Goal: Task Accomplishment & Management: Complete application form

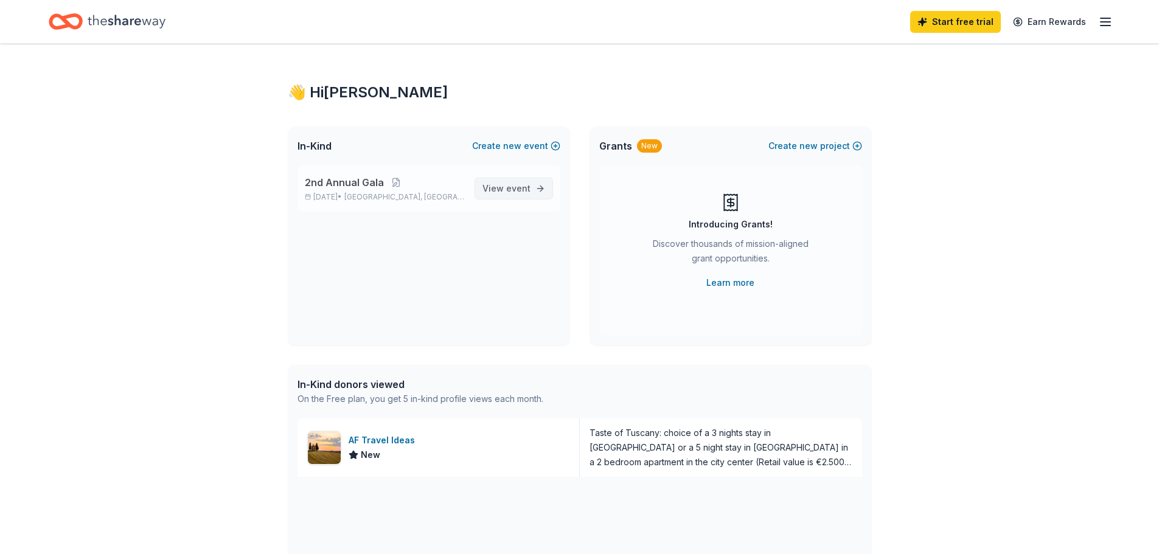
click at [506, 189] on span "View event" at bounding box center [506, 188] width 48 height 15
click at [516, 187] on span "event" at bounding box center [518, 188] width 24 height 10
click at [347, 181] on span "2nd Annual Gala" at bounding box center [344, 182] width 79 height 15
click at [514, 193] on span "View event" at bounding box center [506, 188] width 48 height 15
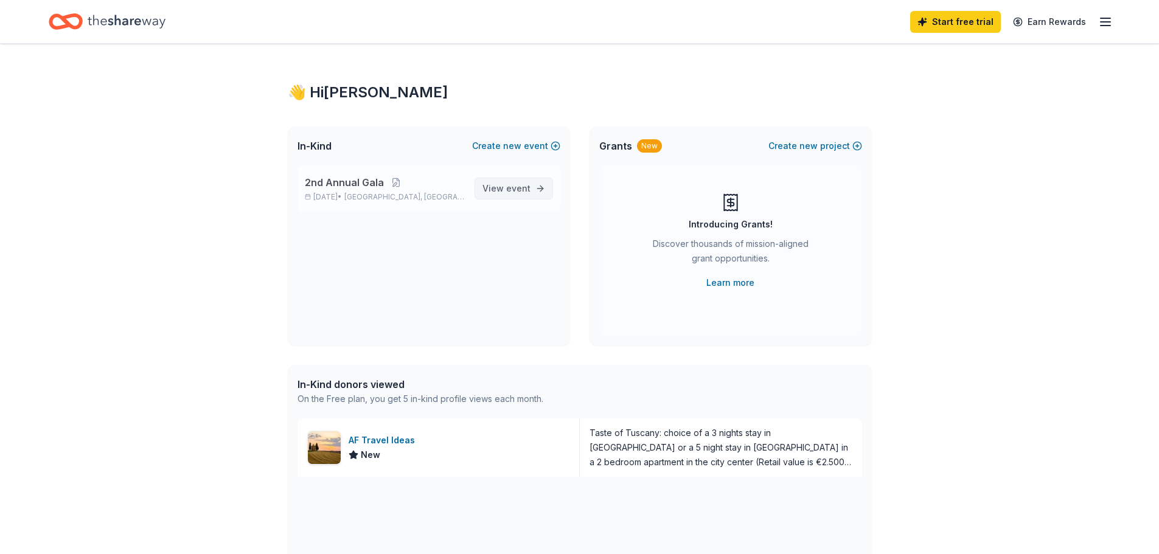
click at [515, 193] on span "View event" at bounding box center [506, 188] width 48 height 15
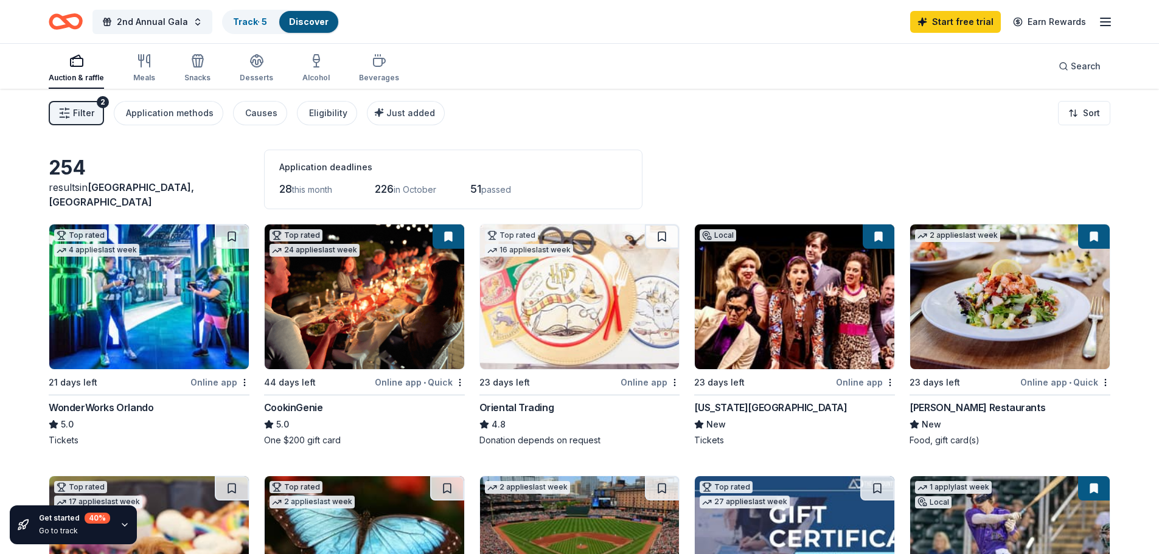
click at [766, 343] on img at bounding box center [795, 296] width 200 height 145
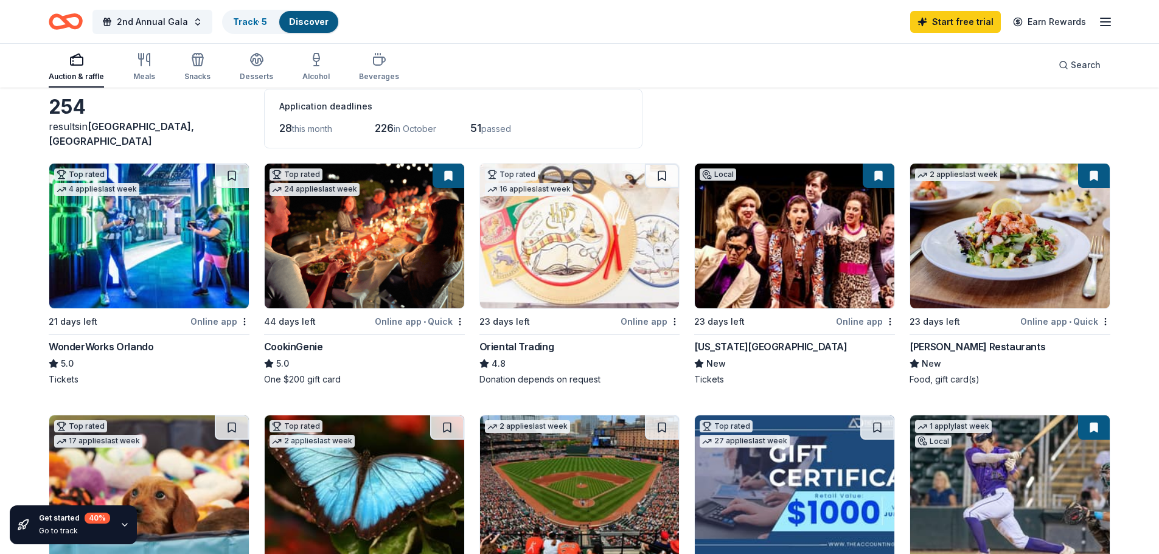
scroll to position [122, 0]
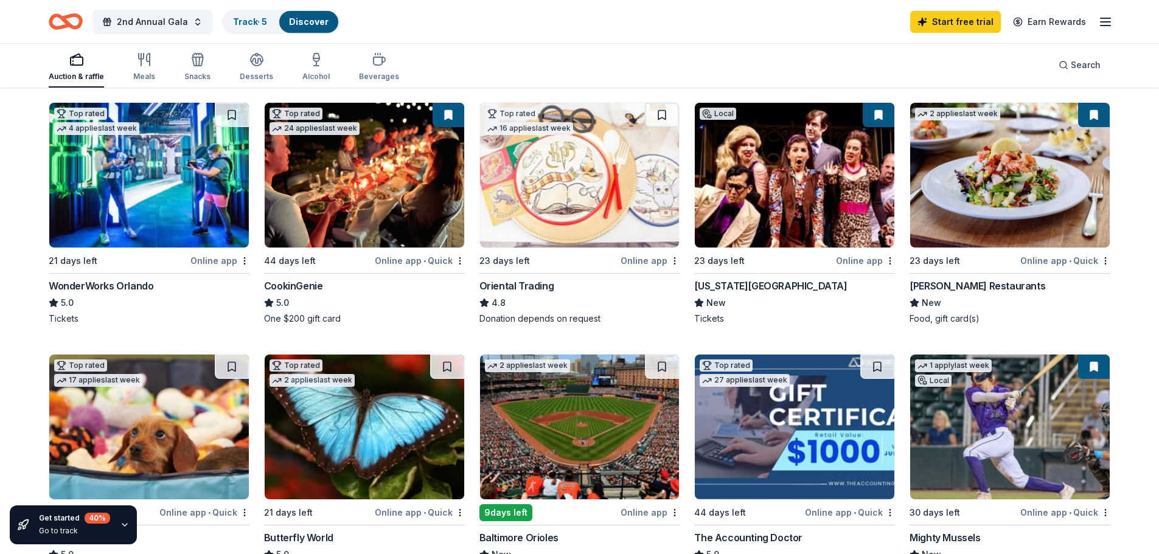
click at [977, 195] on img at bounding box center [1010, 175] width 200 height 145
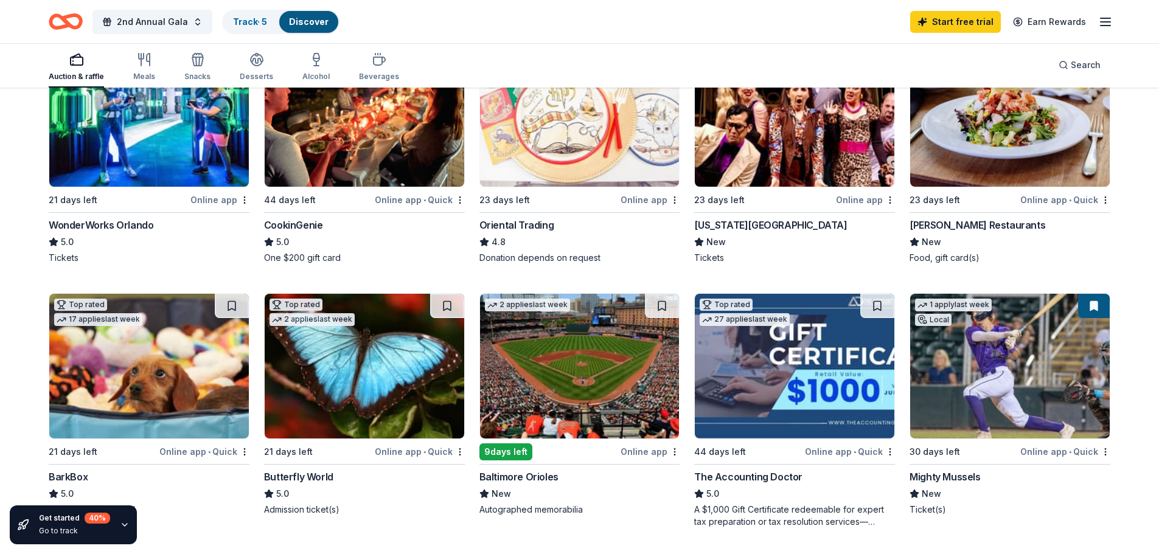
scroll to position [0, 0]
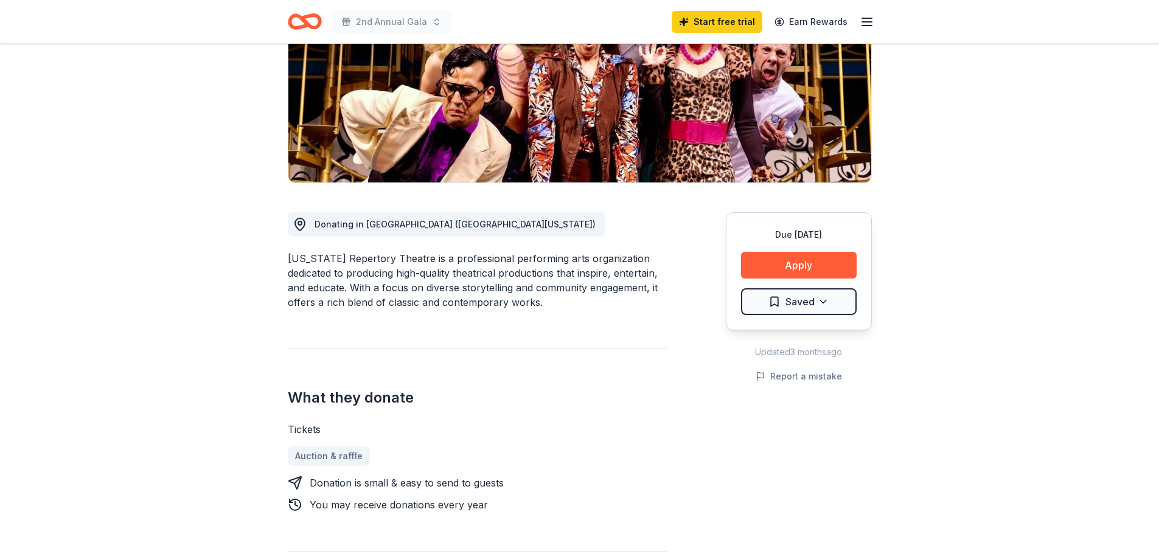
scroll to position [182, 0]
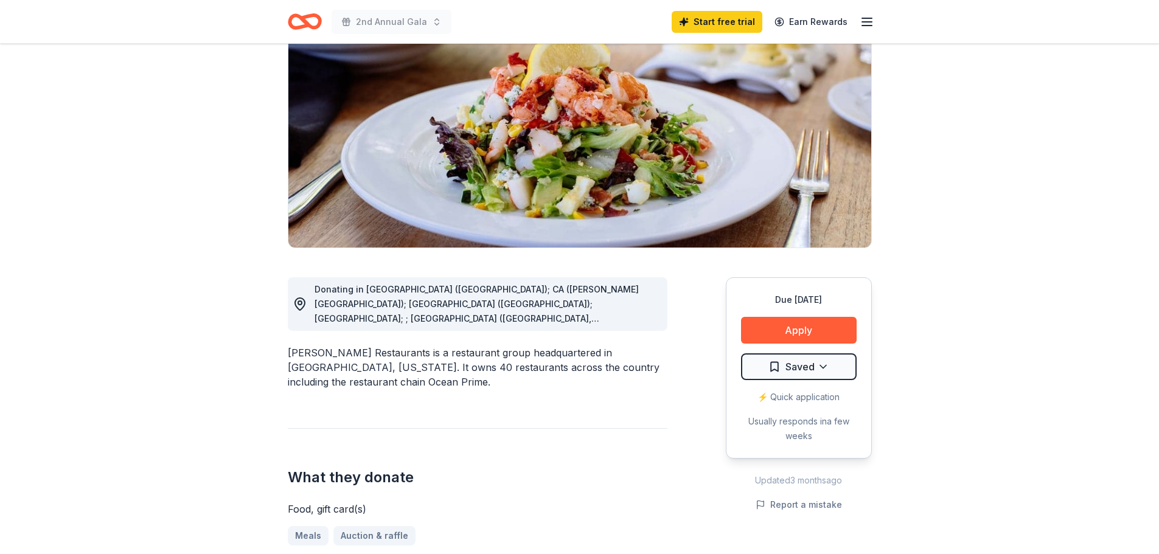
scroll to position [61, 0]
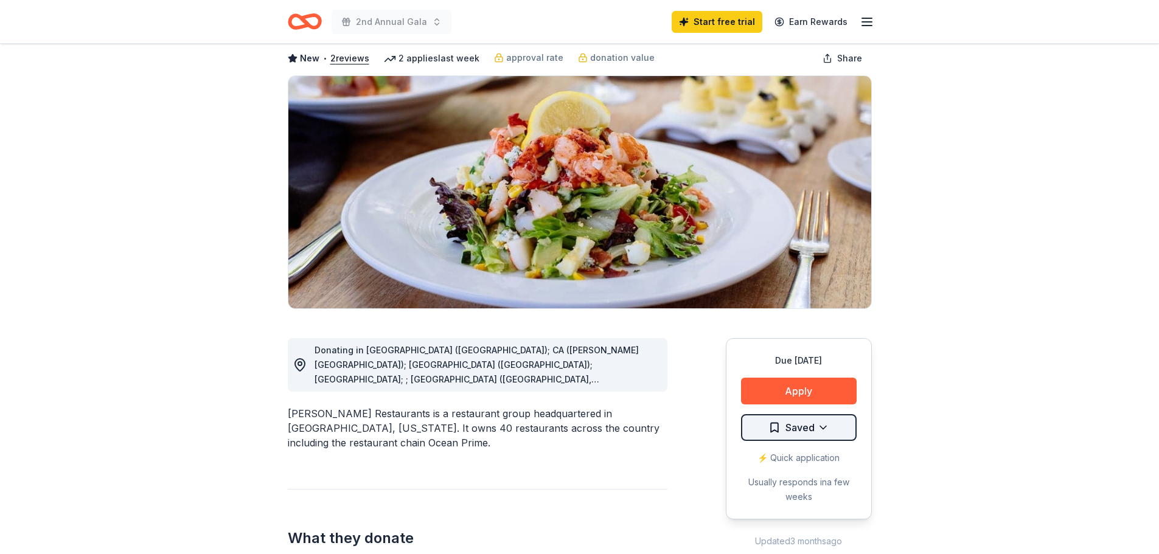
click at [832, 431] on html "2nd Annual Gala Start free trial Earn Rewards Due in 23 days Share Cameron Mitc…" at bounding box center [579, 216] width 1159 height 554
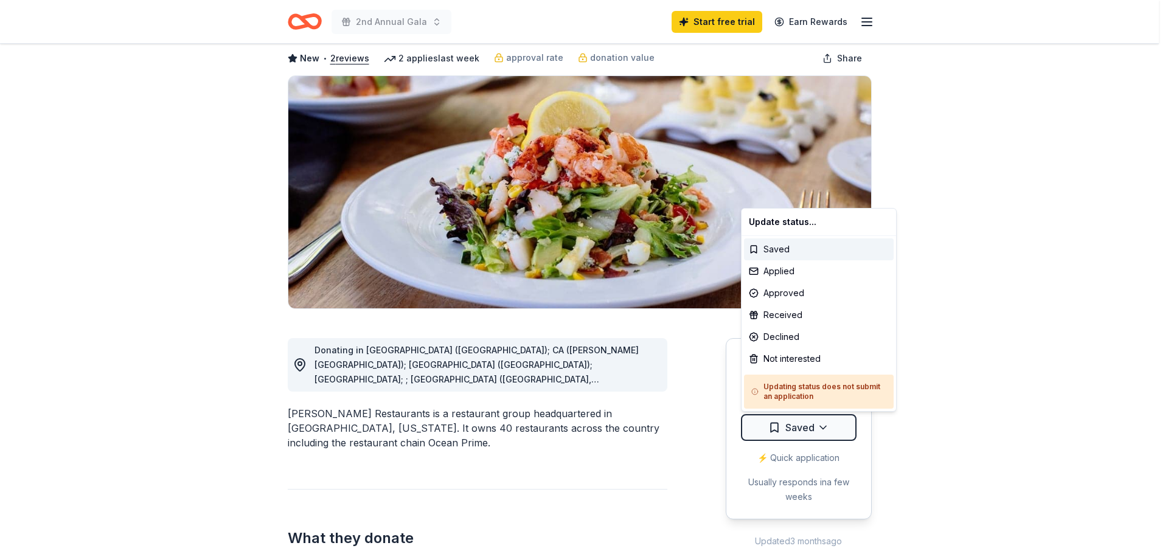
click at [1035, 230] on html "2nd Annual Gala Start free trial Earn Rewards Due in 23 days Share Cameron Mitc…" at bounding box center [584, 216] width 1168 height 554
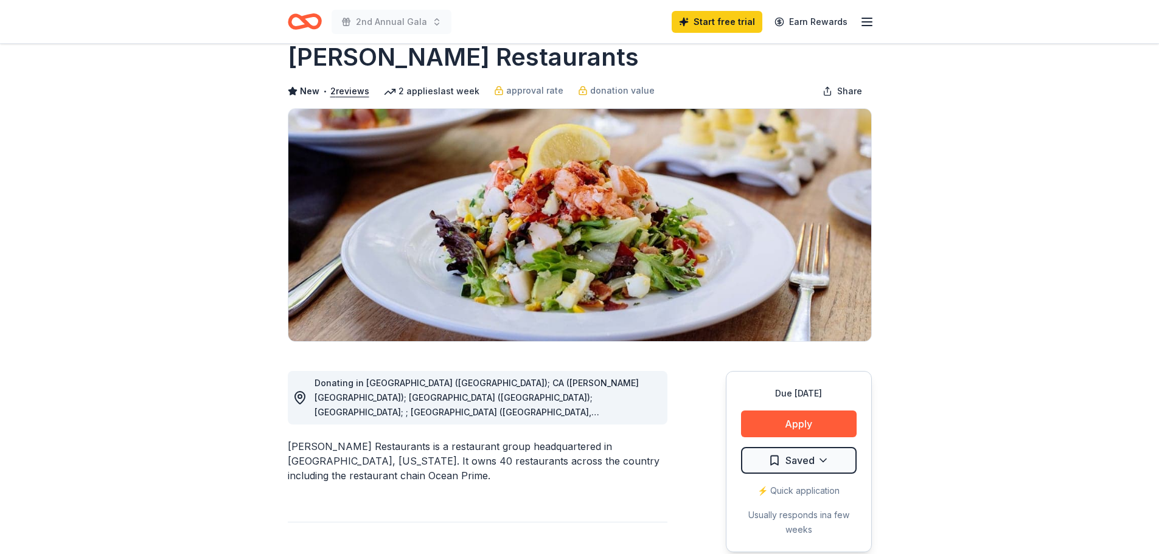
scroll to position [0, 0]
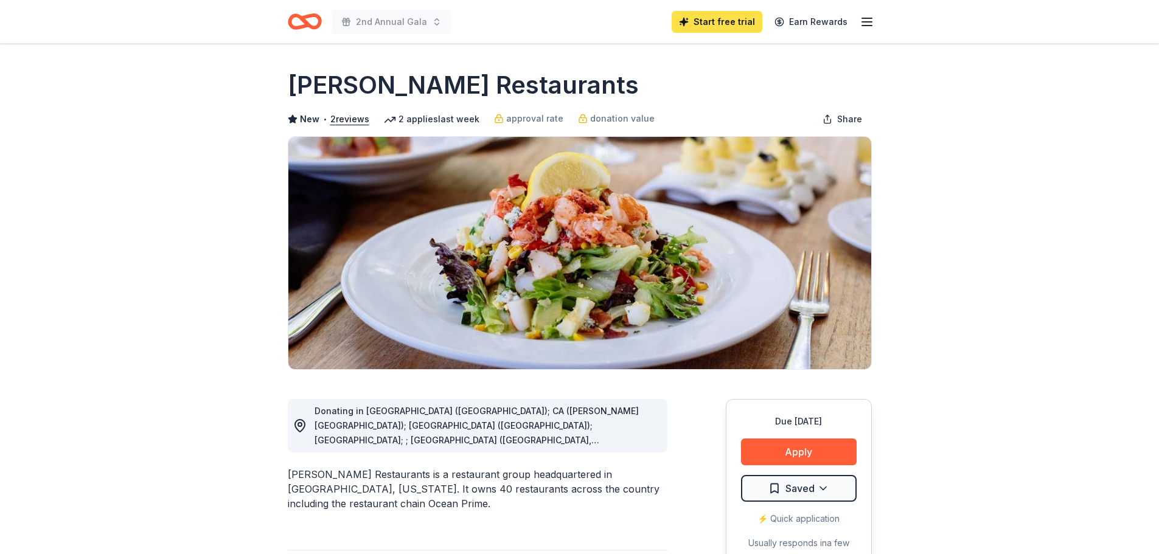
click at [728, 26] on link "Start free trial" at bounding box center [716, 22] width 91 height 22
click at [724, 18] on link "Start free trial" at bounding box center [716, 22] width 91 height 22
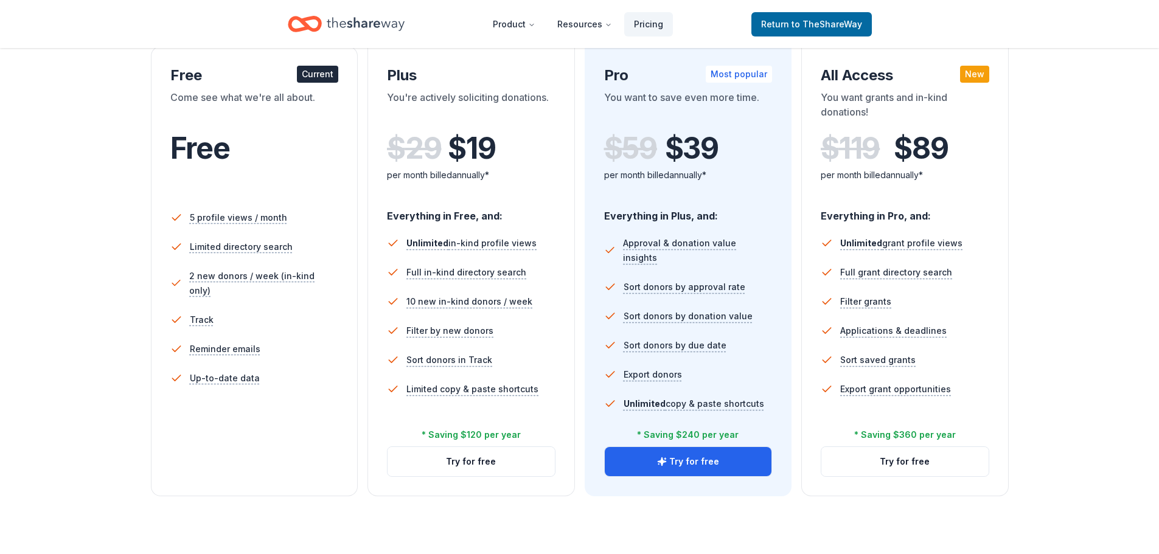
scroll to position [61, 0]
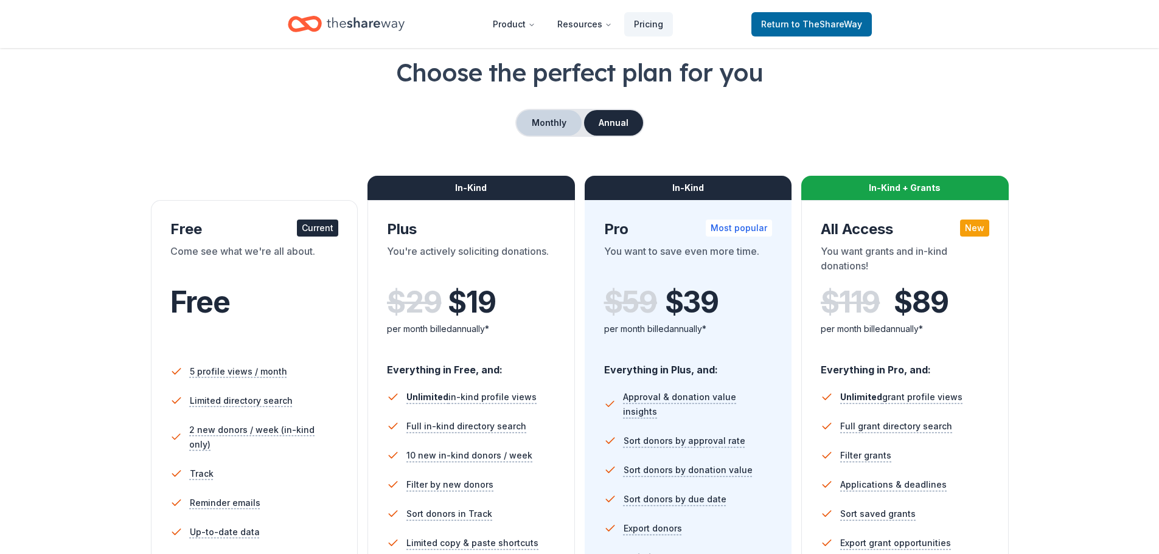
click at [532, 128] on button "Monthly" at bounding box center [548, 123] width 65 height 26
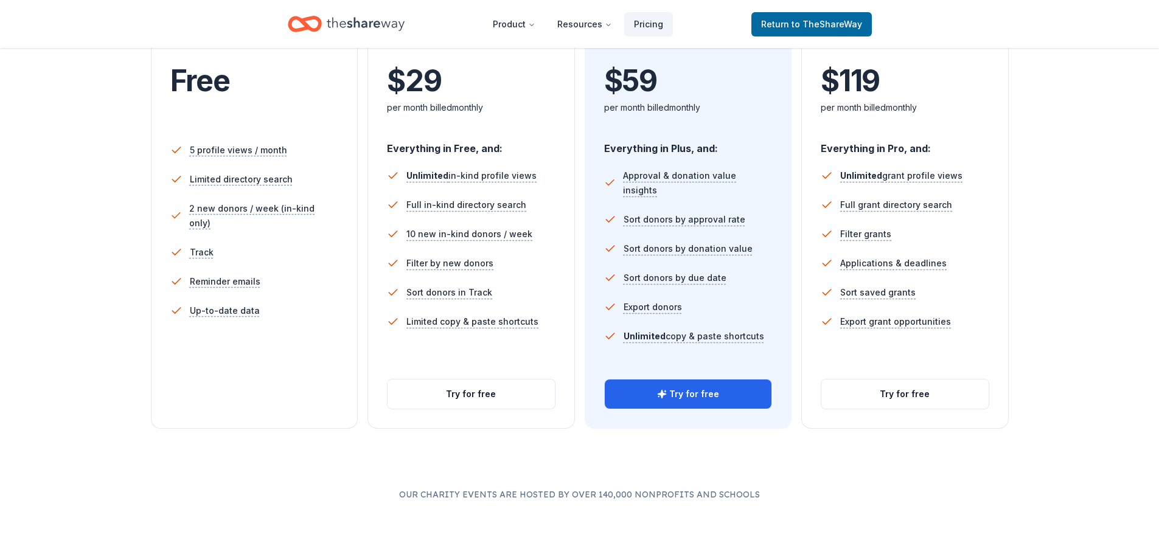
scroll to position [304, 0]
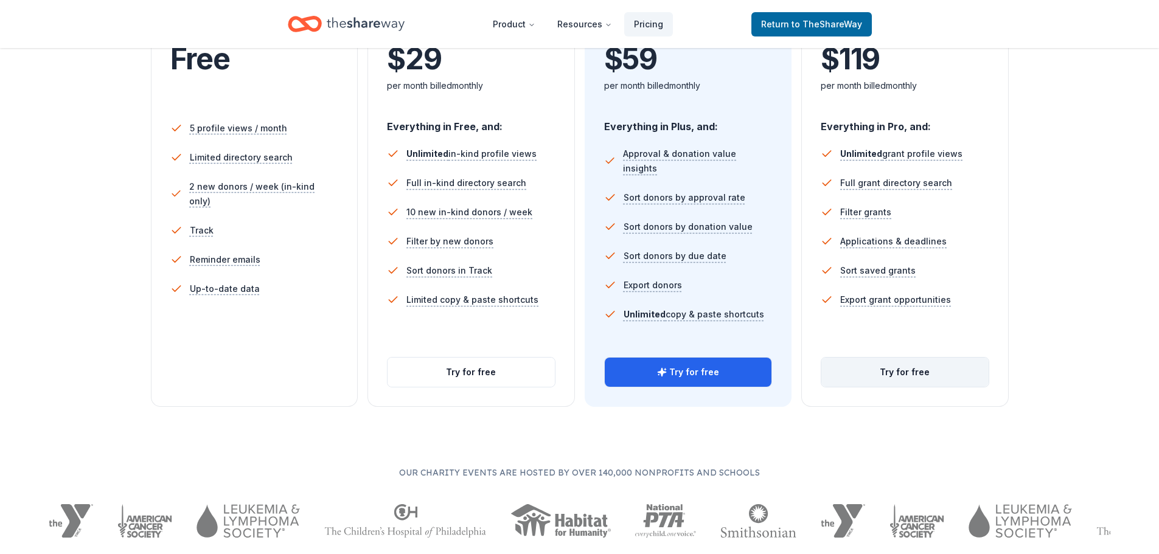
click at [910, 374] on button "Try for free" at bounding box center [904, 372] width 167 height 29
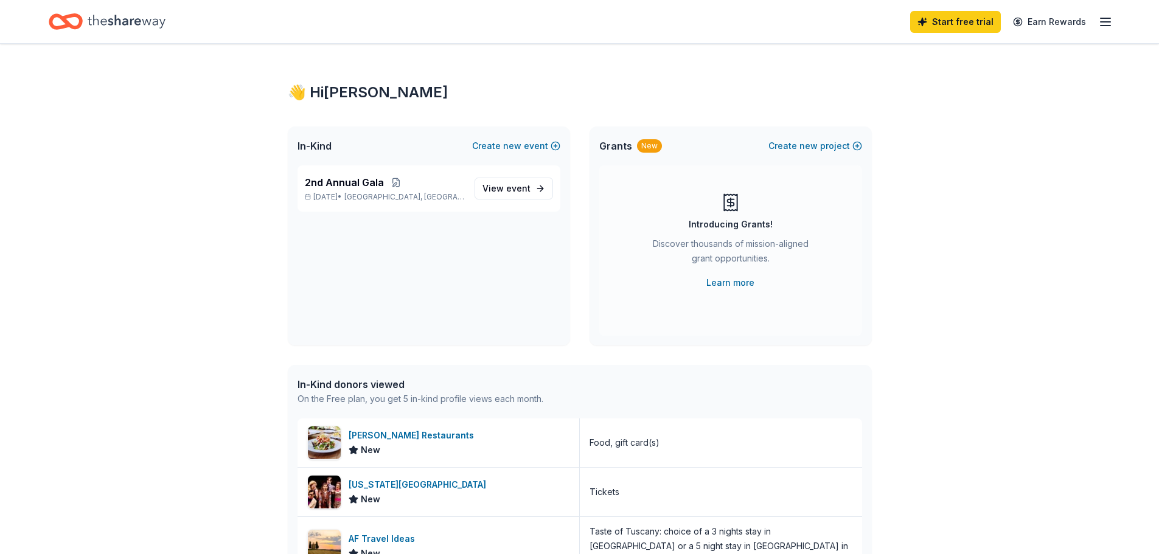
click at [1109, 24] on icon "button" at bounding box center [1105, 22] width 15 height 15
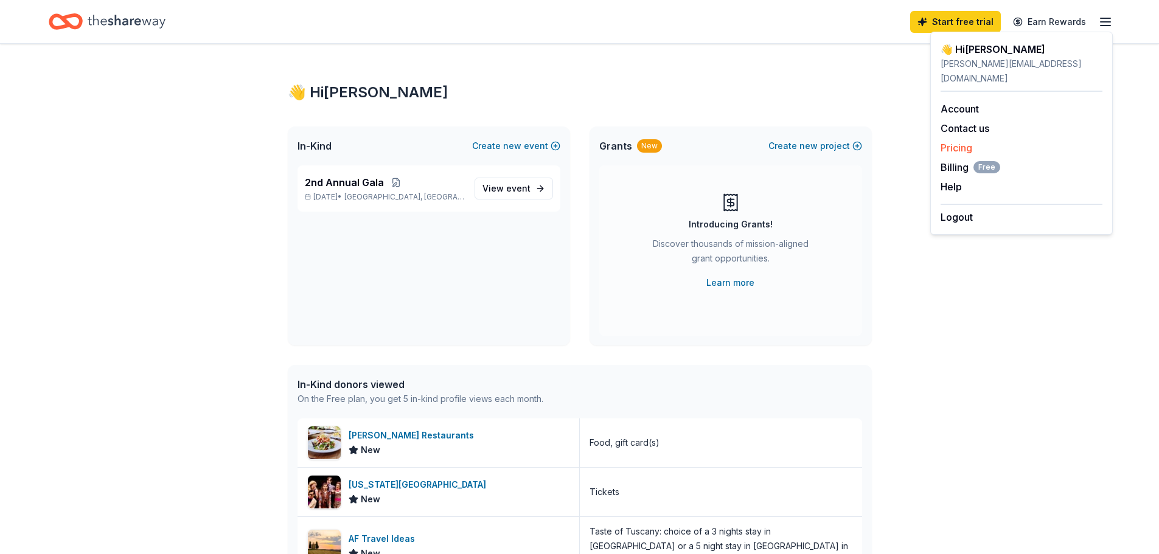
click at [961, 142] on link "Pricing" at bounding box center [956, 148] width 32 height 12
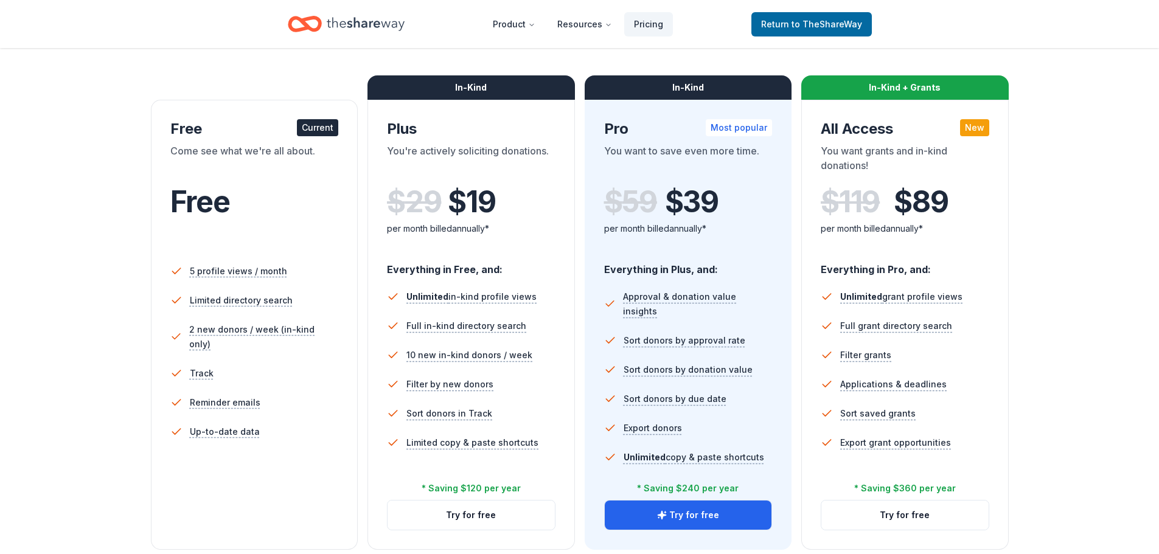
scroll to position [182, 0]
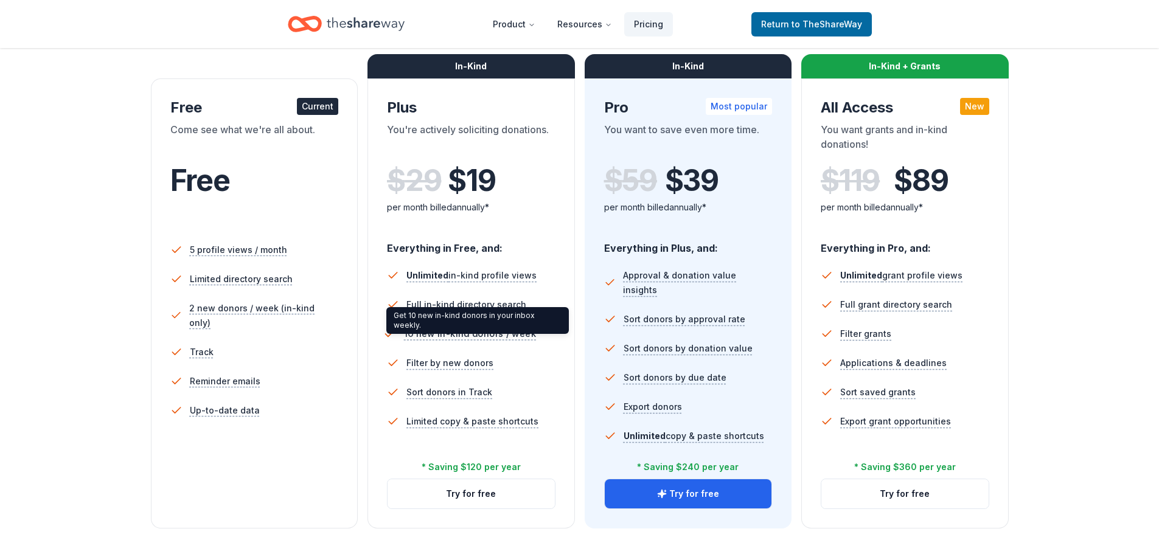
click at [482, 335] on span "10 new in-kind donors / week" at bounding box center [470, 334] width 132 height 15
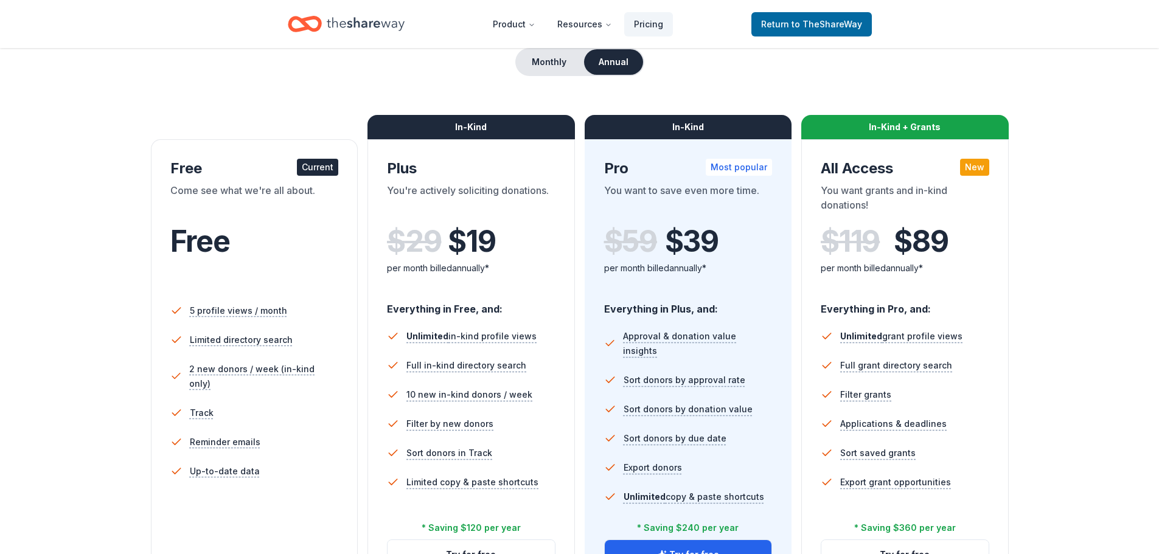
scroll to position [61, 0]
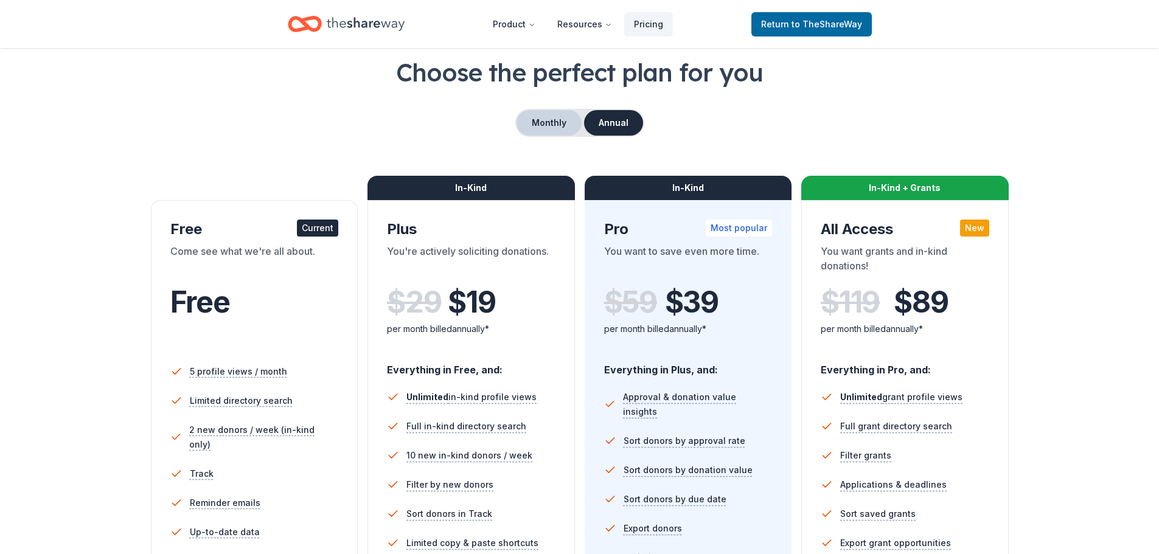
click at [549, 117] on button "Monthly" at bounding box center [548, 123] width 65 height 26
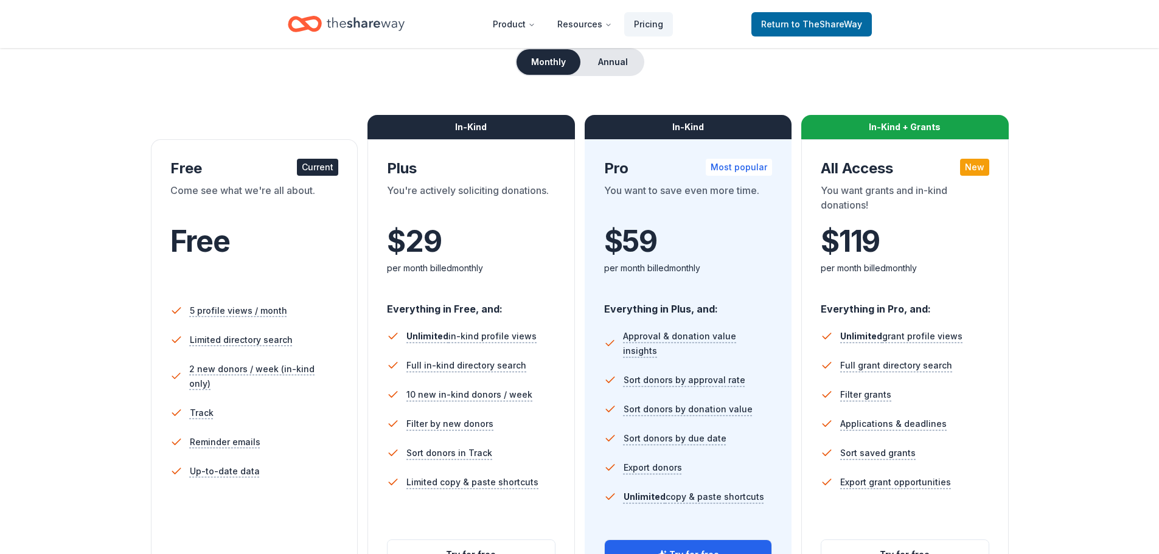
scroll to position [182, 0]
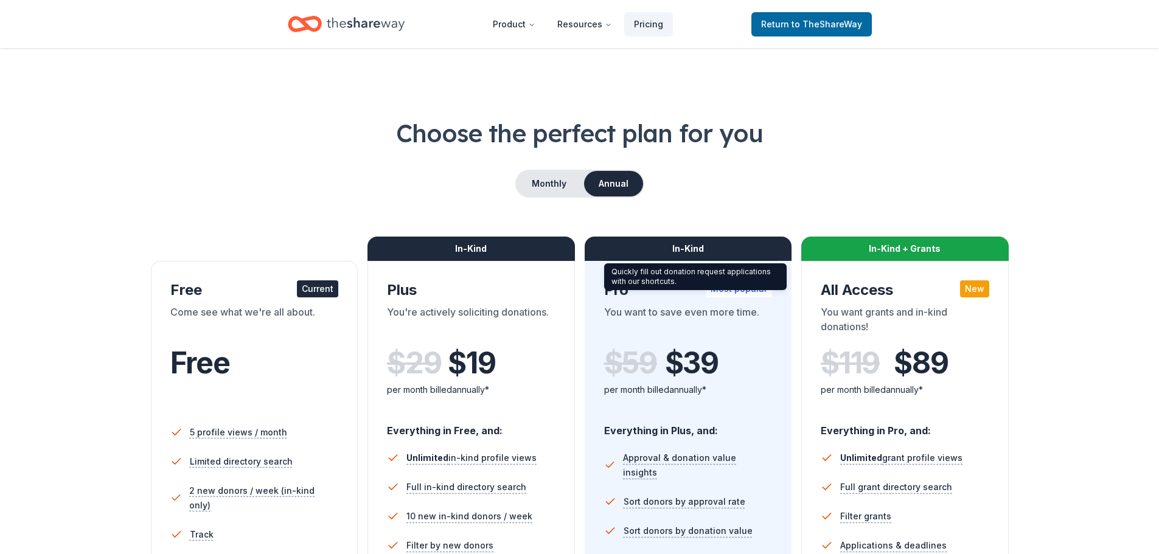
scroll to position [304, 0]
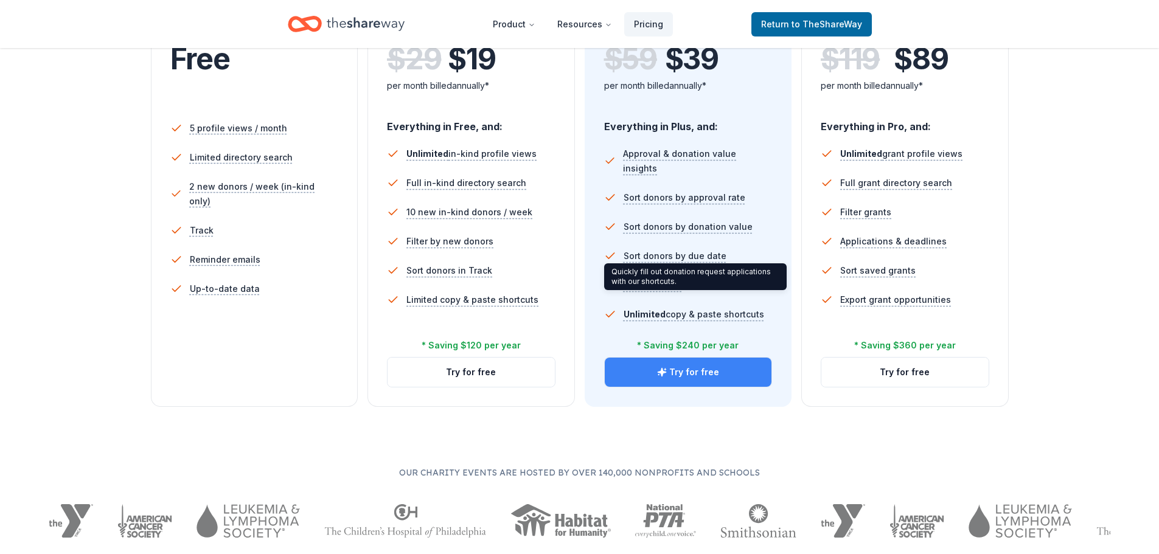
click at [680, 375] on button "Try for free" at bounding box center [688, 372] width 167 height 29
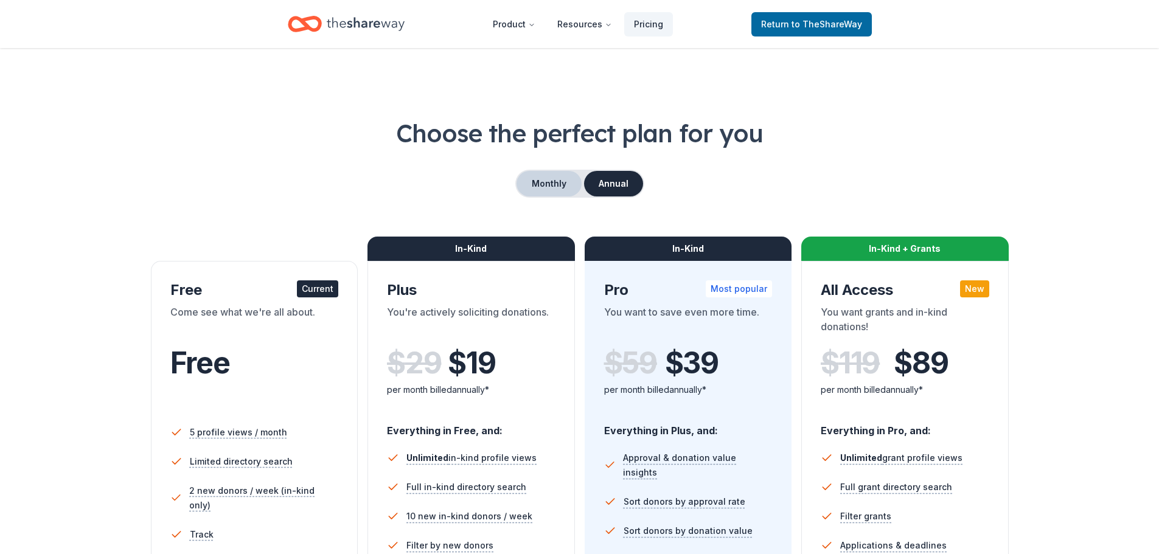
click at [547, 182] on button "Monthly" at bounding box center [548, 184] width 65 height 26
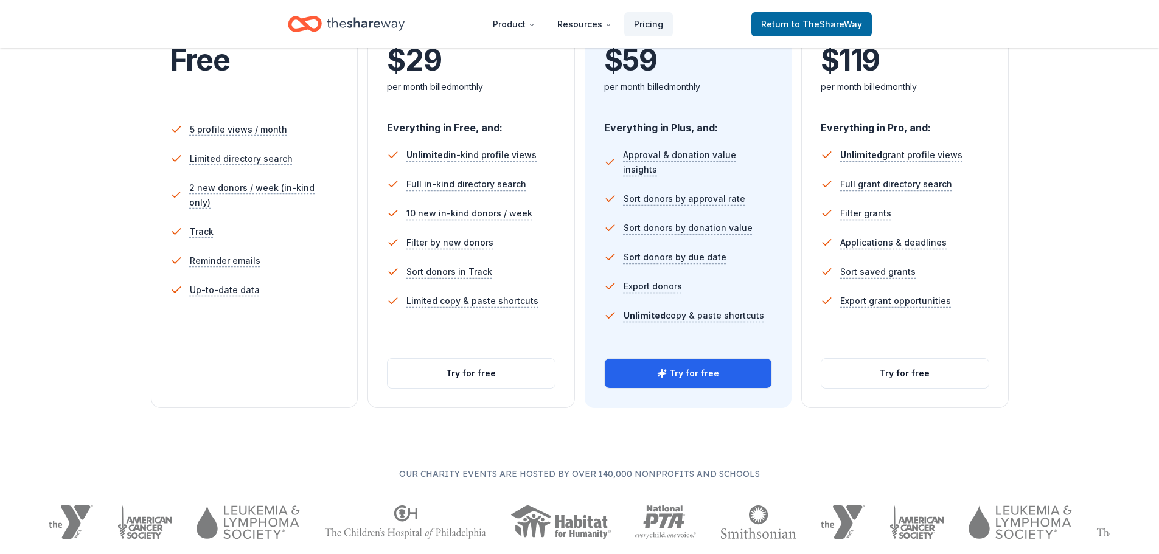
scroll to position [365, 0]
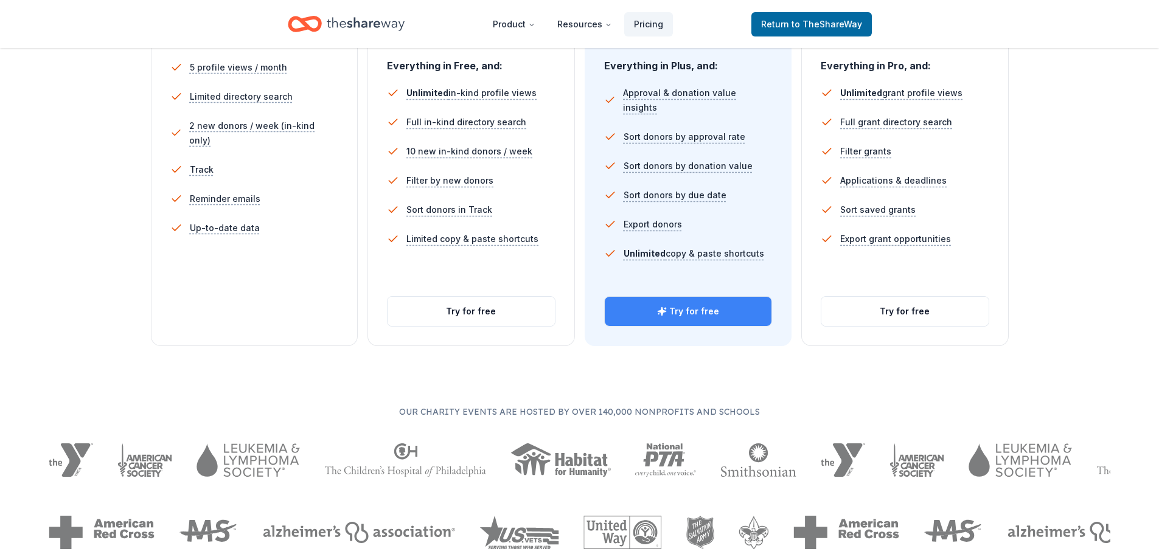
click at [710, 314] on button "Try for free" at bounding box center [688, 311] width 167 height 29
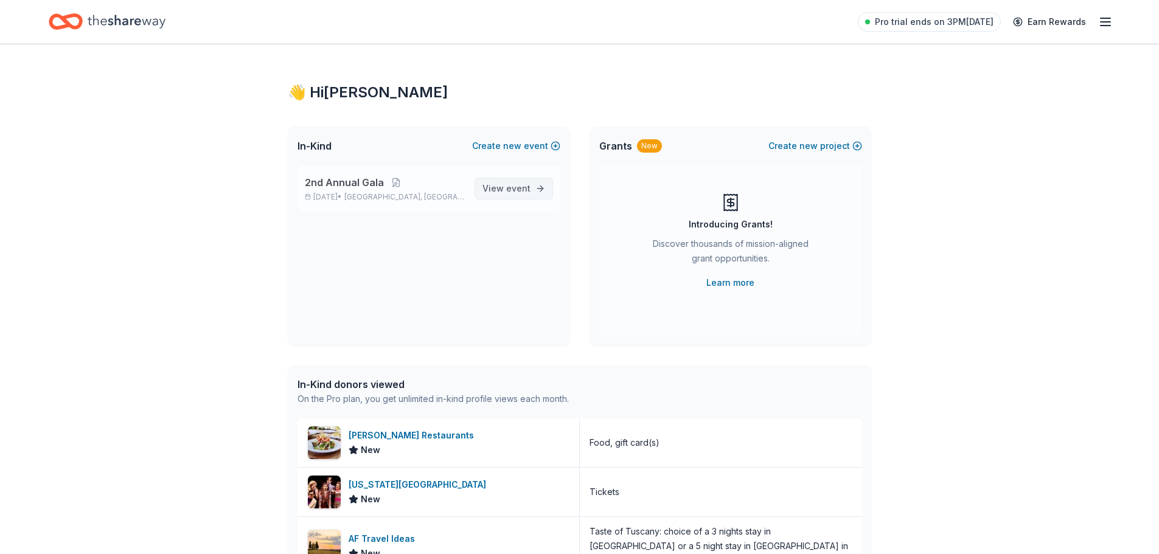
click at [518, 188] on span "event" at bounding box center [518, 188] width 24 height 10
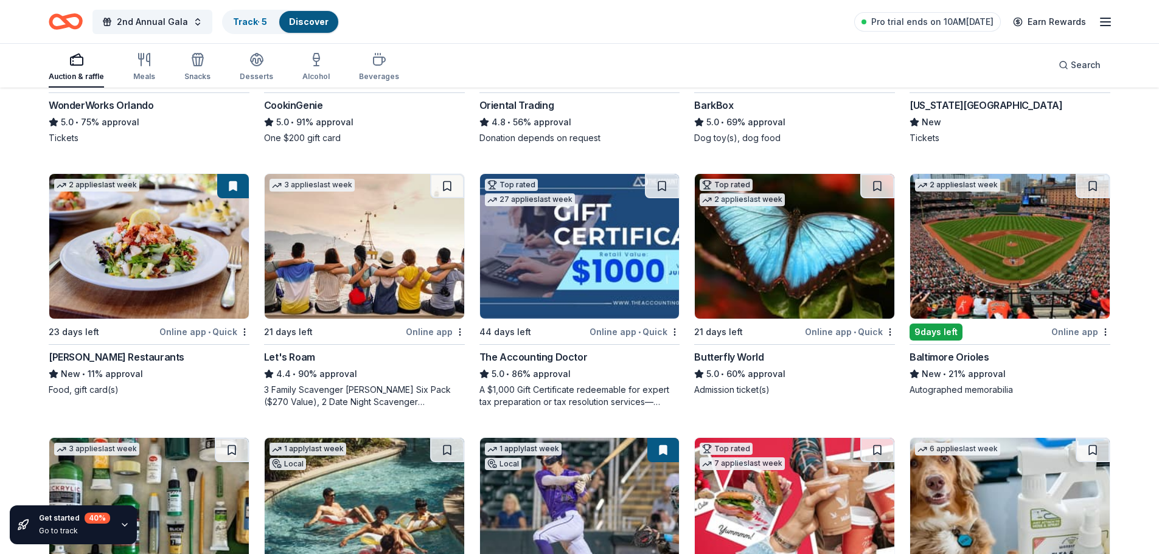
scroll to position [304, 0]
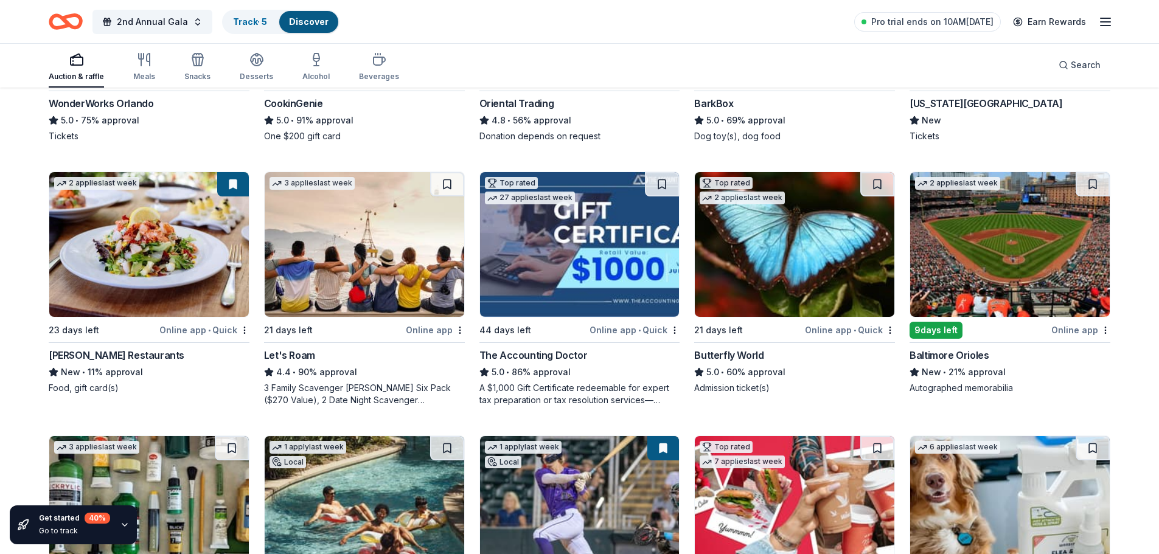
click at [117, 242] on img at bounding box center [149, 244] width 200 height 145
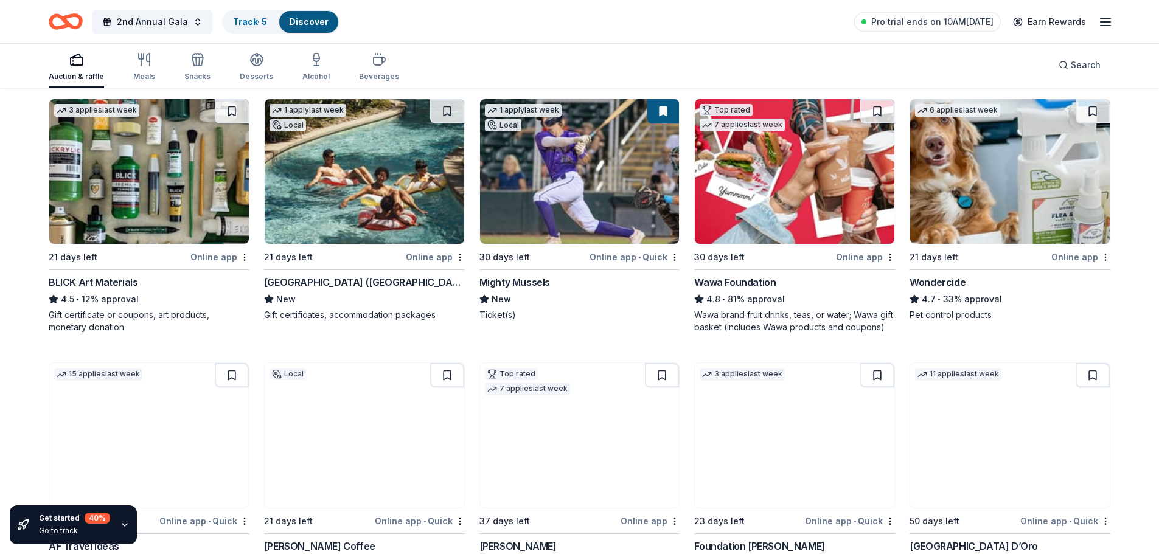
scroll to position [669, 0]
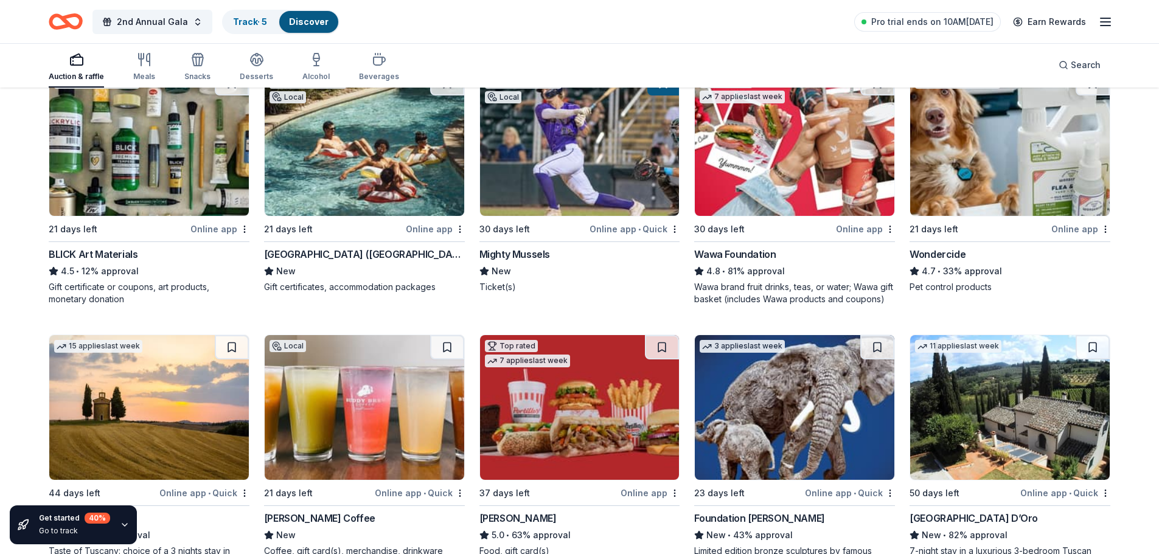
click at [376, 168] on img at bounding box center [365, 143] width 200 height 145
click at [364, 162] on img at bounding box center [365, 143] width 200 height 145
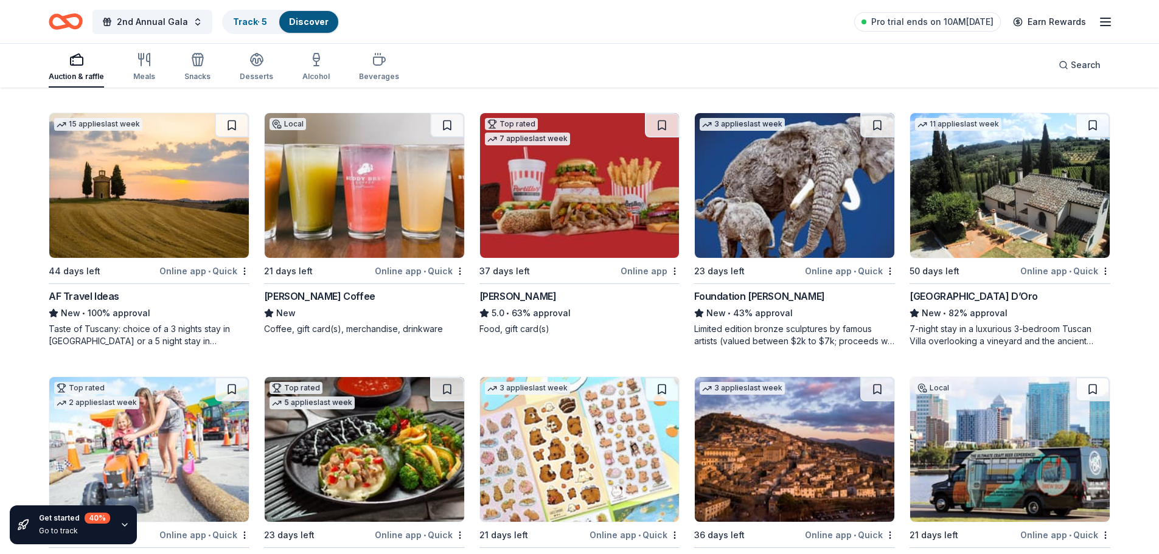
scroll to position [912, 0]
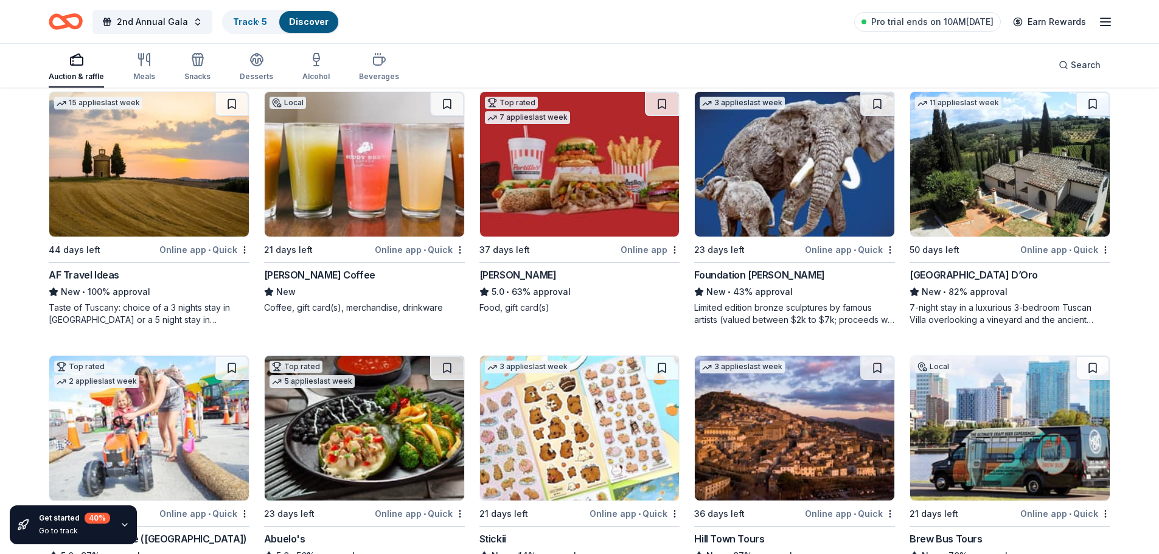
click at [184, 198] on img at bounding box center [149, 164] width 200 height 145
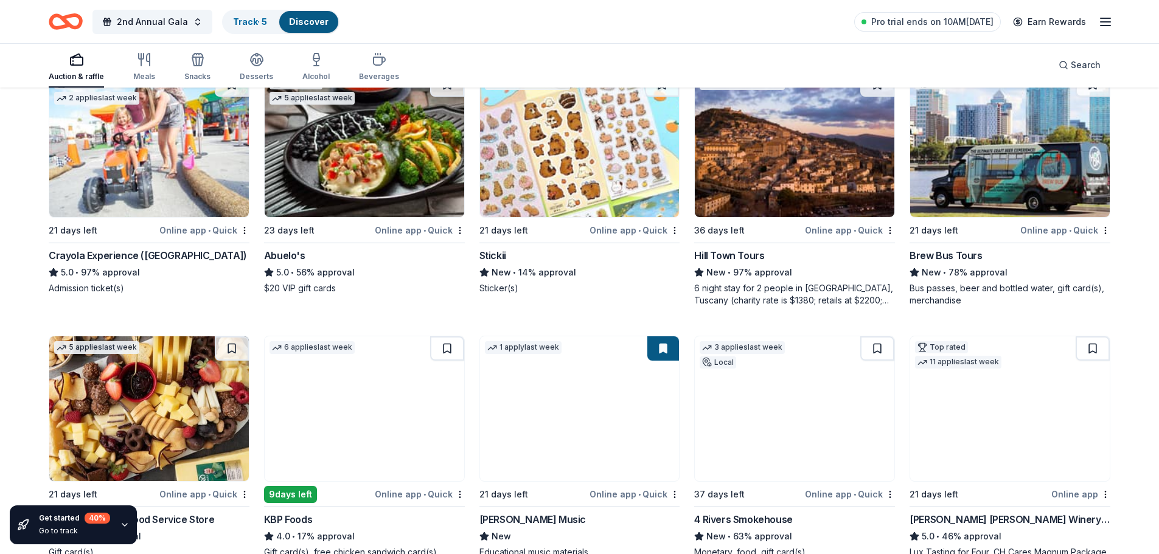
scroll to position [1216, 0]
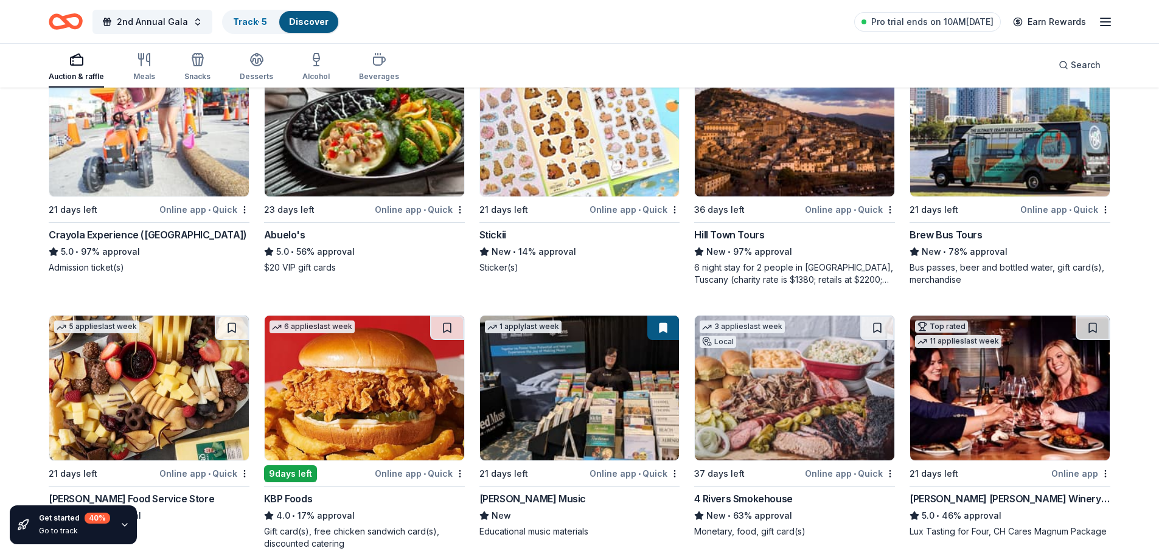
click at [146, 150] on img at bounding box center [149, 124] width 200 height 145
click at [375, 142] on img at bounding box center [365, 124] width 200 height 145
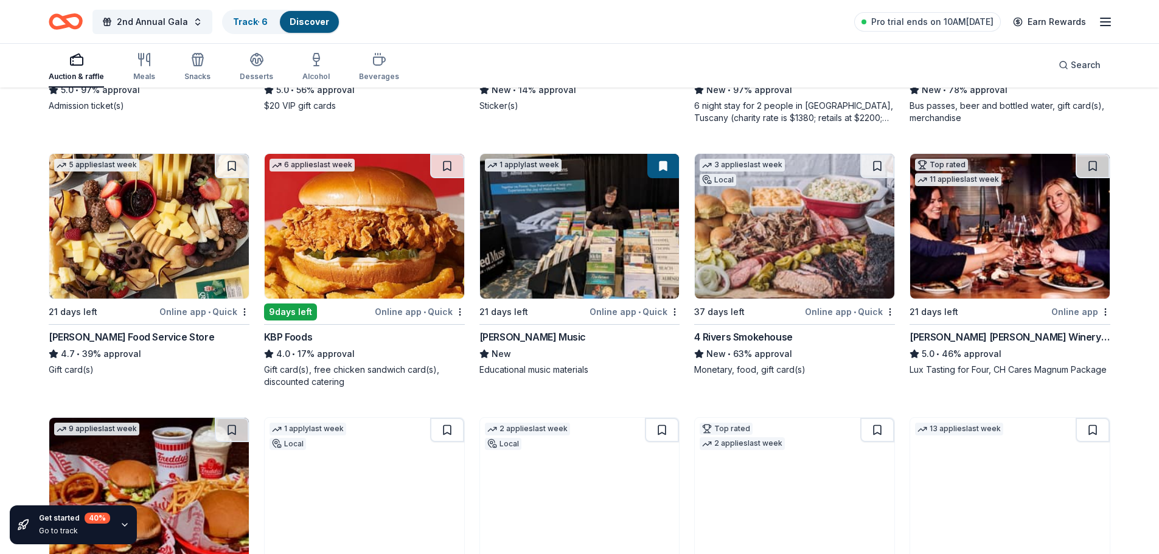
scroll to position [1399, 0]
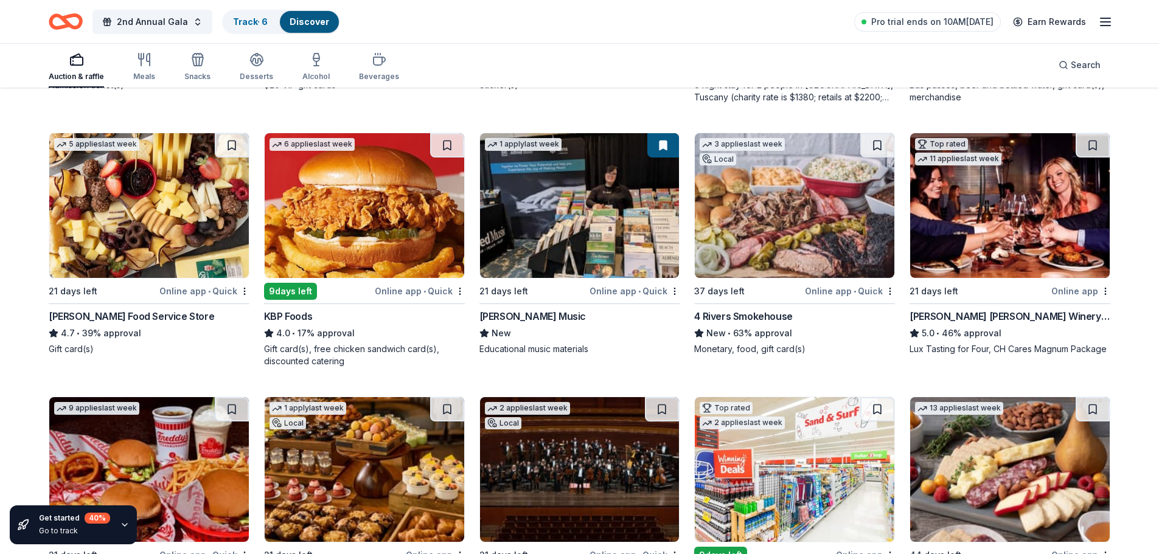
click at [805, 203] on img at bounding box center [795, 205] width 200 height 145
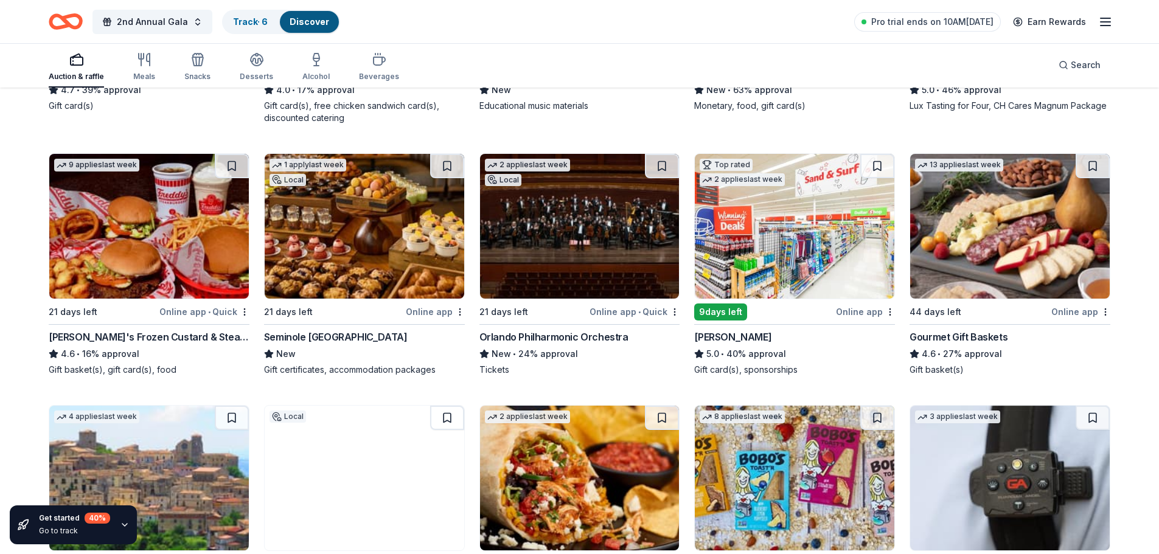
scroll to position [1703, 0]
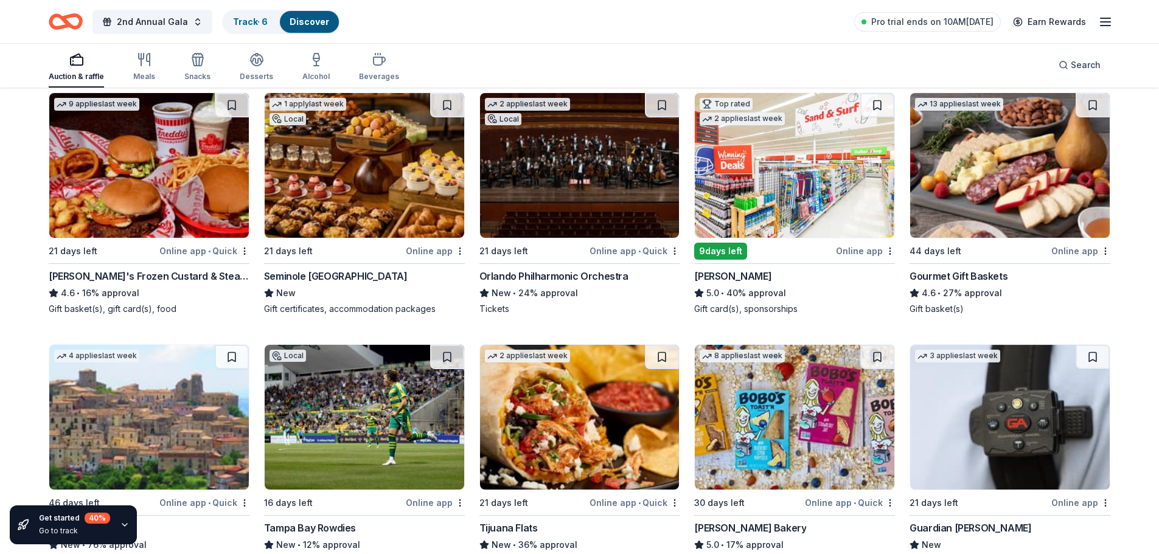
click at [587, 200] on img at bounding box center [580, 165] width 200 height 145
click at [1107, 21] on icon "button" at bounding box center [1105, 22] width 15 height 15
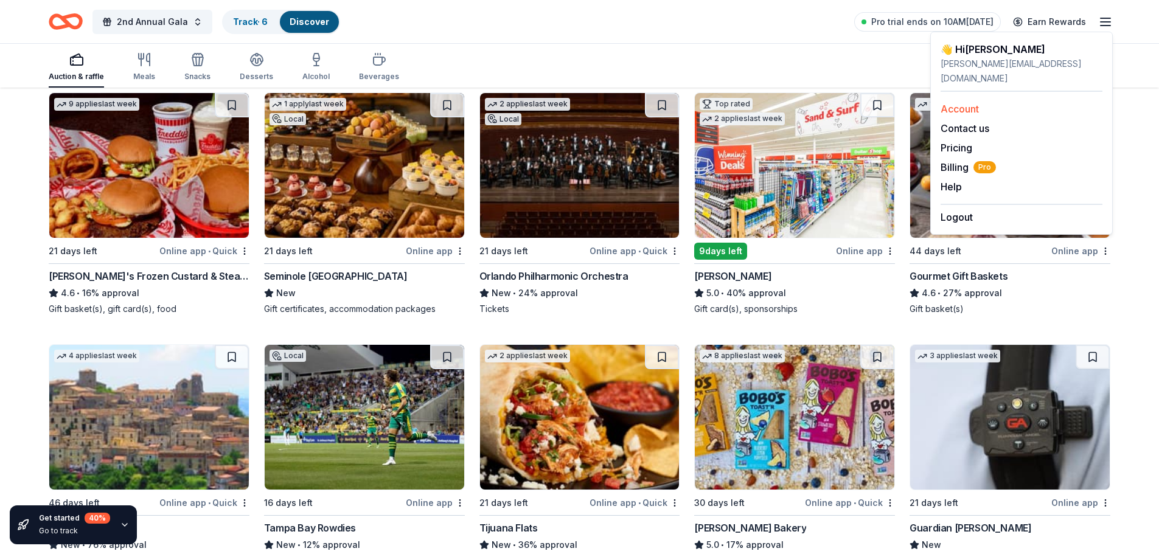
click at [982, 102] on div "Account" at bounding box center [1021, 109] width 162 height 15
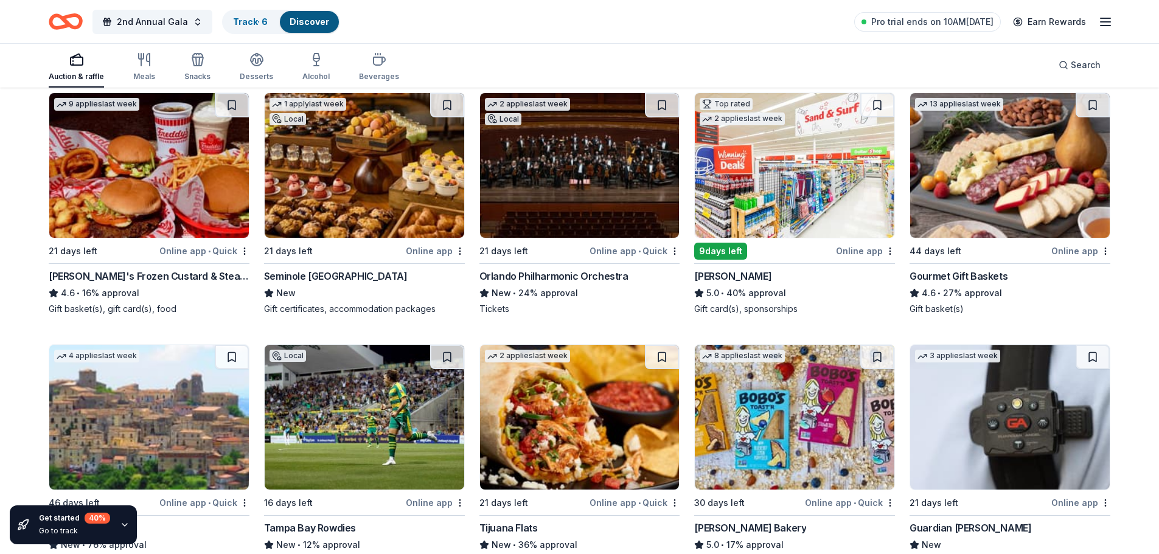
click at [1108, 20] on icon "button" at bounding box center [1105, 22] width 15 height 15
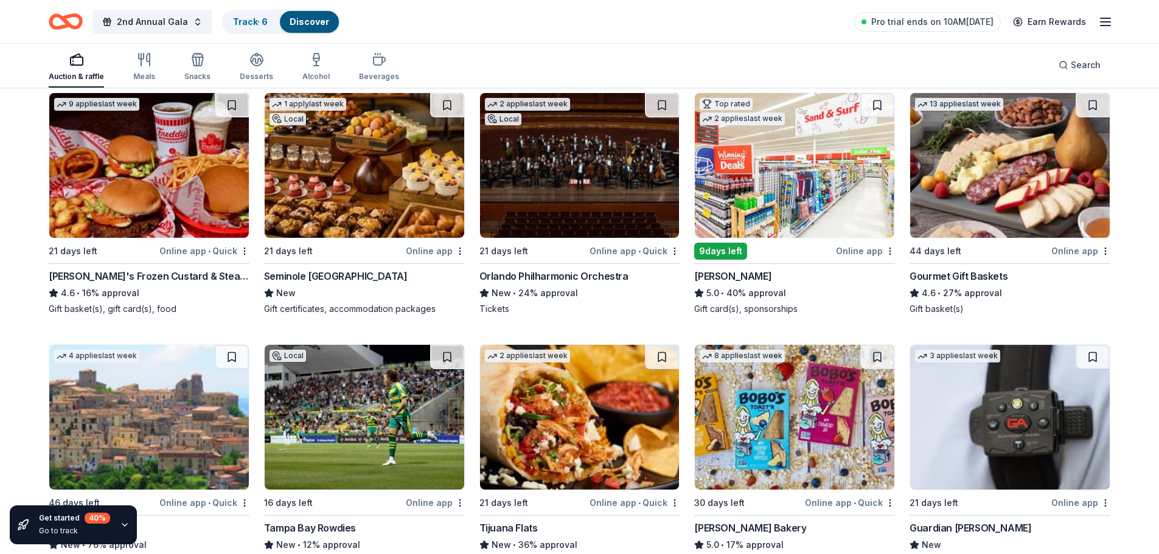
click at [1019, 195] on img at bounding box center [1010, 165] width 200 height 145
click at [386, 181] on img at bounding box center [365, 165] width 200 height 145
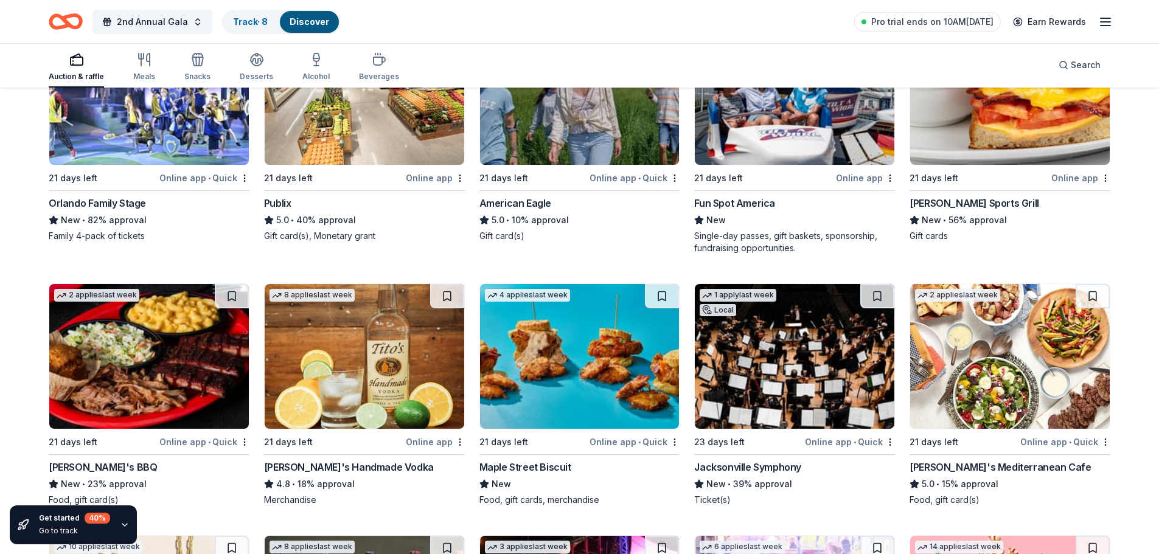
scroll to position [2312, 0]
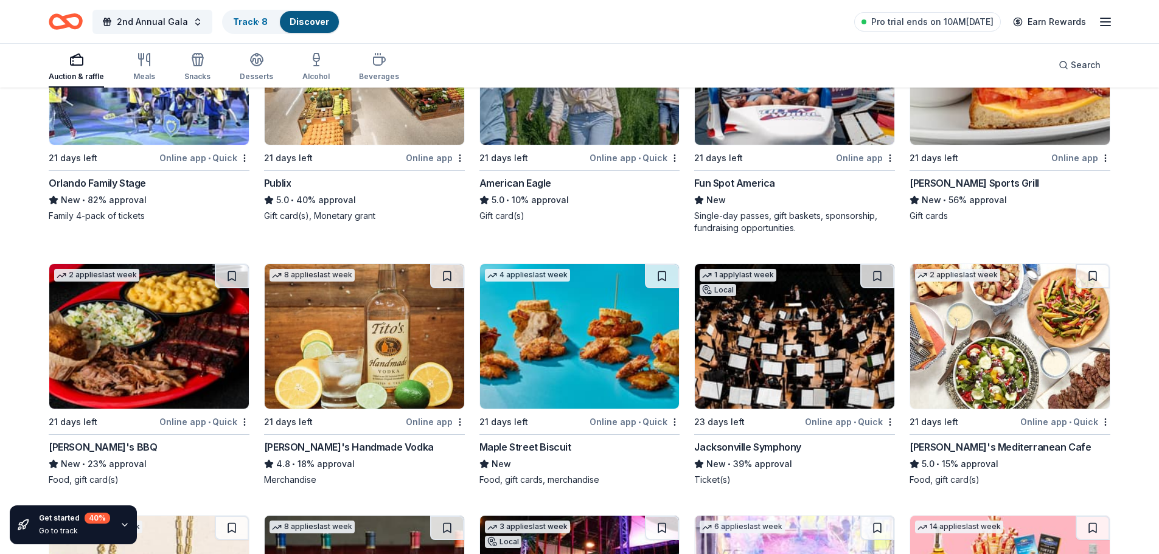
click at [136, 339] on img at bounding box center [149, 336] width 200 height 145
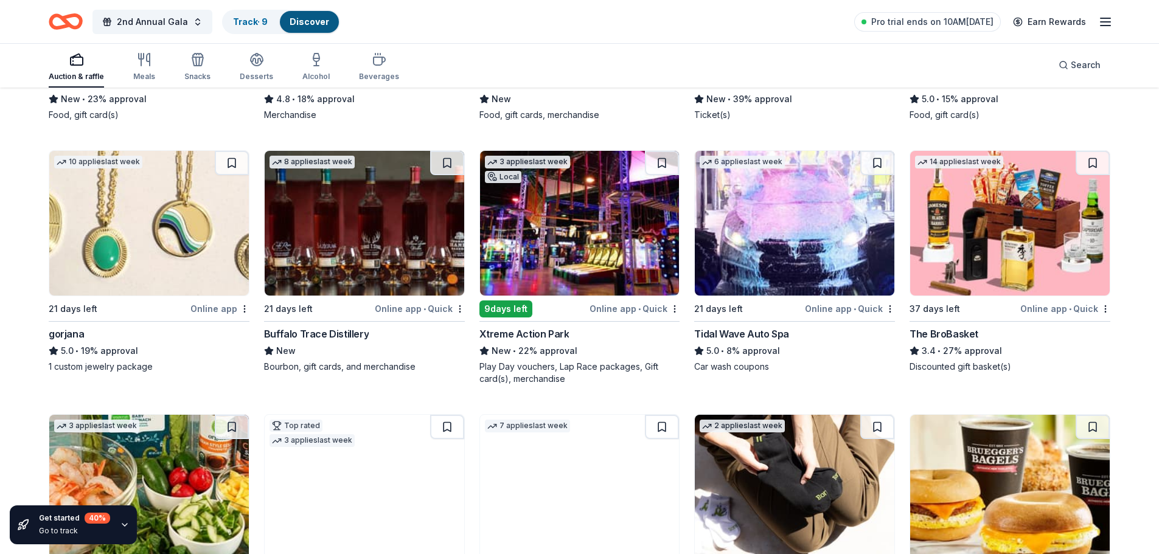
scroll to position [2738, 0]
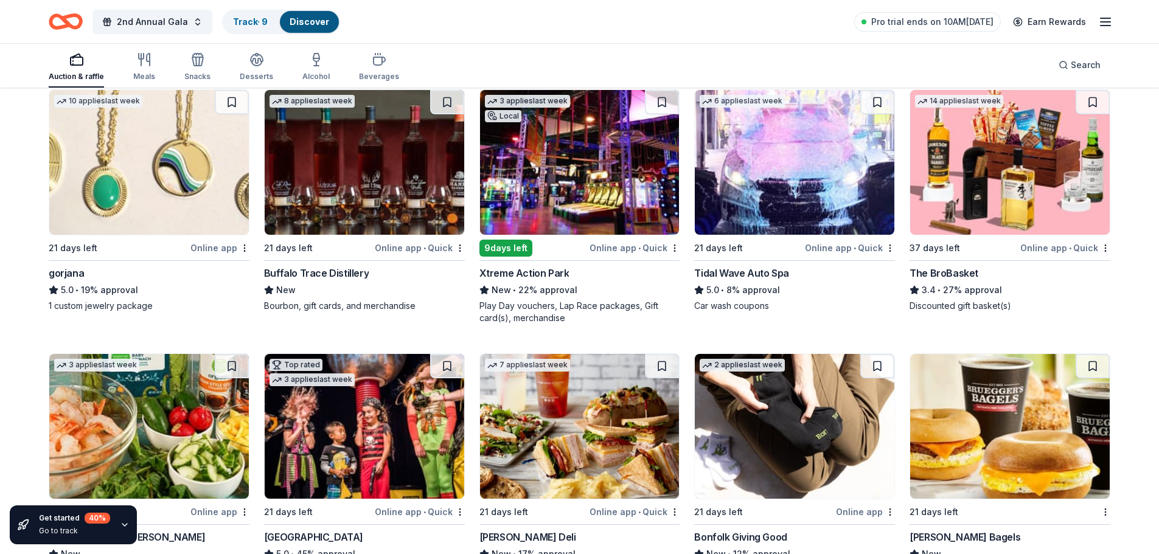
click at [374, 182] on img at bounding box center [365, 162] width 200 height 145
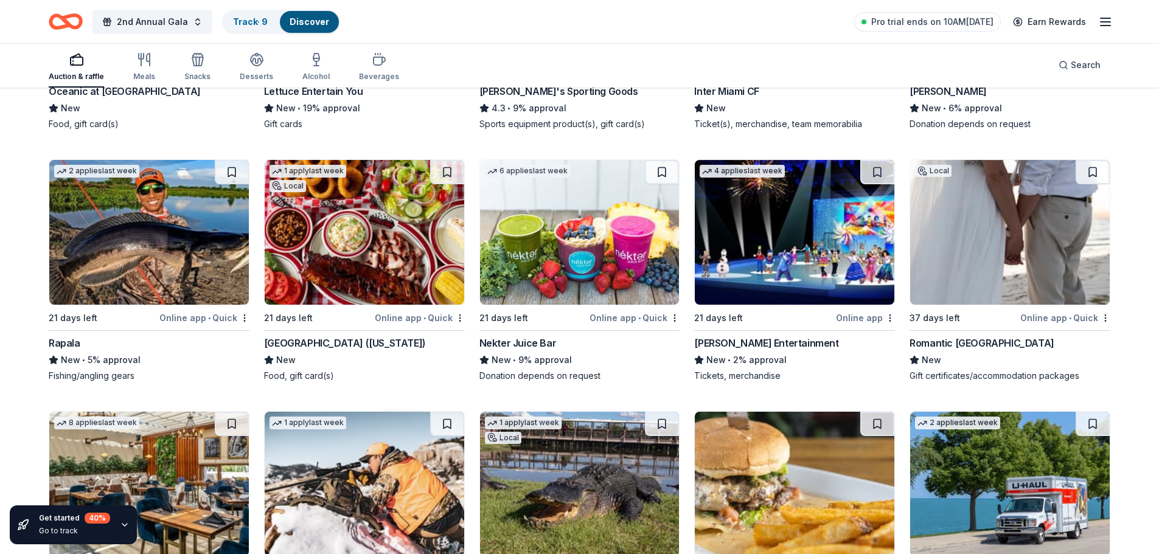
scroll to position [5025, 0]
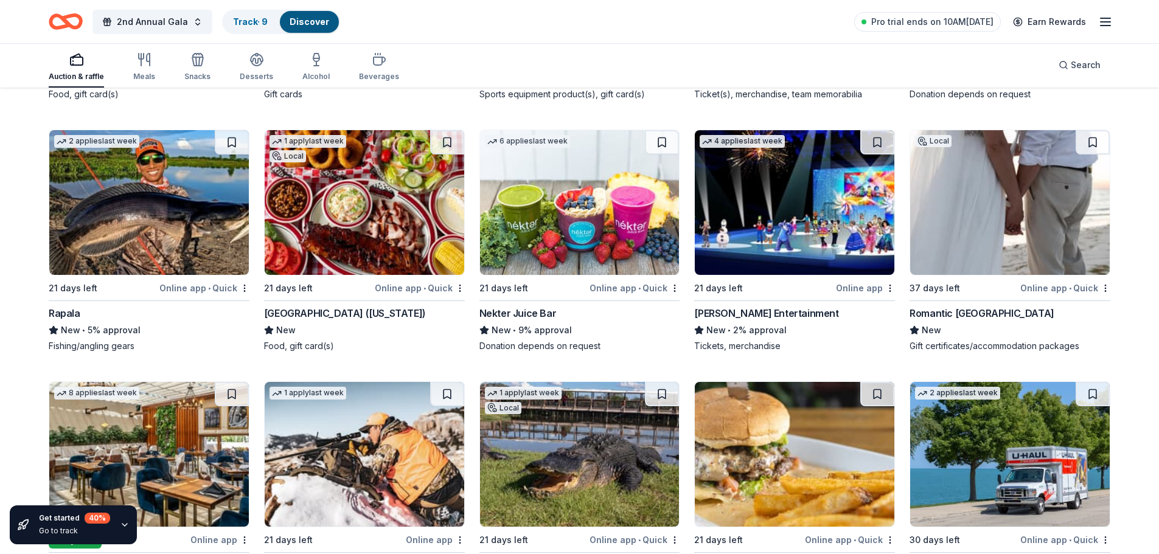
click at [370, 221] on img at bounding box center [365, 202] width 200 height 145
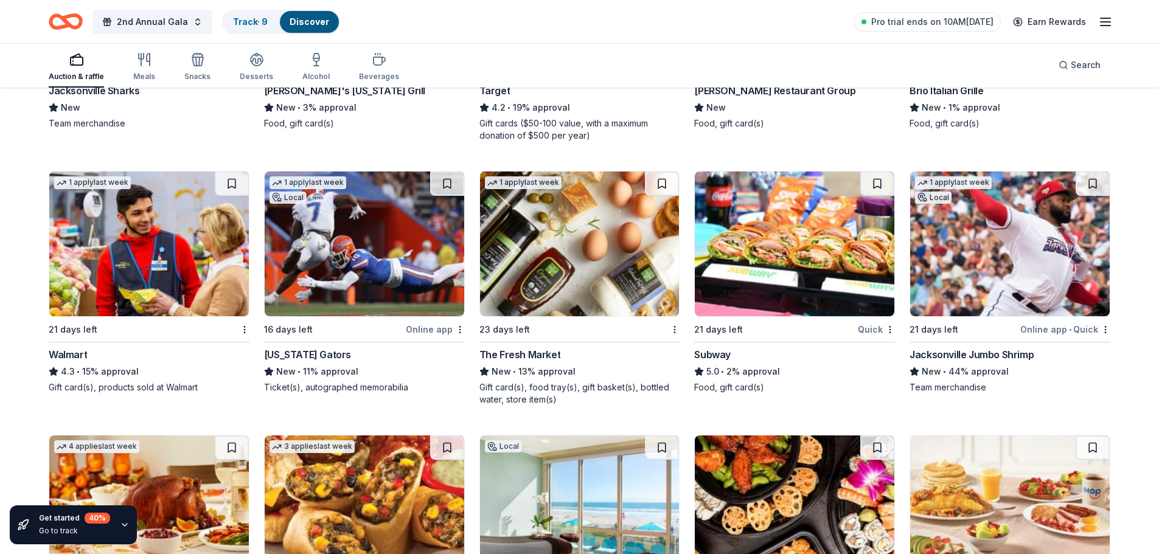
scroll to position [7307, 0]
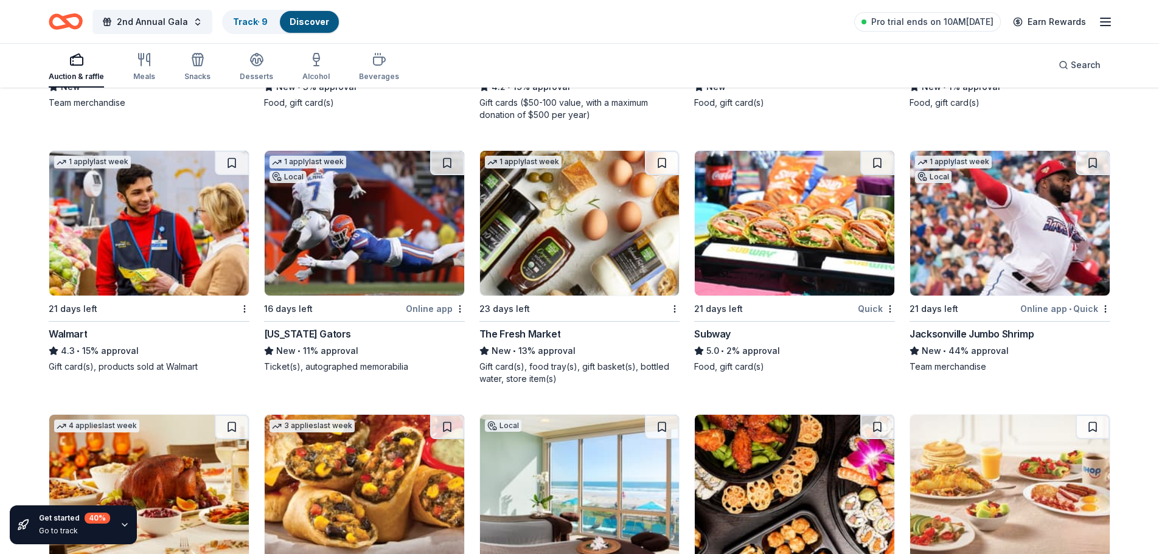
click at [344, 219] on img at bounding box center [365, 223] width 200 height 145
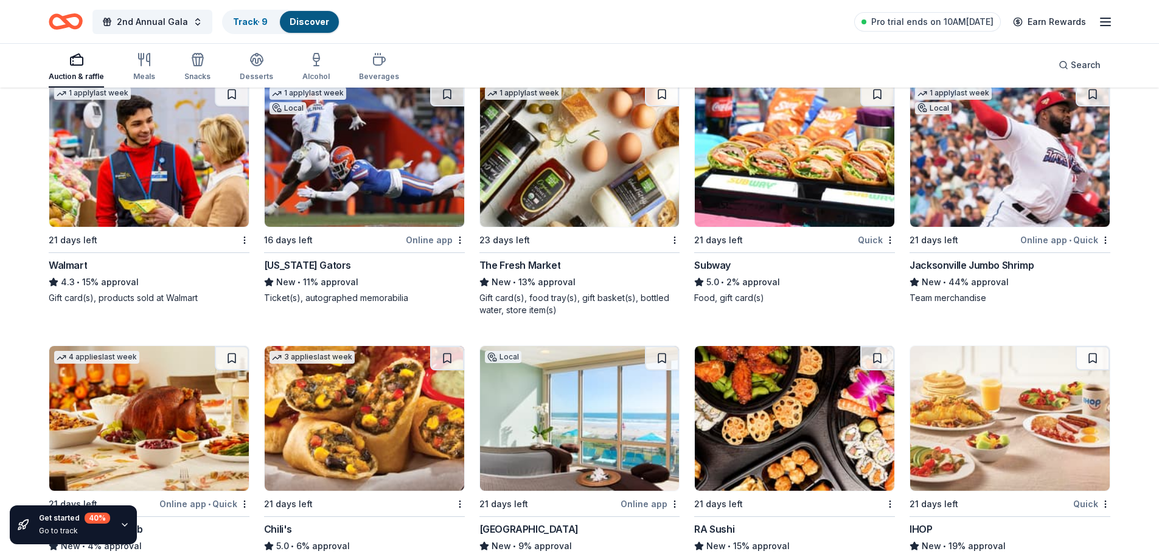
scroll to position [7428, 0]
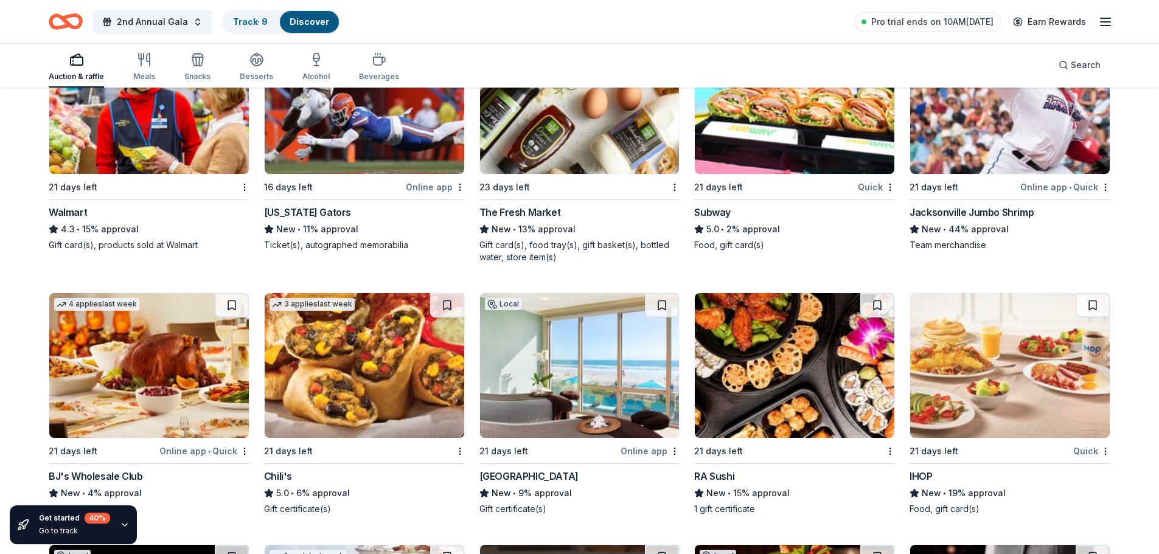
click at [154, 123] on img at bounding box center [149, 101] width 200 height 145
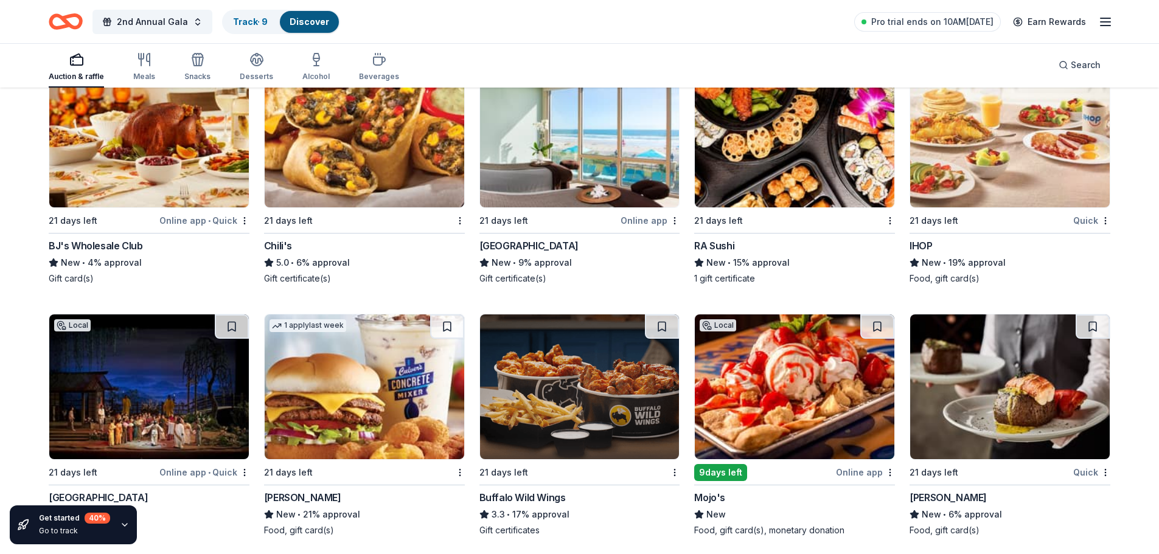
scroll to position [7672, 0]
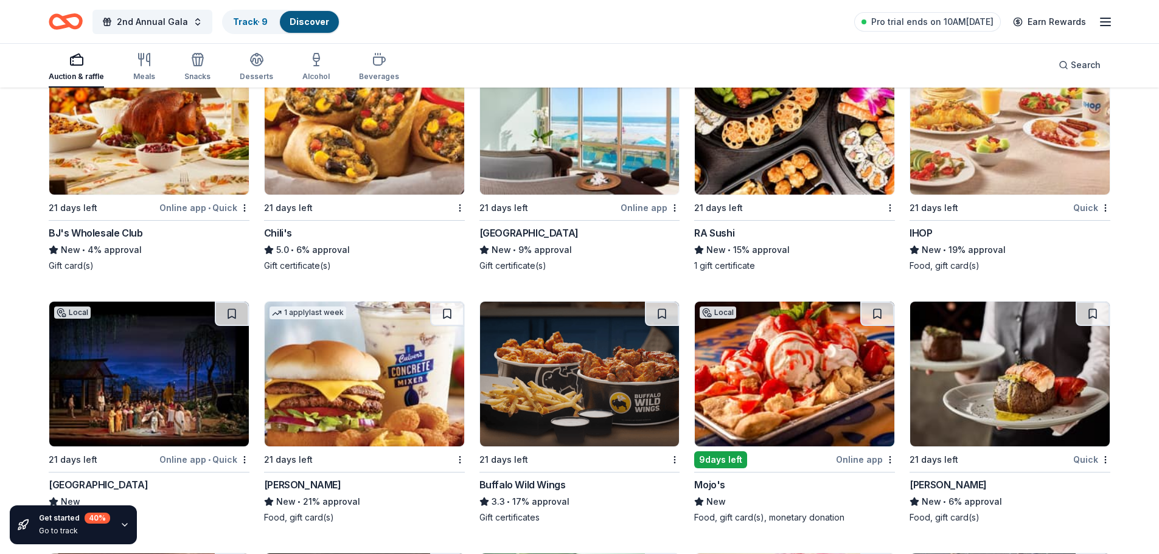
click at [536, 150] on img at bounding box center [580, 122] width 200 height 145
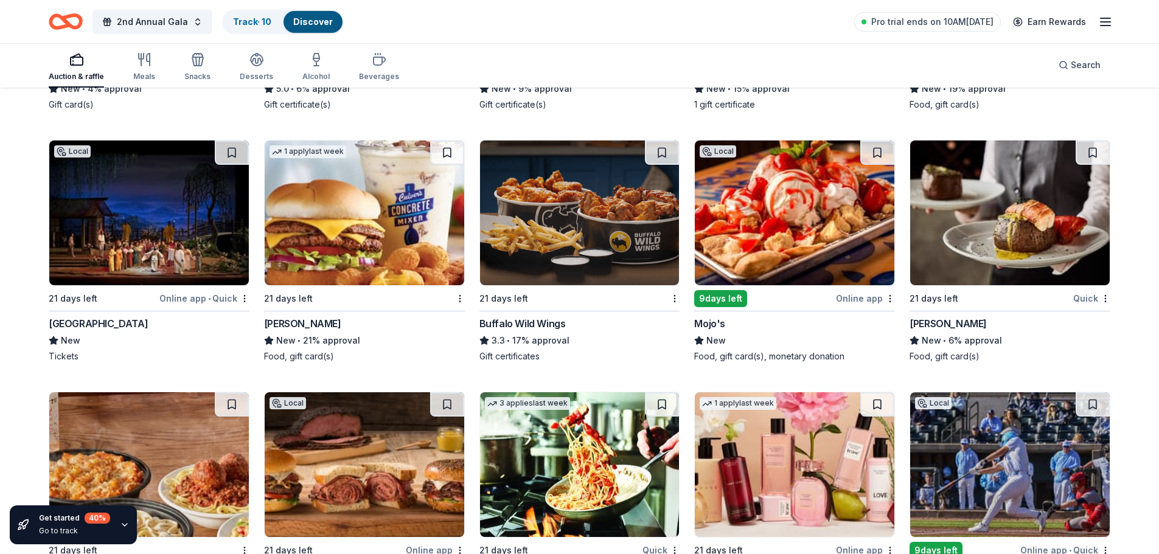
scroll to position [7854, 0]
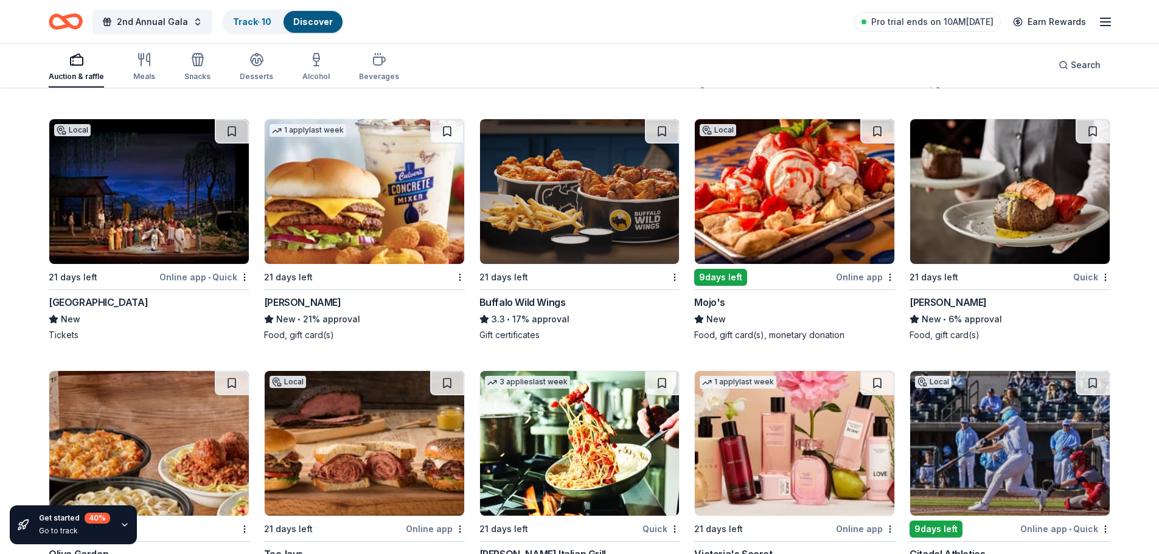
click at [1002, 212] on img at bounding box center [1010, 191] width 200 height 145
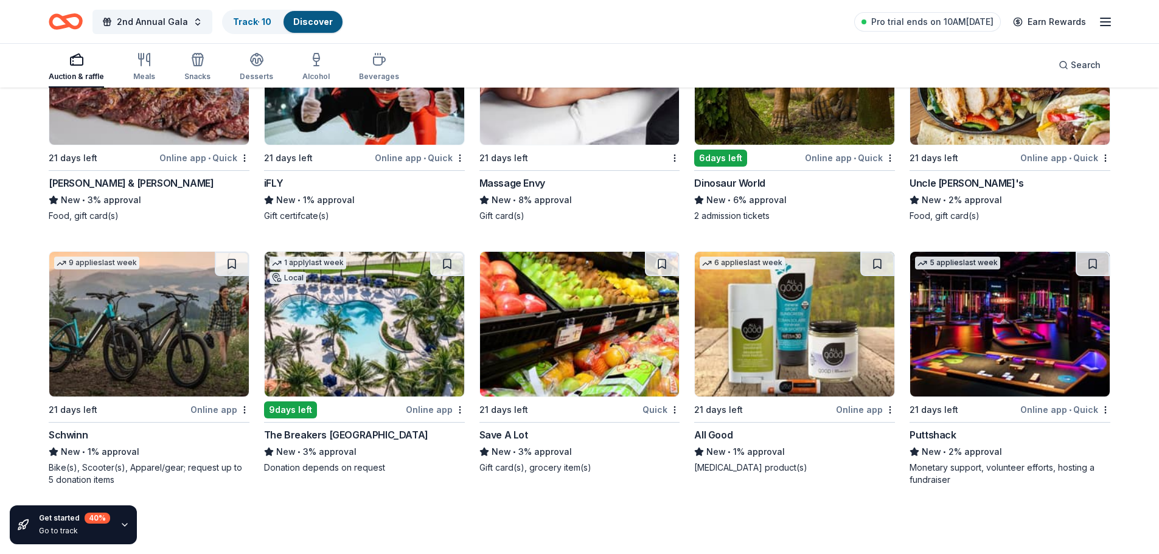
scroll to position [9375, 0]
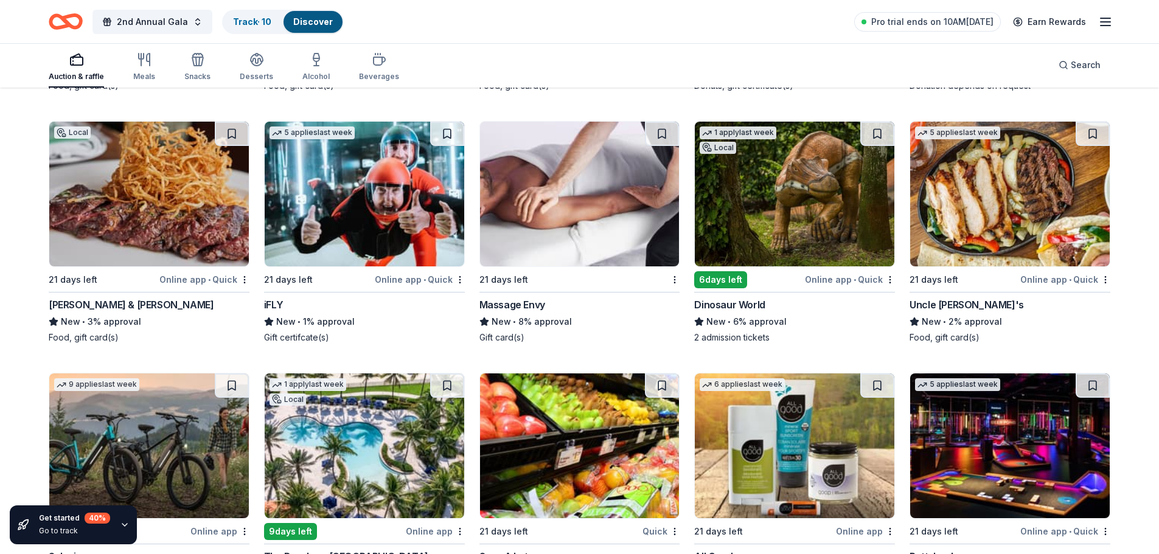
click at [590, 193] on img at bounding box center [580, 194] width 200 height 145
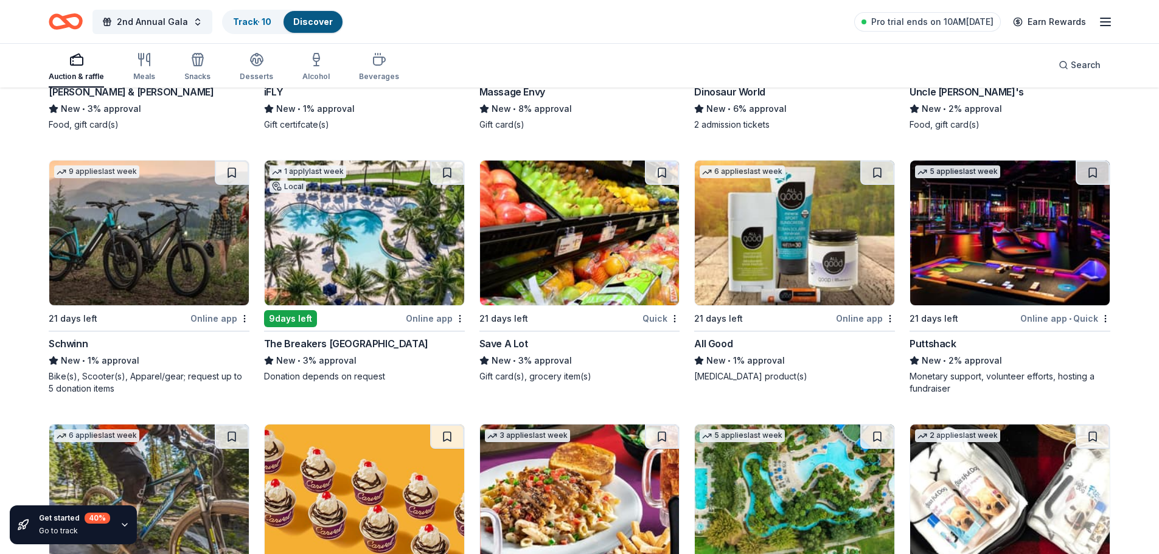
scroll to position [9618, 0]
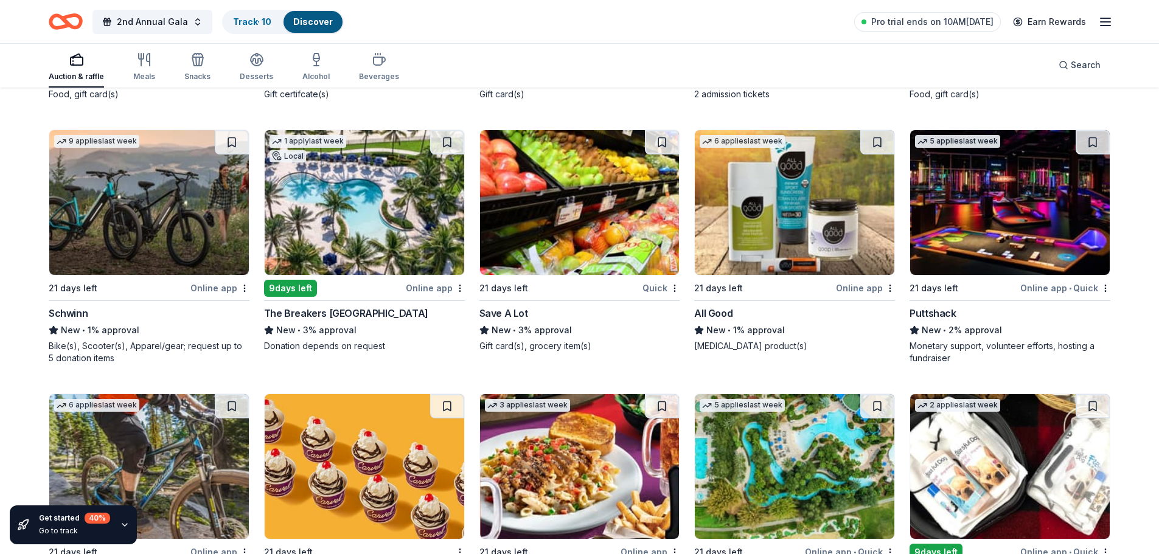
click at [356, 216] on img at bounding box center [365, 202] width 200 height 145
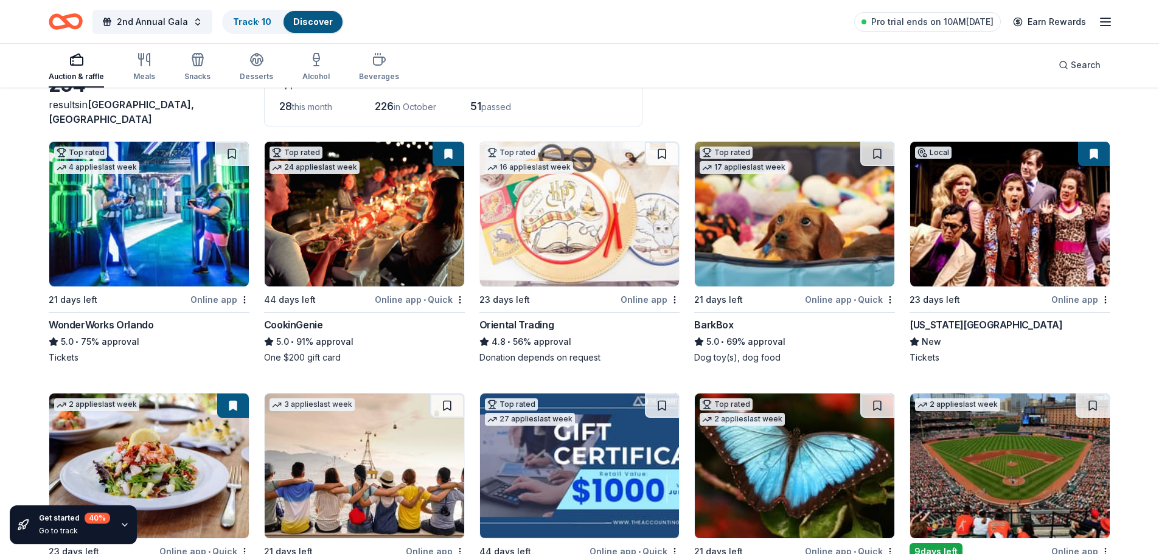
scroll to position [122, 0]
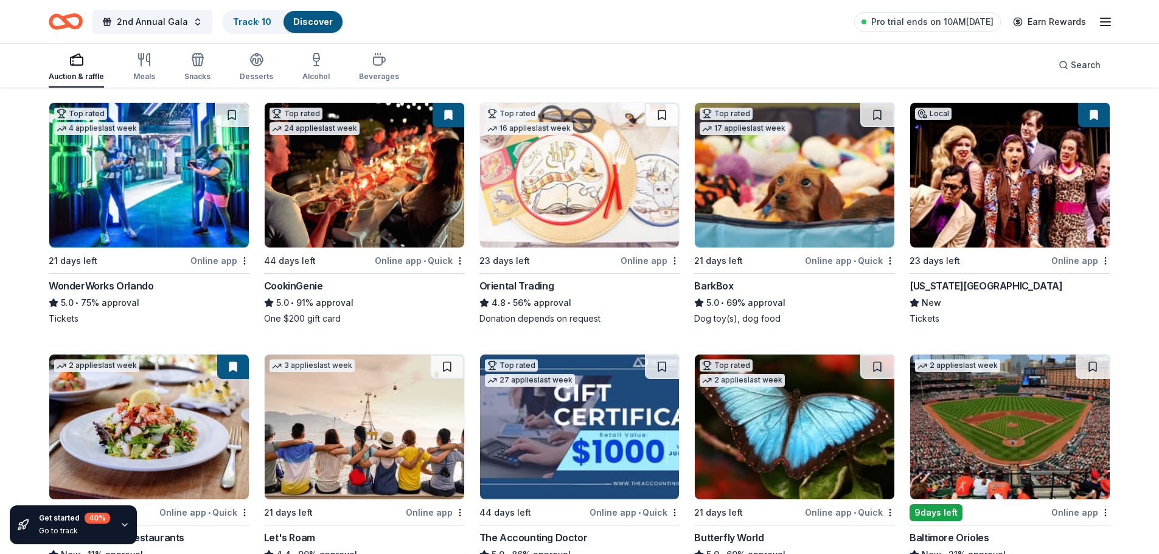
click at [367, 199] on img at bounding box center [365, 175] width 200 height 145
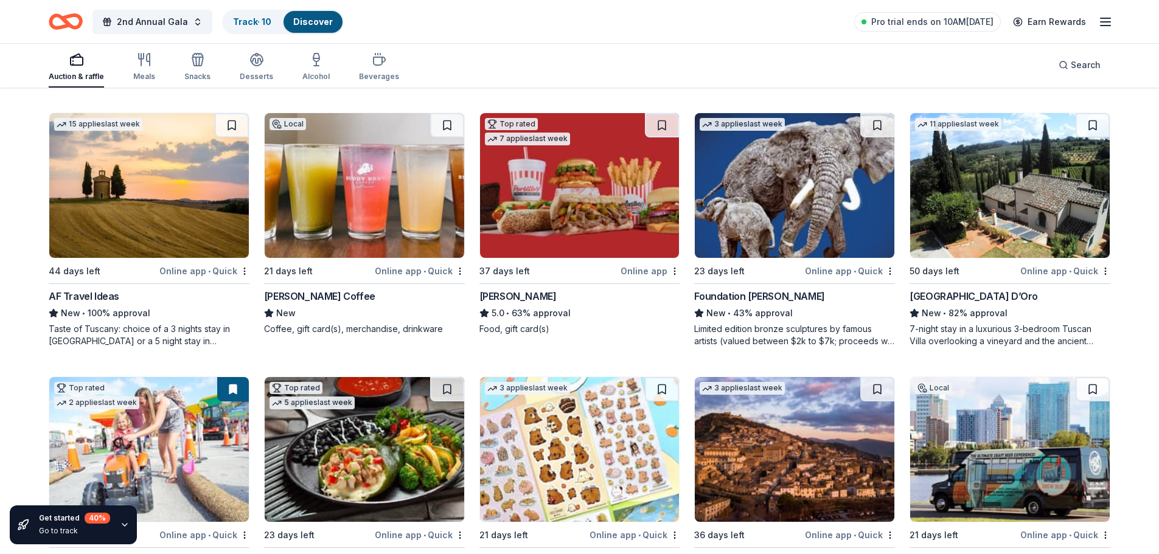
scroll to position [912, 0]
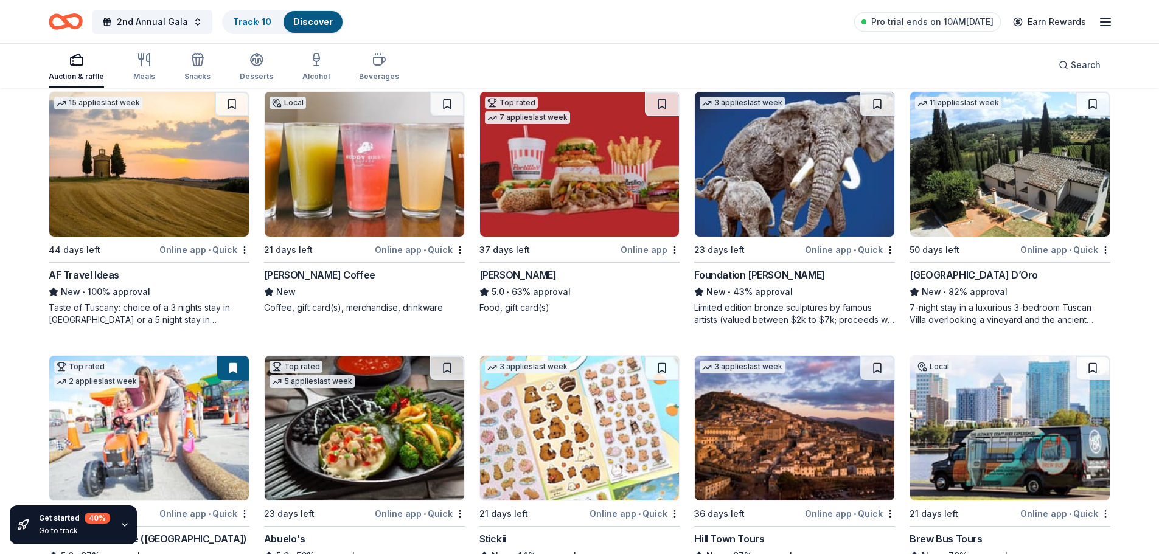
click at [988, 176] on img at bounding box center [1010, 164] width 200 height 145
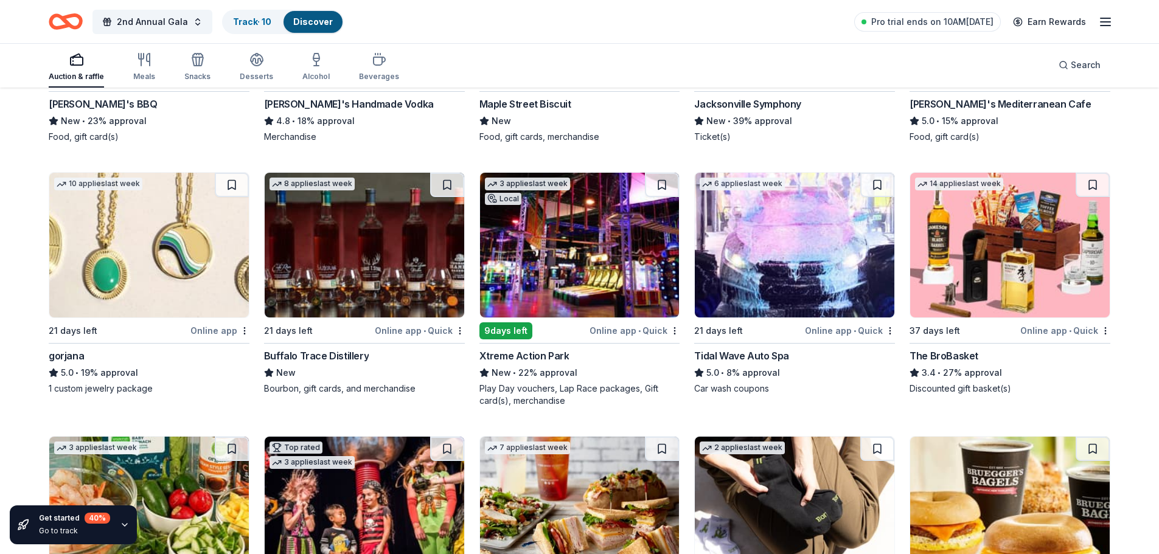
scroll to position [2676, 0]
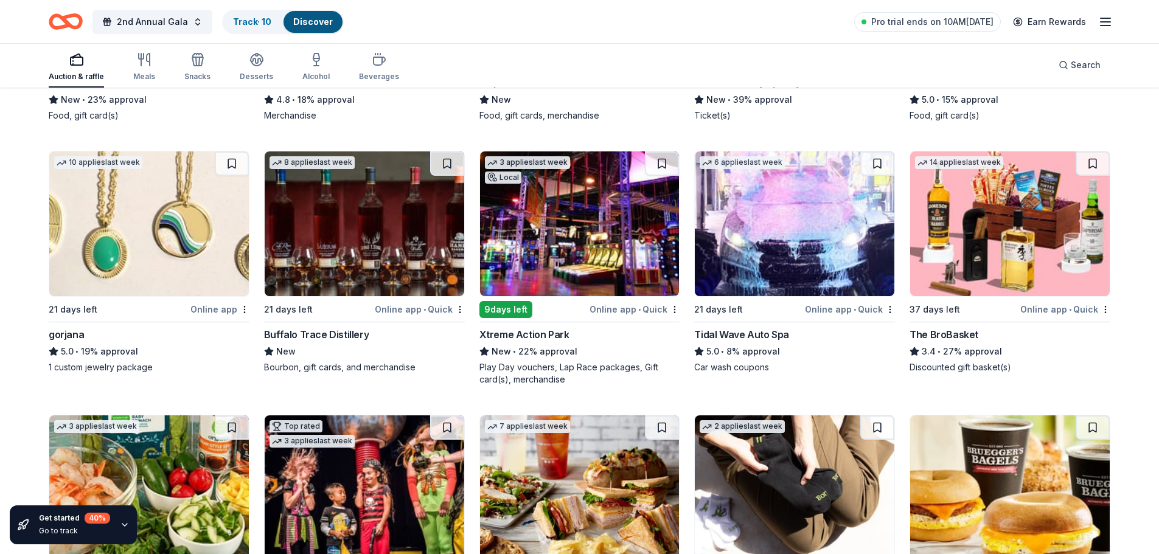
click at [406, 246] on img at bounding box center [365, 223] width 200 height 145
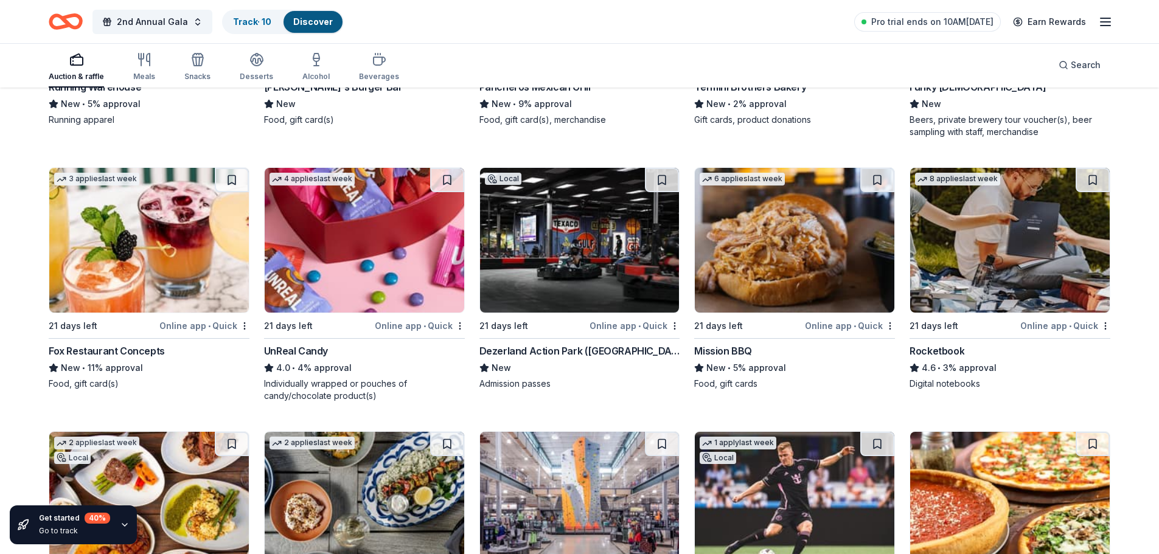
scroll to position [4501, 0]
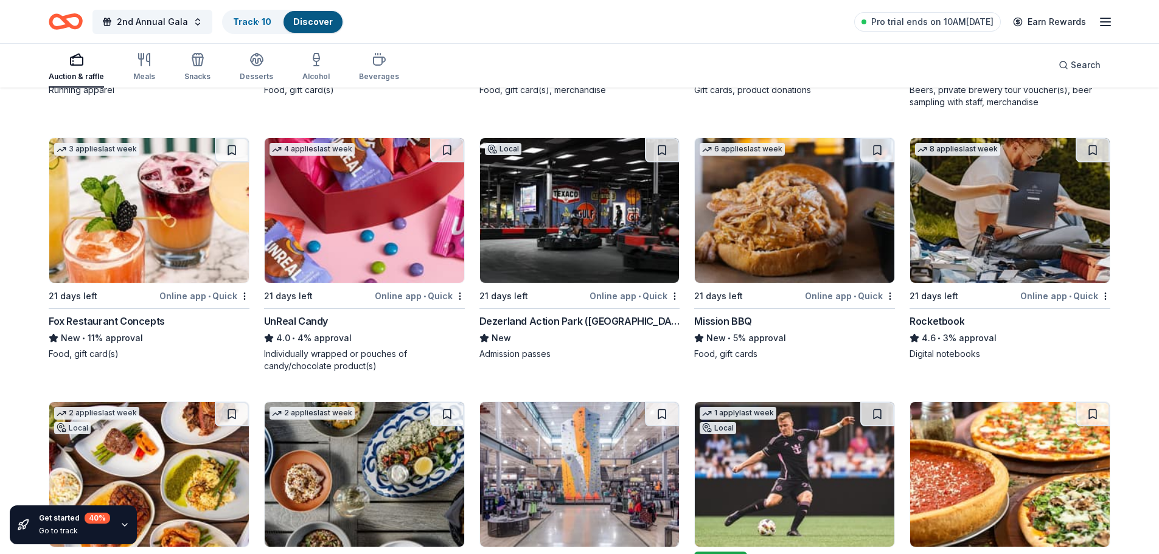
click at [175, 224] on img at bounding box center [149, 210] width 200 height 145
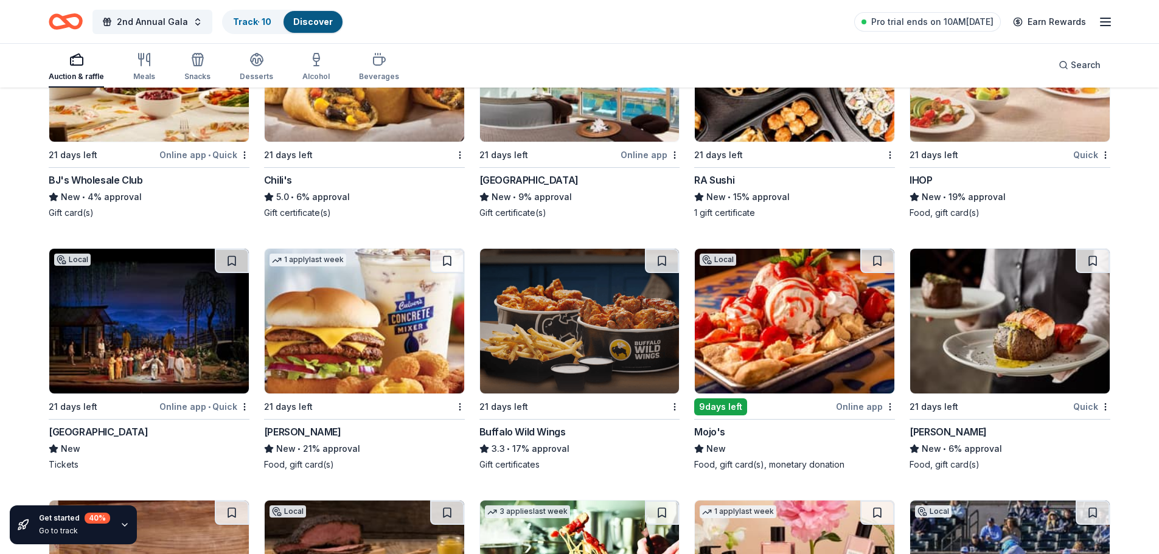
scroll to position [7785, 0]
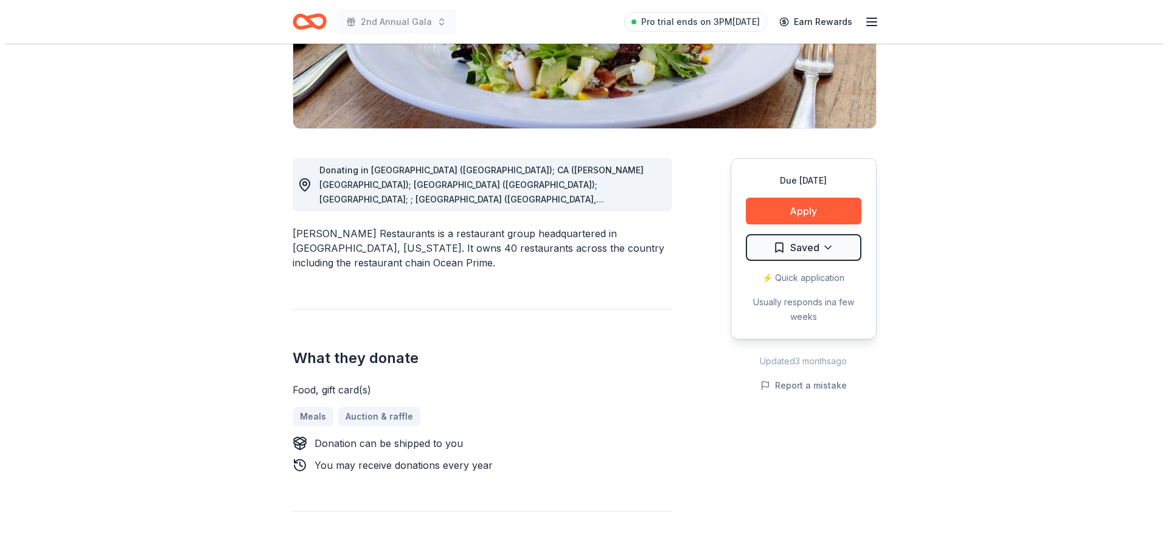
scroll to position [243, 0]
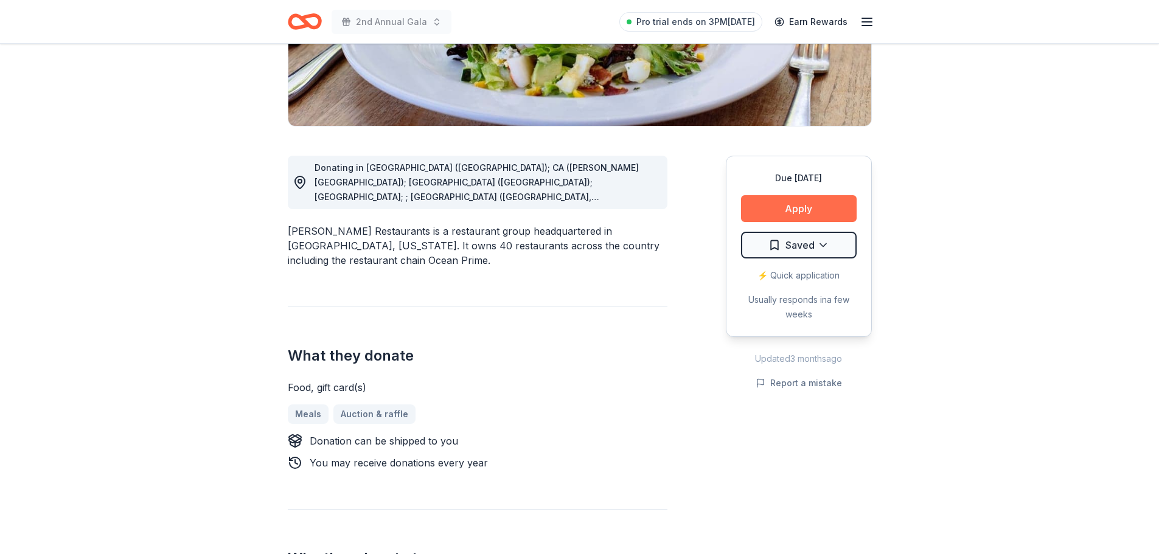
click at [803, 207] on button "Apply" at bounding box center [799, 208] width 116 height 27
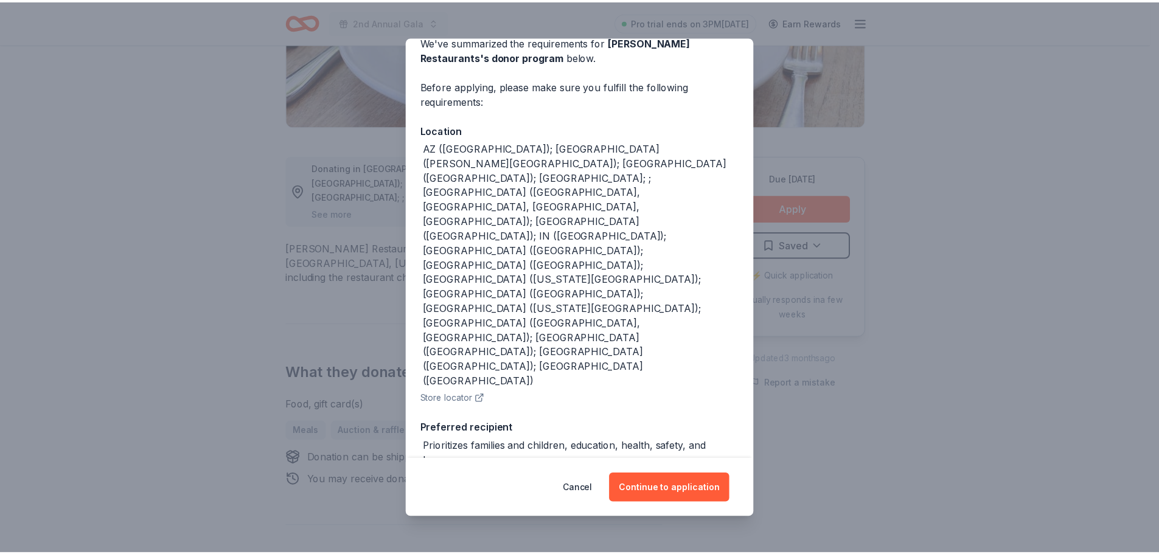
scroll to position [117, 0]
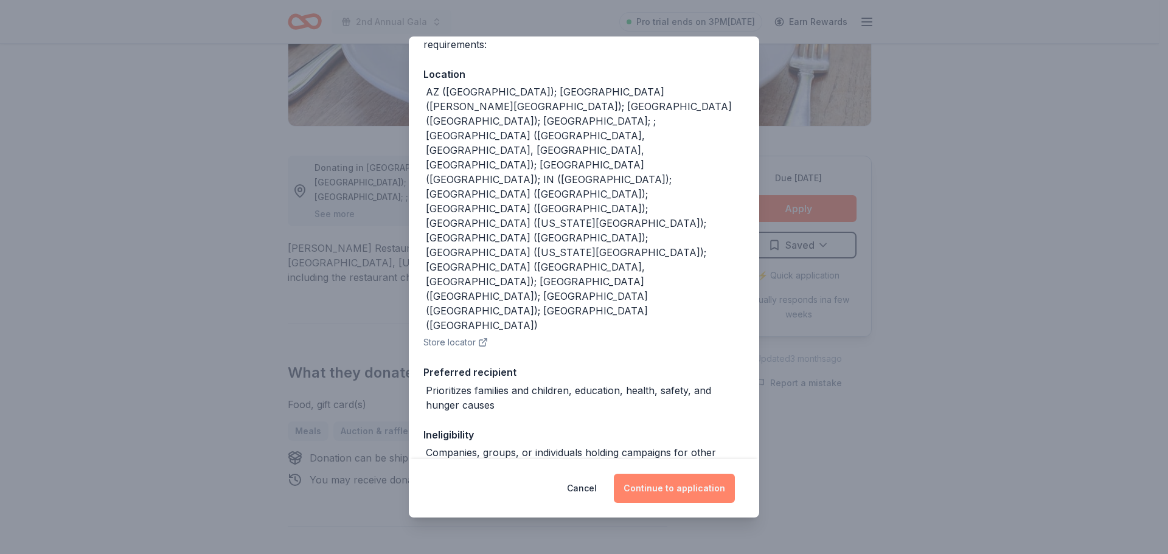
click at [672, 484] on button "Continue to application" at bounding box center [674, 488] width 121 height 29
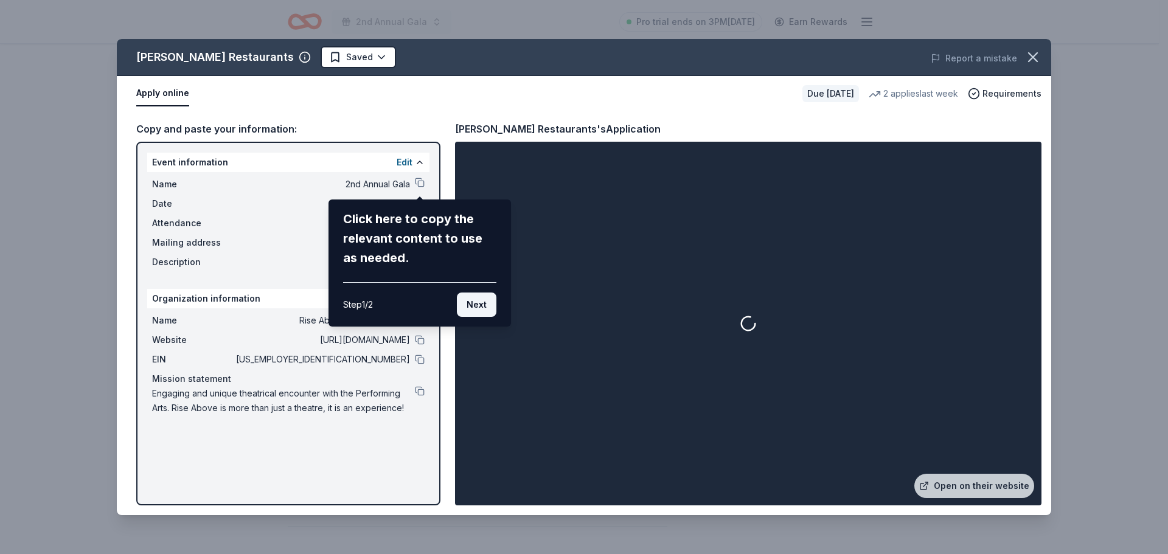
click at [473, 301] on button "Next" at bounding box center [477, 305] width 40 height 24
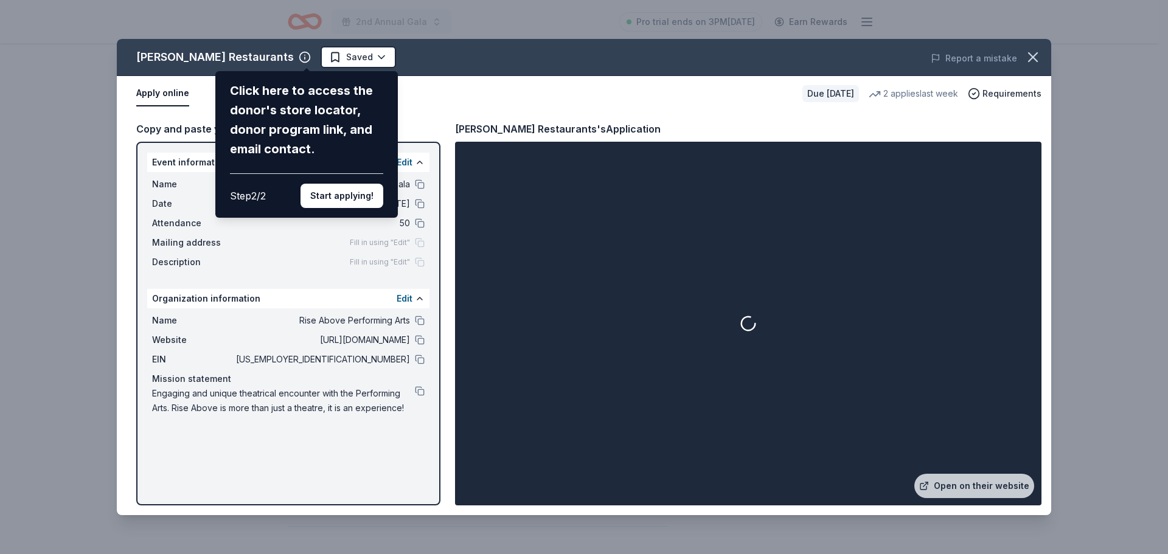
drag, startPoint x: 338, startPoint y: 193, endPoint x: 341, endPoint y: 199, distance: 6.8
click at [338, 193] on button "Start applying!" at bounding box center [341, 196] width 83 height 24
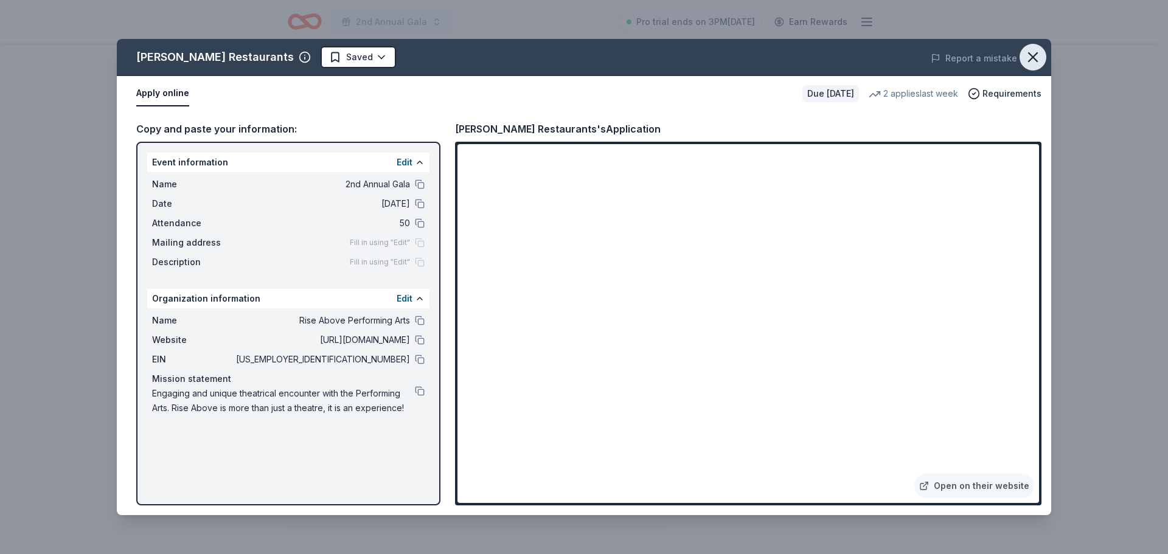
click at [1033, 61] on icon "button" at bounding box center [1032, 57] width 17 height 17
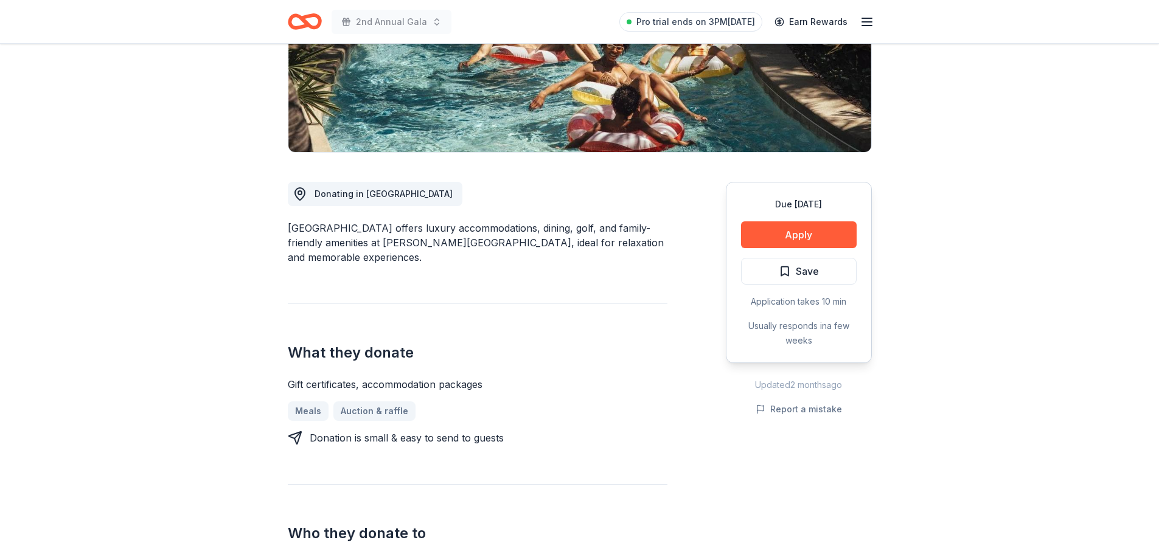
scroll to position [182, 0]
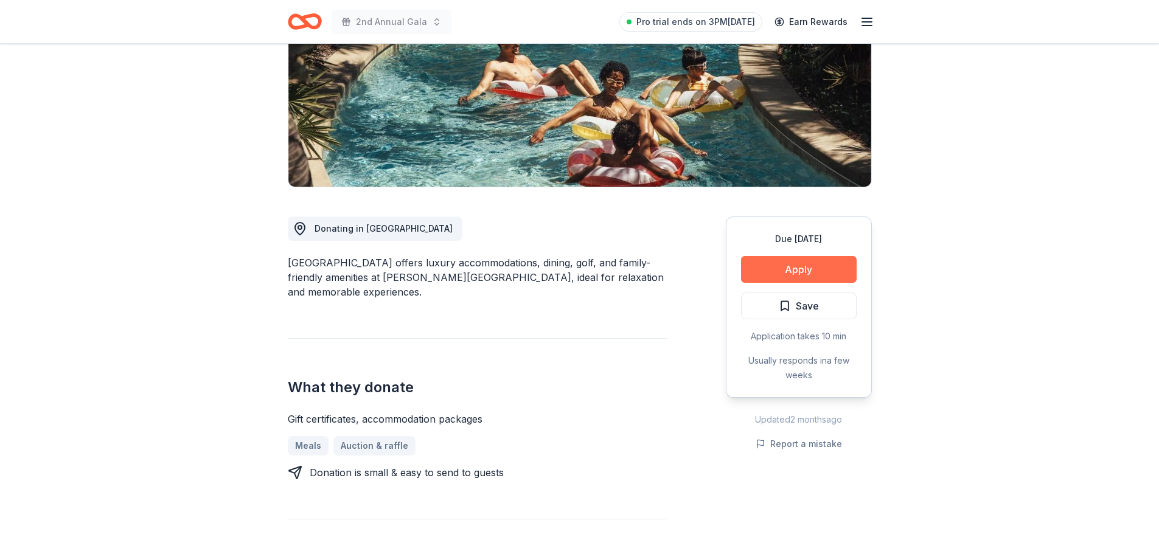
click at [800, 260] on button "Apply" at bounding box center [799, 269] width 116 height 27
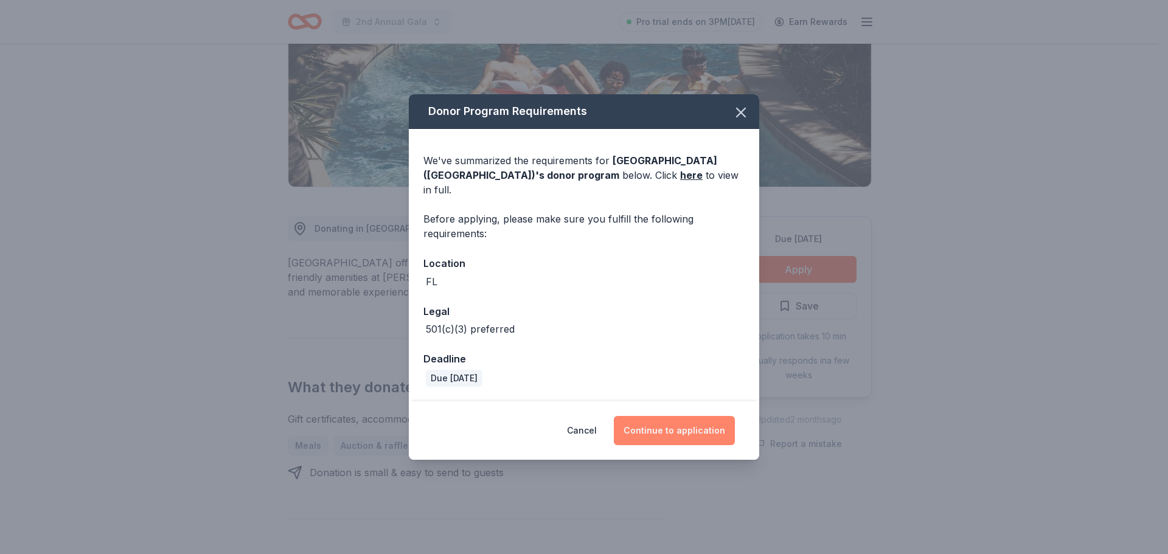
click at [692, 417] on button "Continue to application" at bounding box center [674, 430] width 121 height 29
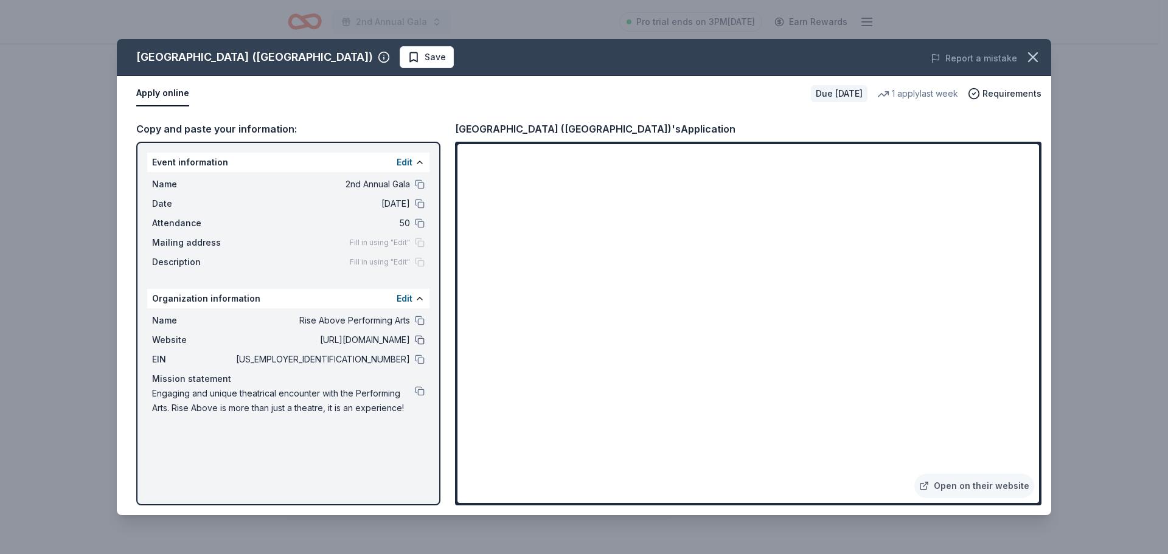
click at [422, 341] on button at bounding box center [420, 340] width 10 height 10
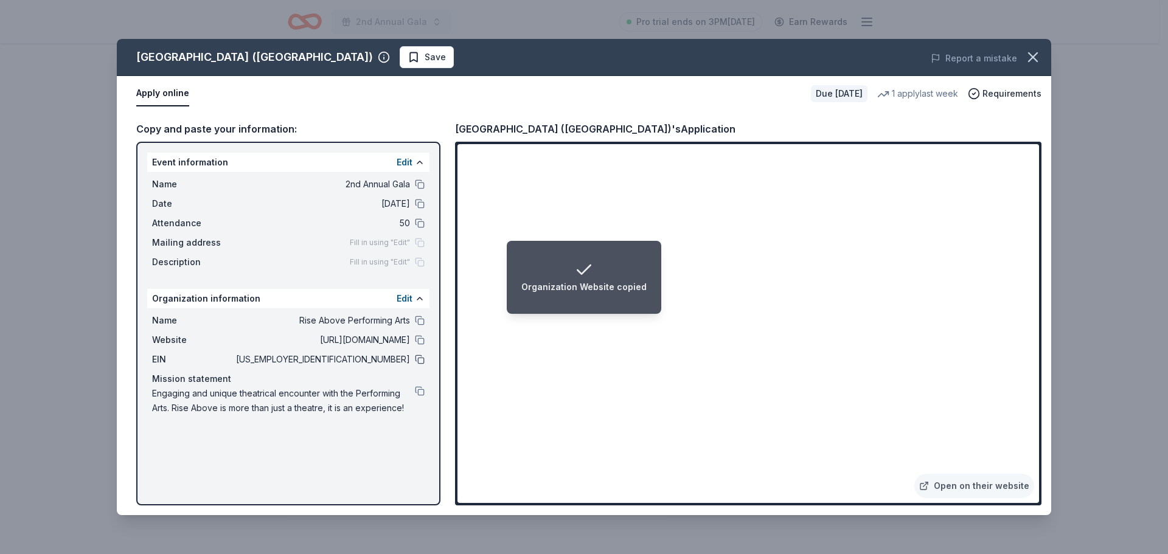
click at [419, 359] on button at bounding box center [420, 360] width 10 height 10
click at [1032, 55] on icon "button" at bounding box center [1032, 57] width 17 height 17
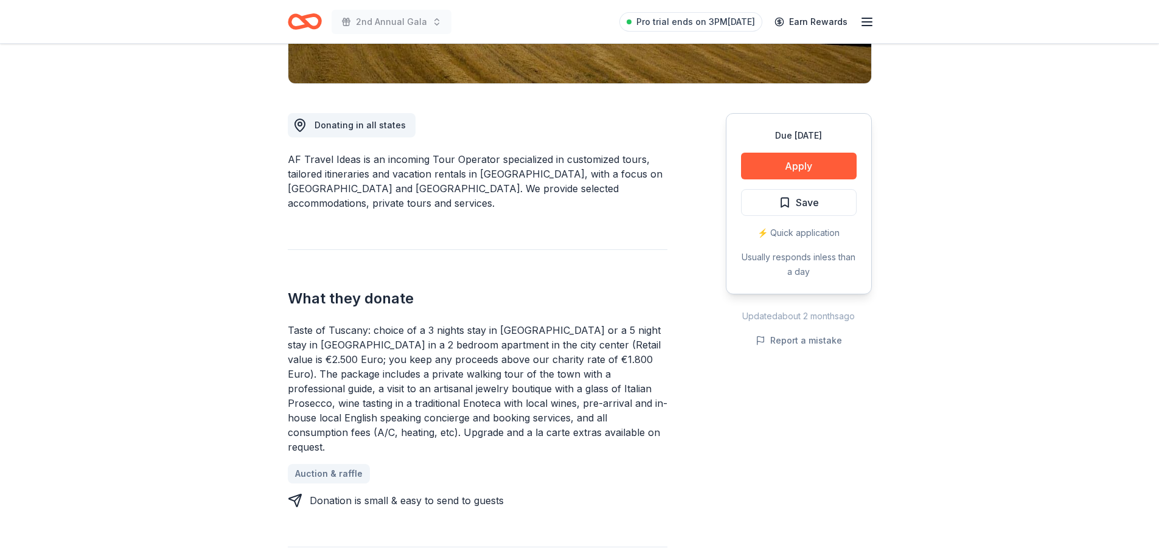
scroll to position [304, 0]
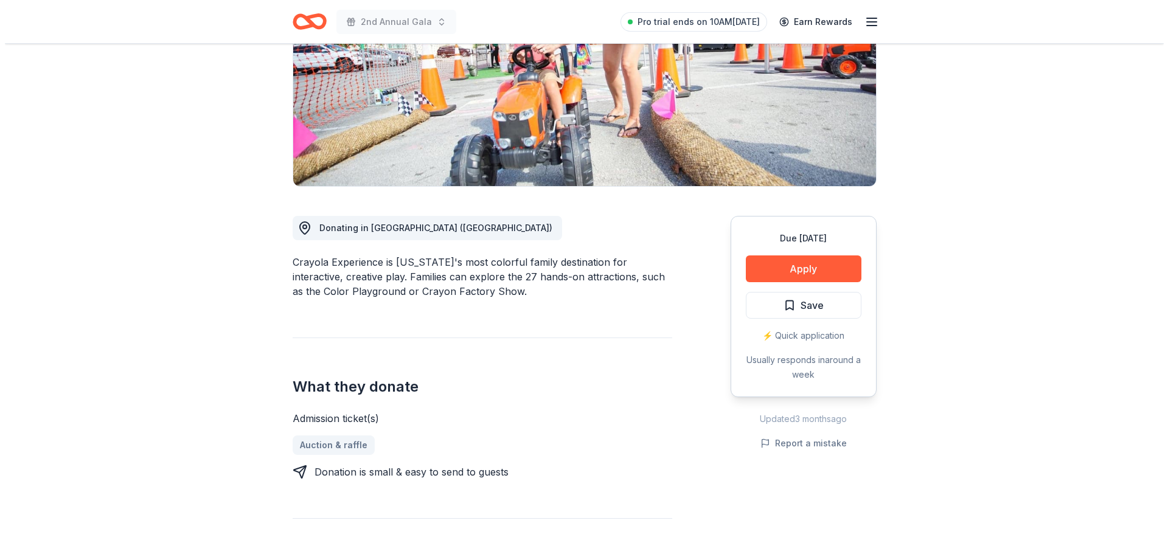
scroll to position [182, 0]
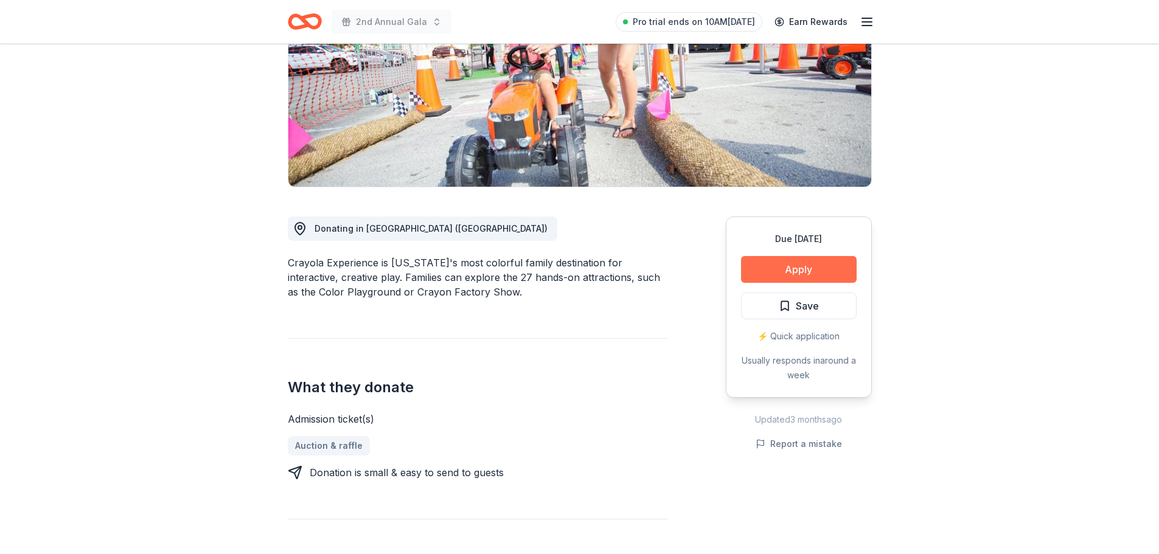
click at [824, 267] on button "Apply" at bounding box center [799, 269] width 116 height 27
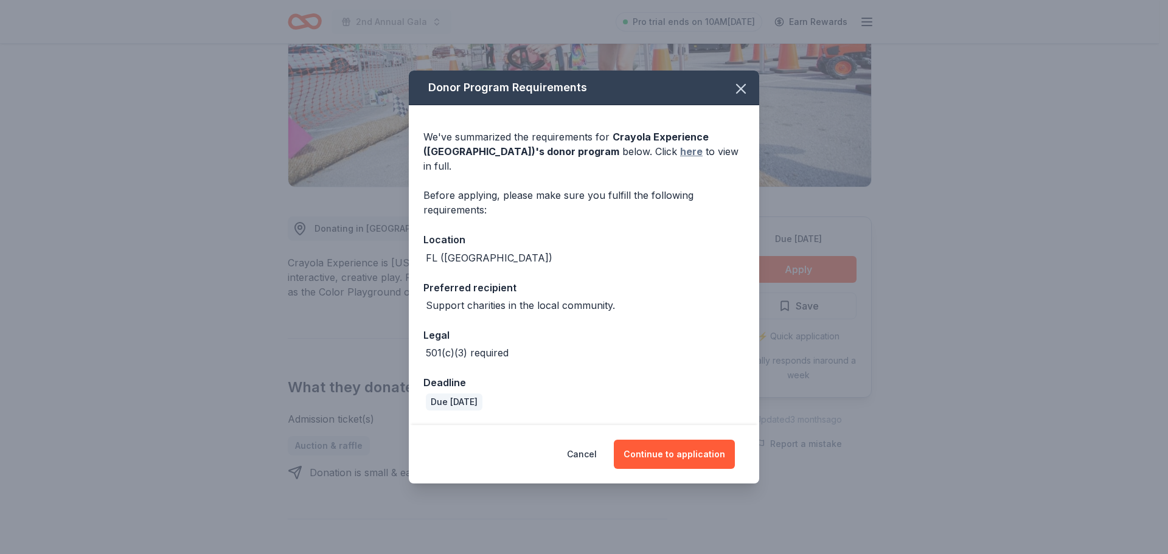
click at [680, 157] on link "here" at bounding box center [691, 151] width 23 height 15
click at [689, 445] on button "Continue to application" at bounding box center [674, 454] width 121 height 29
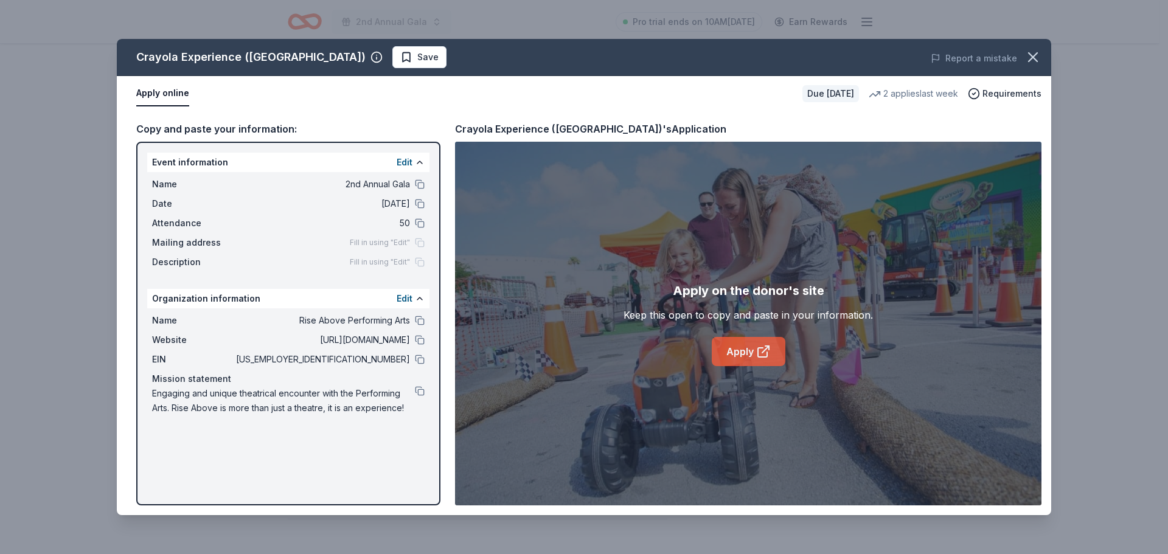
click at [744, 347] on link "Apply" at bounding box center [749, 351] width 74 height 29
click at [417, 243] on div "Fill in using "Edit"" at bounding box center [387, 243] width 75 height 10
click at [404, 243] on span "Fill in using "Edit"" at bounding box center [380, 243] width 60 height 10
click at [420, 358] on button at bounding box center [420, 360] width 10 height 10
click at [416, 319] on button at bounding box center [420, 321] width 10 height 10
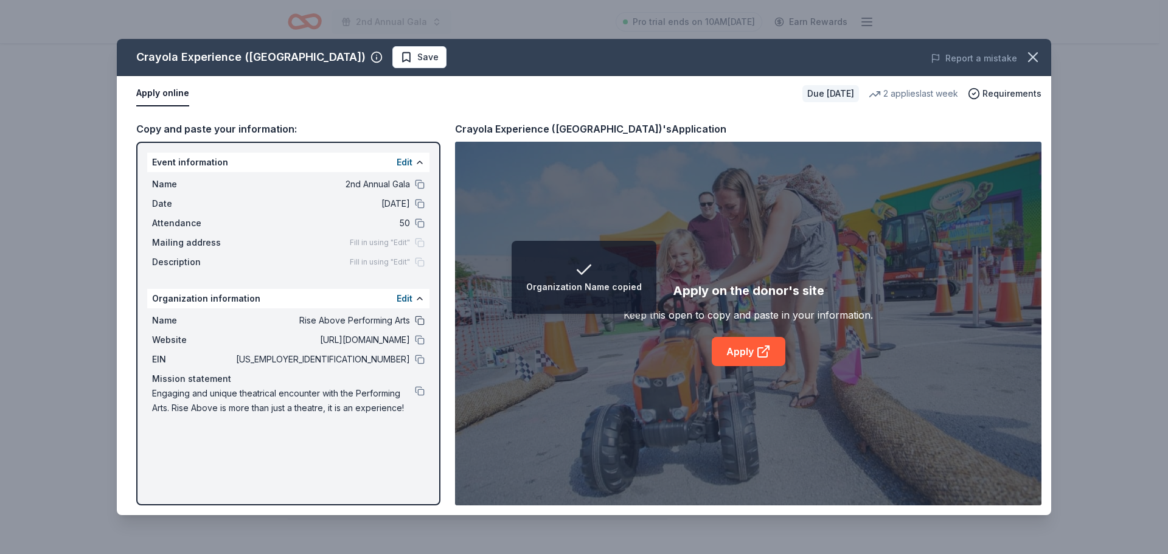
click at [422, 322] on button at bounding box center [420, 321] width 10 height 10
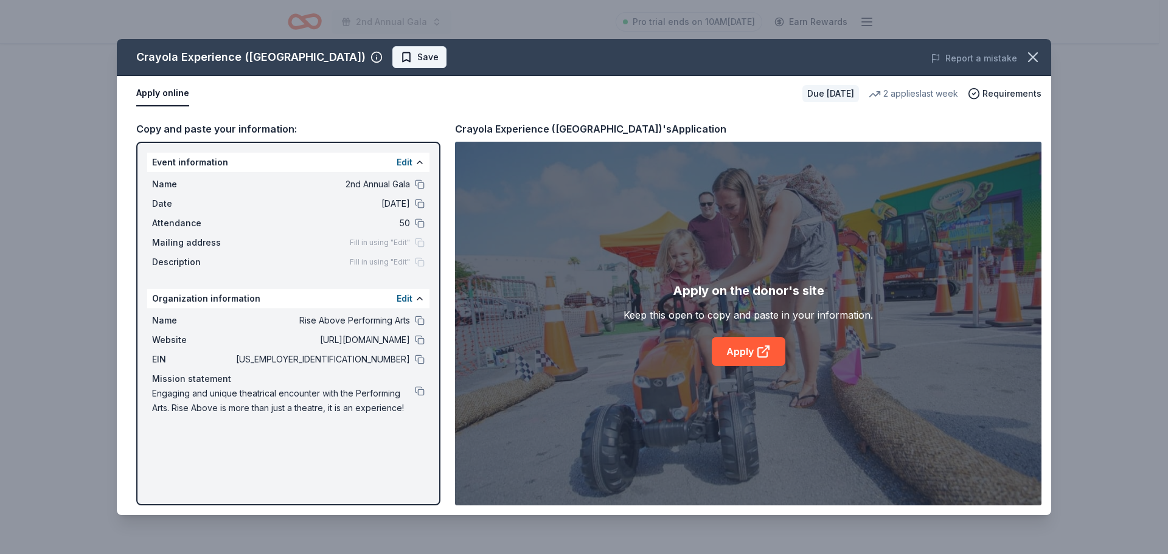
click at [417, 57] on span "Save" at bounding box center [427, 57] width 21 height 15
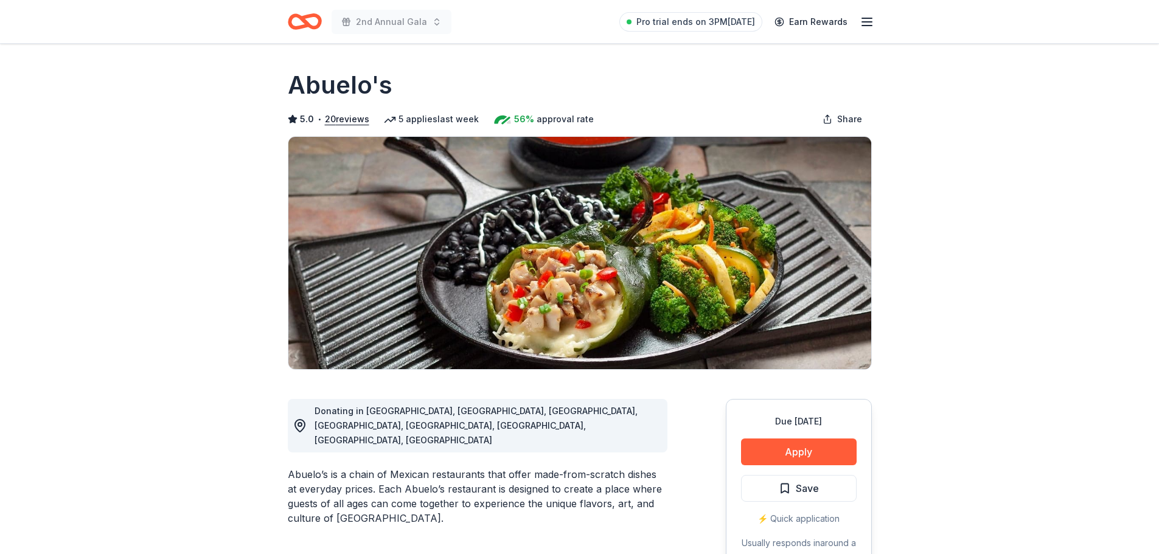
drag, startPoint x: 293, startPoint y: 86, endPoint x: 397, endPoint y: 85, distance: 104.6
click at [397, 85] on div "Abuelo's" at bounding box center [580, 85] width 584 height 34
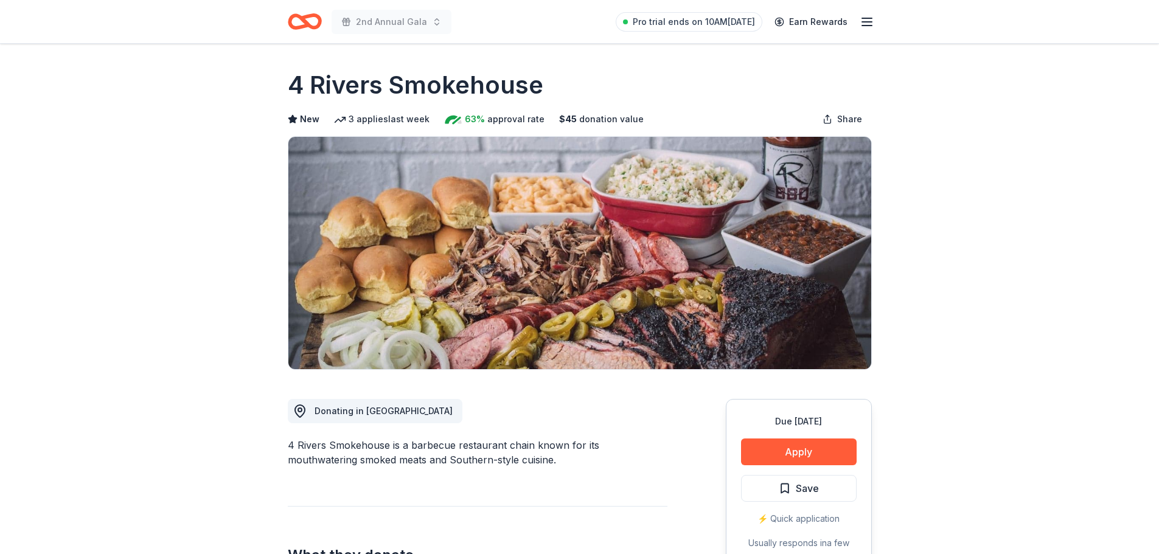
drag, startPoint x: 282, startPoint y: 80, endPoint x: 530, endPoint y: 83, distance: 248.2
click at [532, 83] on h1 "4 Rivers Smokehouse" at bounding box center [415, 85] width 255 height 34
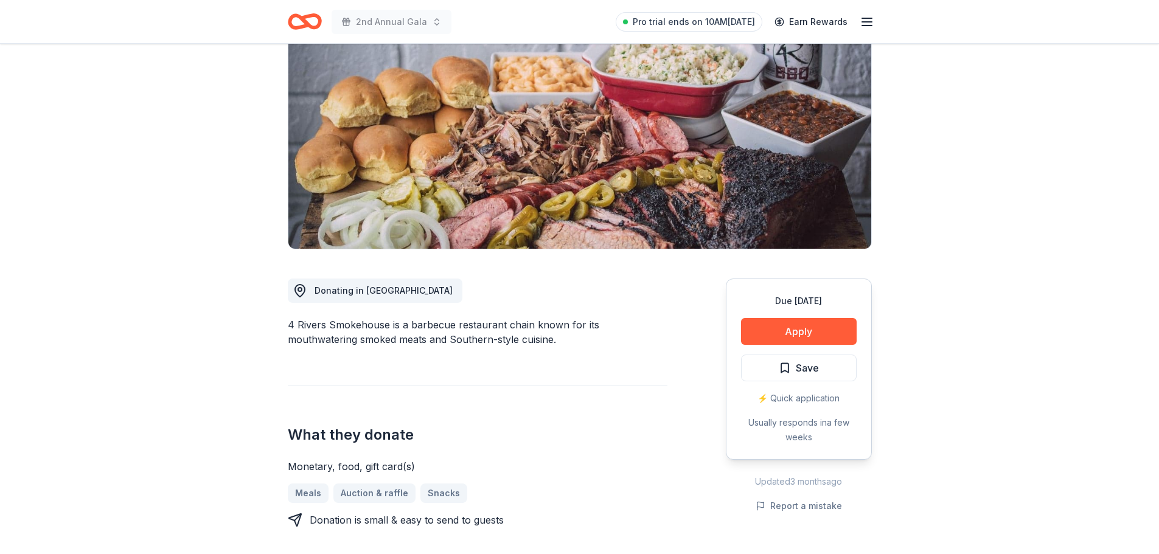
scroll to position [122, 0]
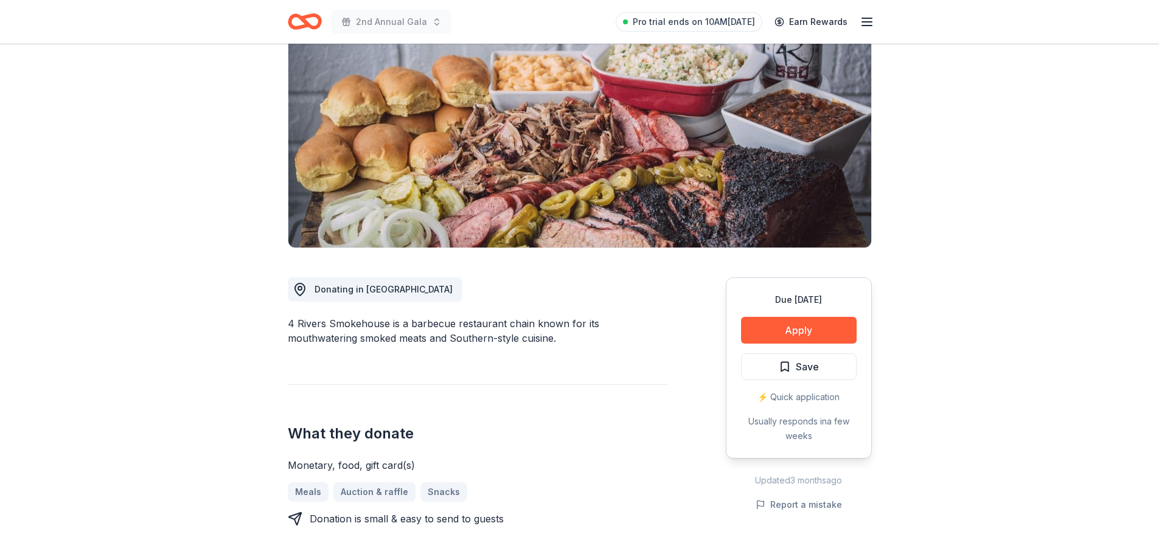
drag, startPoint x: 286, startPoint y: 321, endPoint x: 790, endPoint y: 195, distance: 519.0
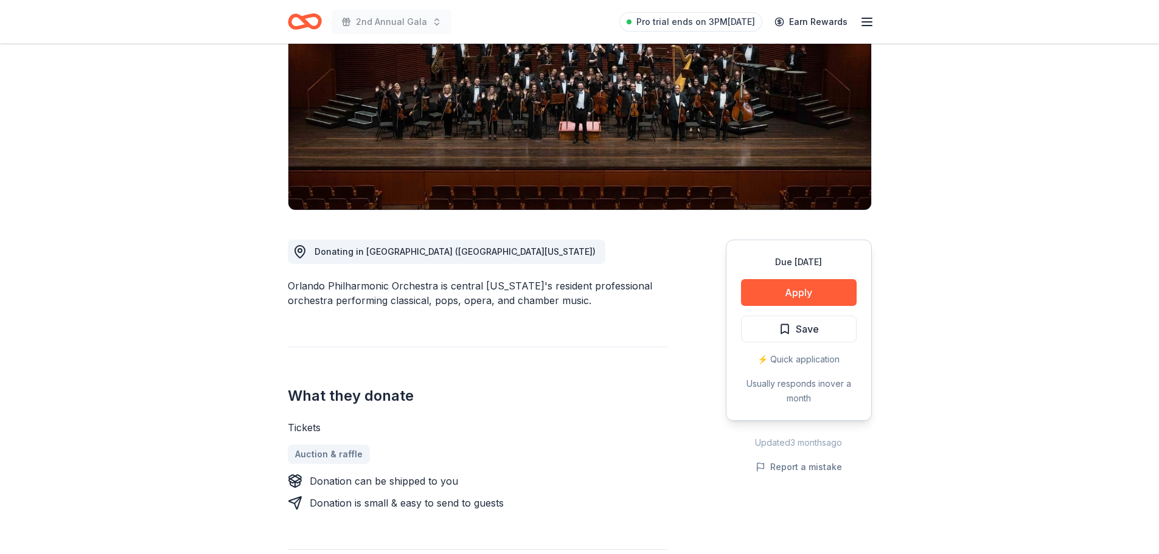
scroll to position [122, 0]
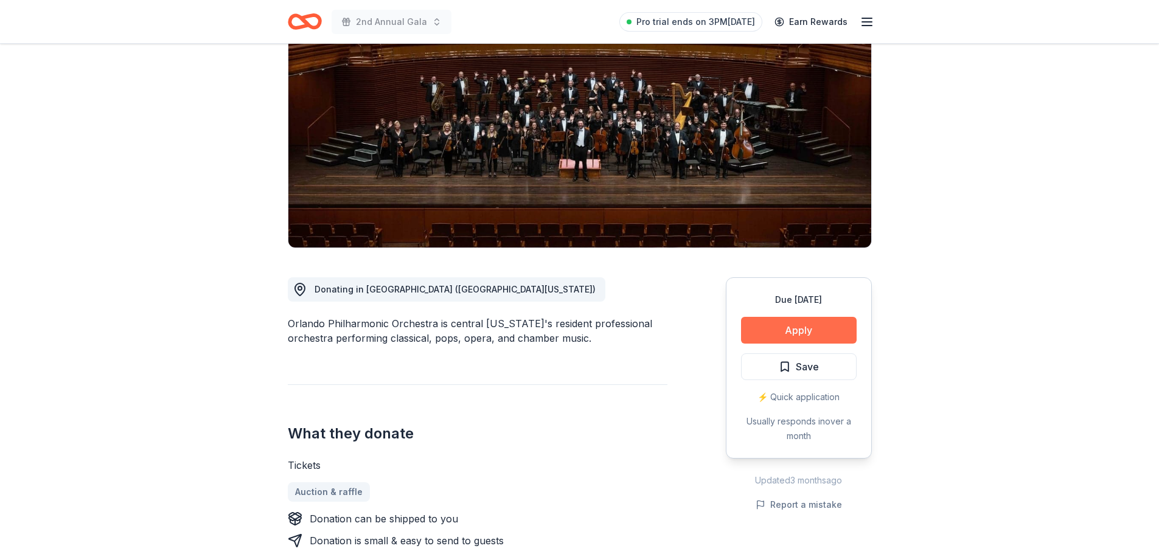
click at [828, 327] on button "Apply" at bounding box center [799, 330] width 116 height 27
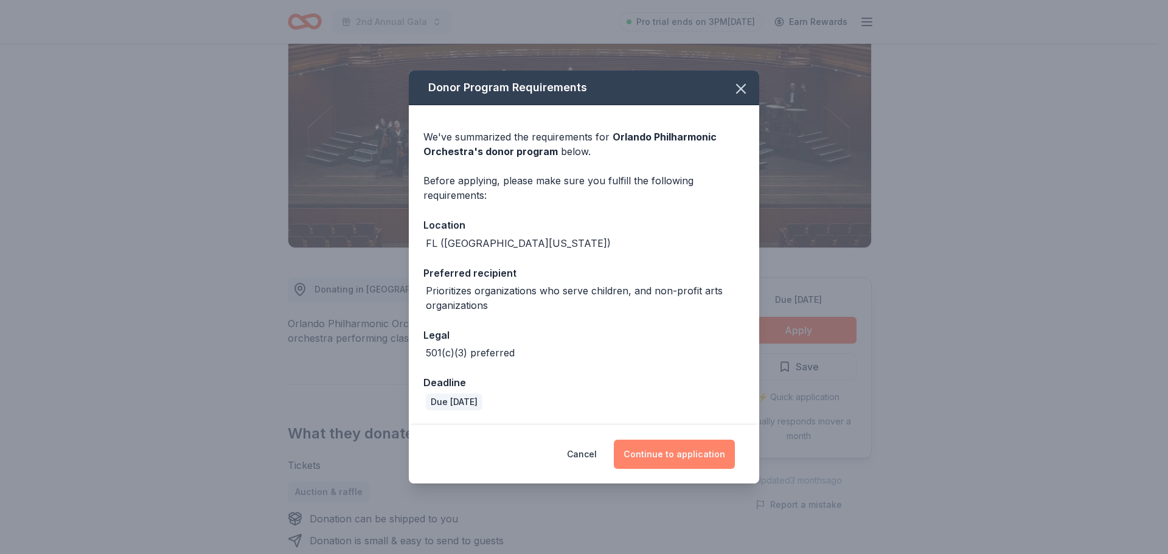
click at [695, 454] on button "Continue to application" at bounding box center [674, 454] width 121 height 29
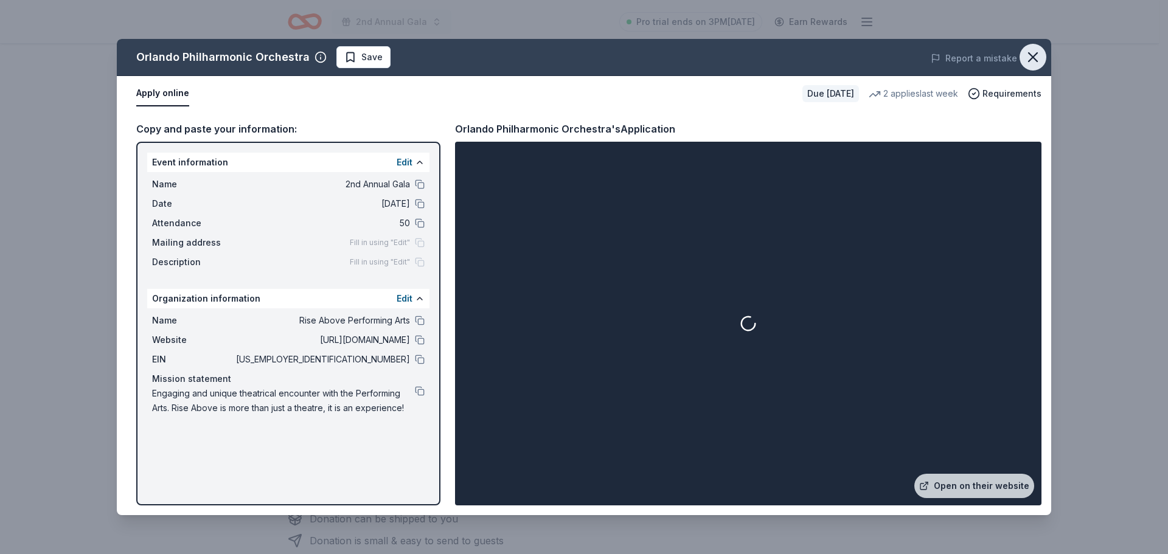
click at [1031, 58] on icon "button" at bounding box center [1032, 57] width 17 height 17
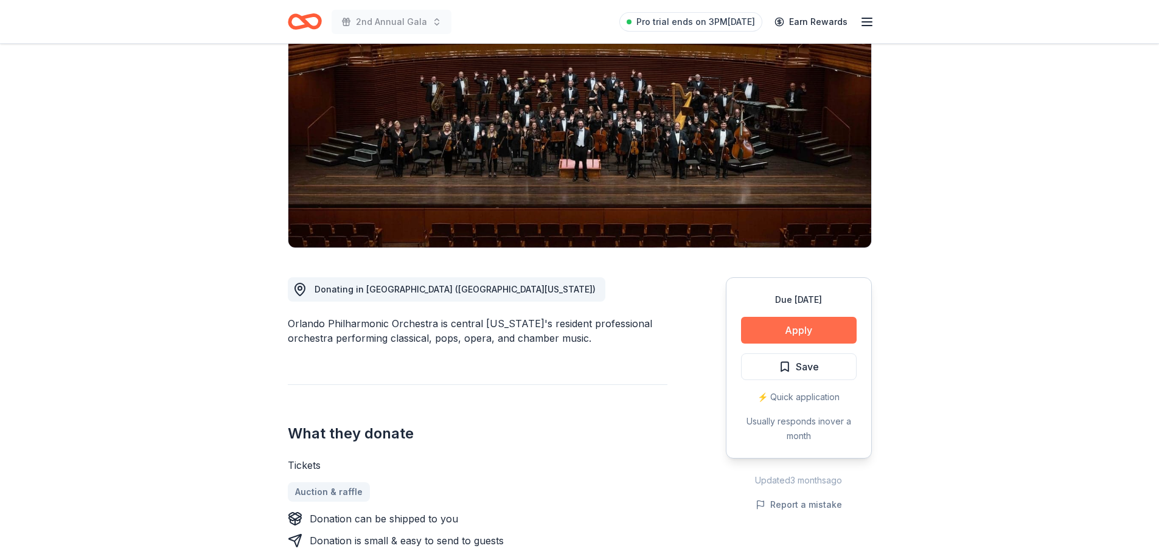
click at [791, 330] on button "Apply" at bounding box center [799, 330] width 116 height 27
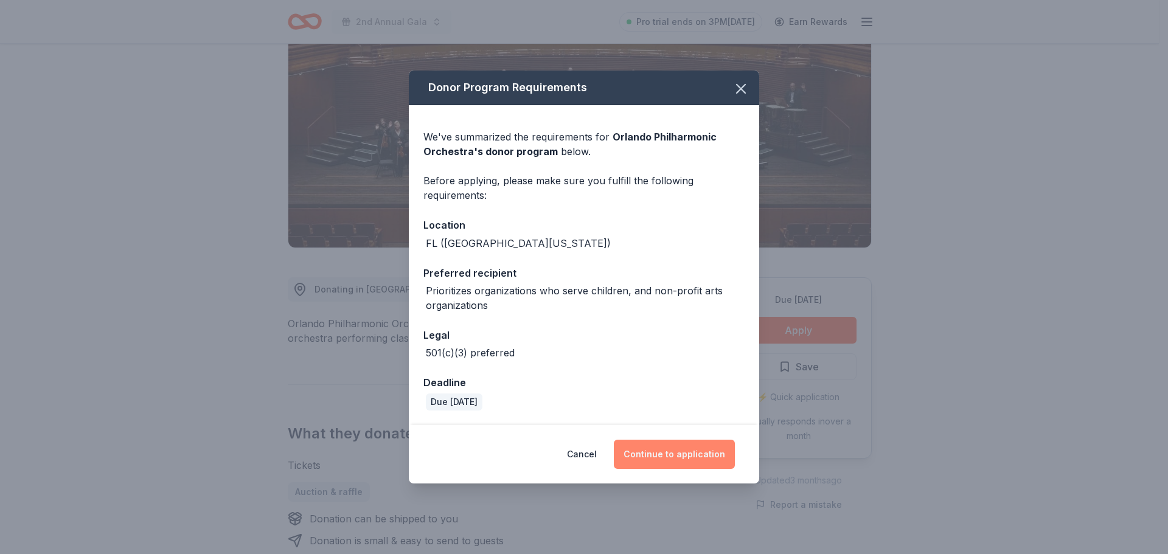
click at [681, 454] on button "Continue to application" at bounding box center [674, 454] width 121 height 29
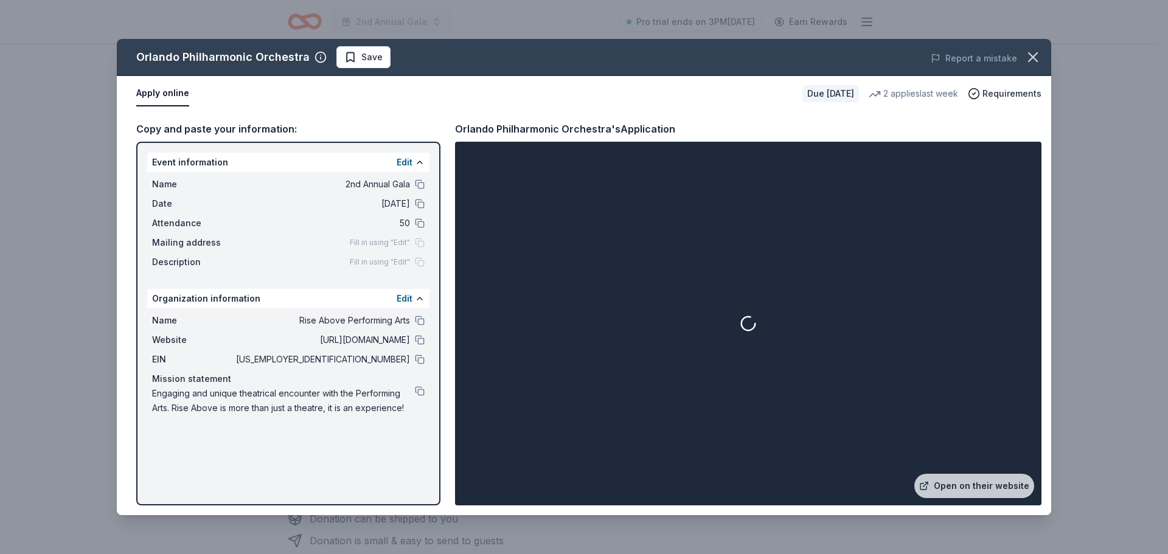
click at [407, 241] on span "Fill in using "Edit"" at bounding box center [380, 243] width 60 height 10
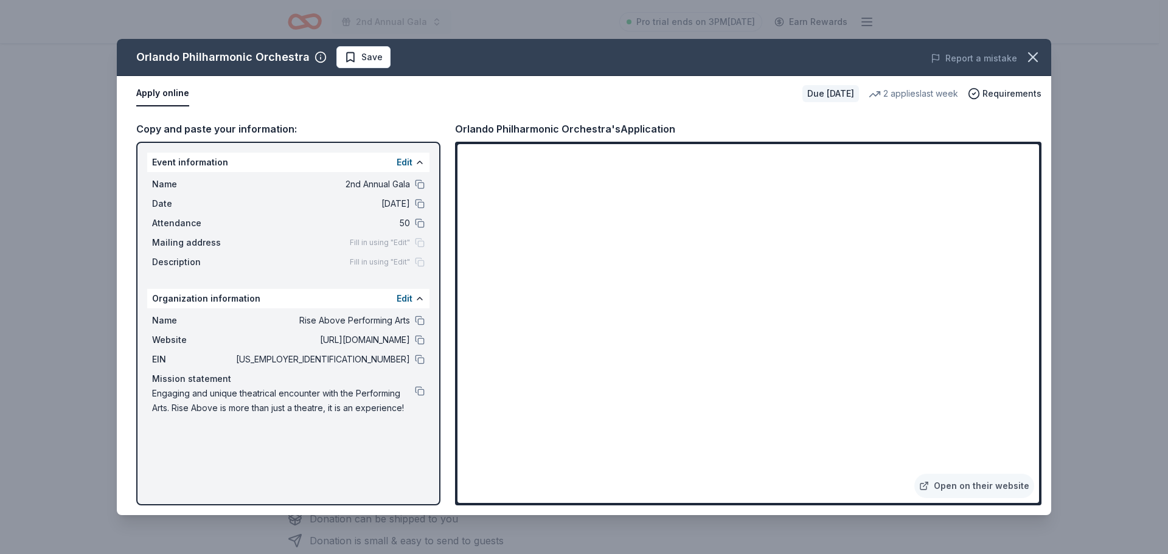
click at [373, 240] on span "Fill in using "Edit"" at bounding box center [380, 243] width 60 height 10
click at [193, 245] on span "Mailing address" at bounding box center [193, 242] width 82 height 15
click at [419, 319] on button at bounding box center [420, 321] width 10 height 10
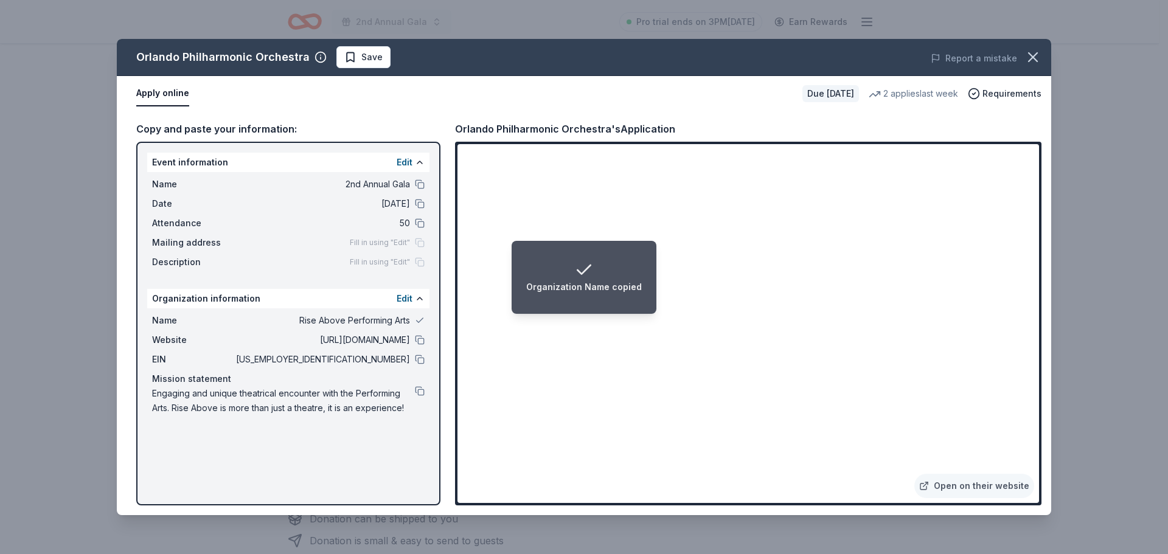
click at [569, 299] on li "Organization Name copied" at bounding box center [584, 277] width 145 height 73
click at [516, 296] on li "Organization Name copied" at bounding box center [584, 277] width 145 height 73
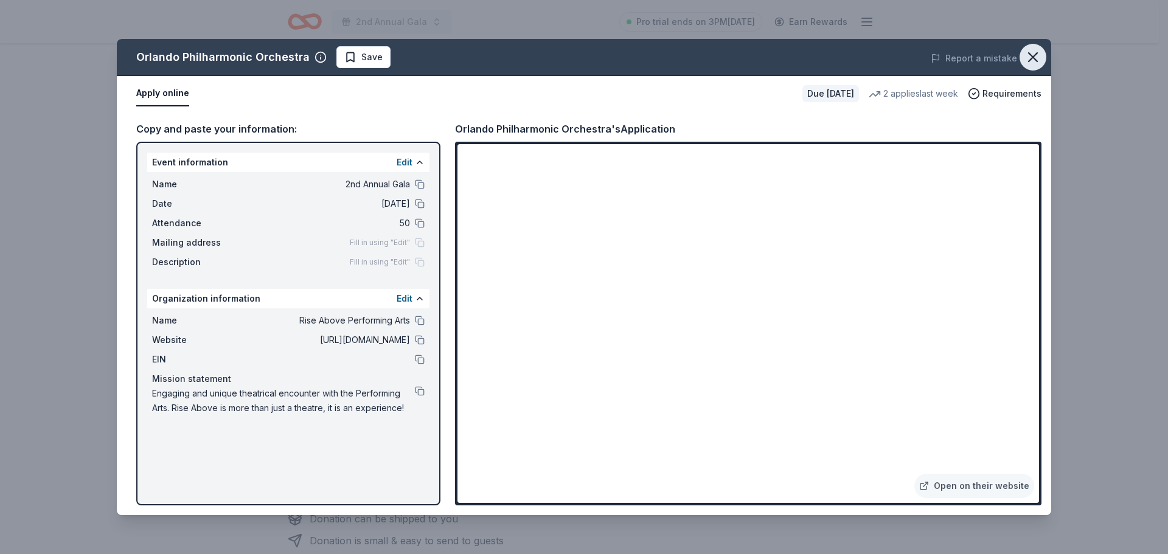
click at [1035, 55] on icon "button" at bounding box center [1033, 57] width 9 height 9
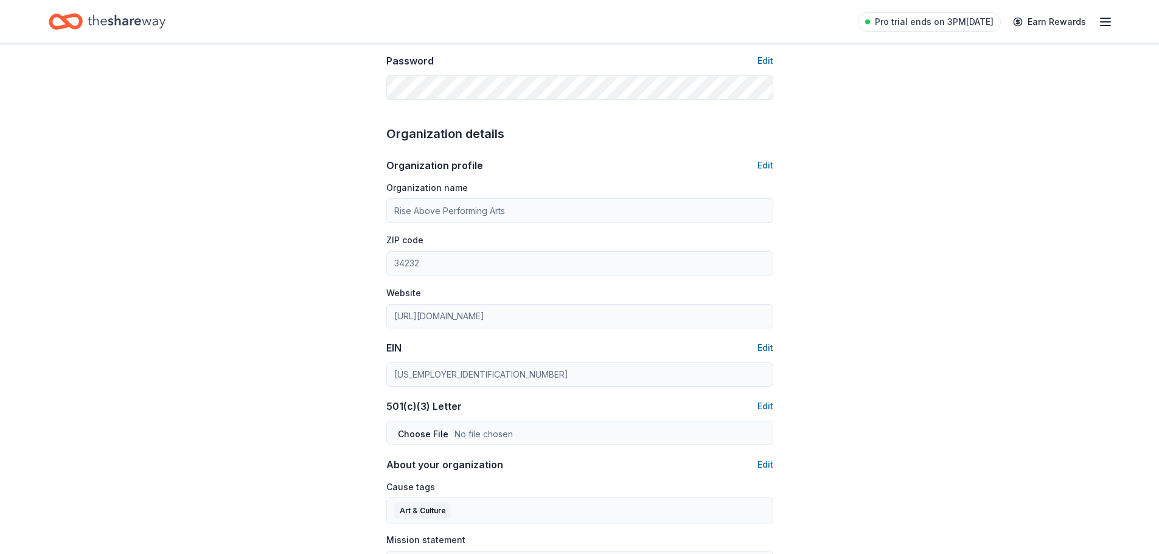
scroll to position [299, 0]
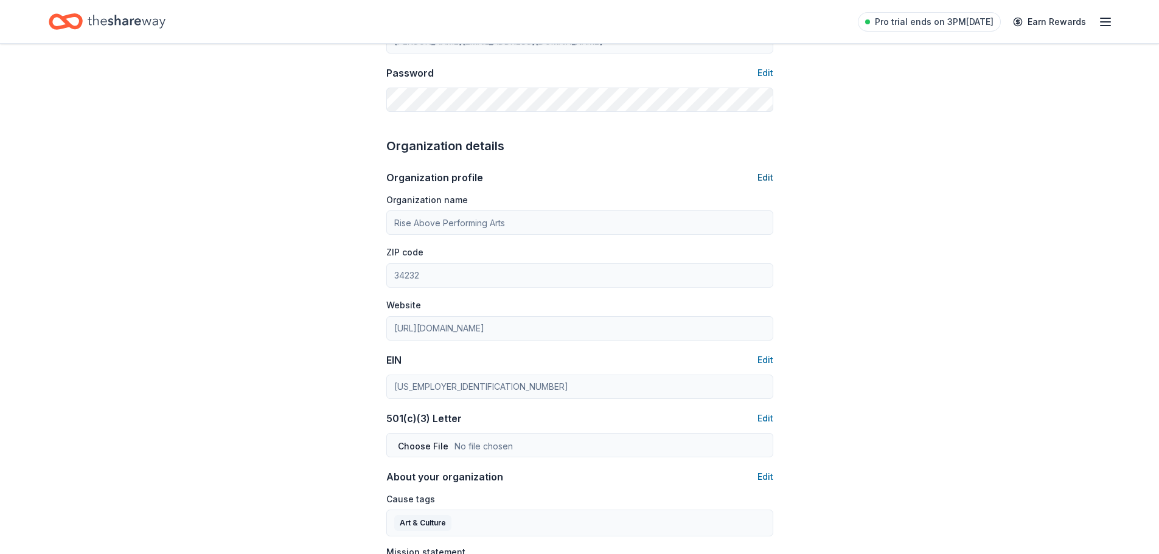
click at [766, 175] on button "Edit" at bounding box center [765, 177] width 16 height 15
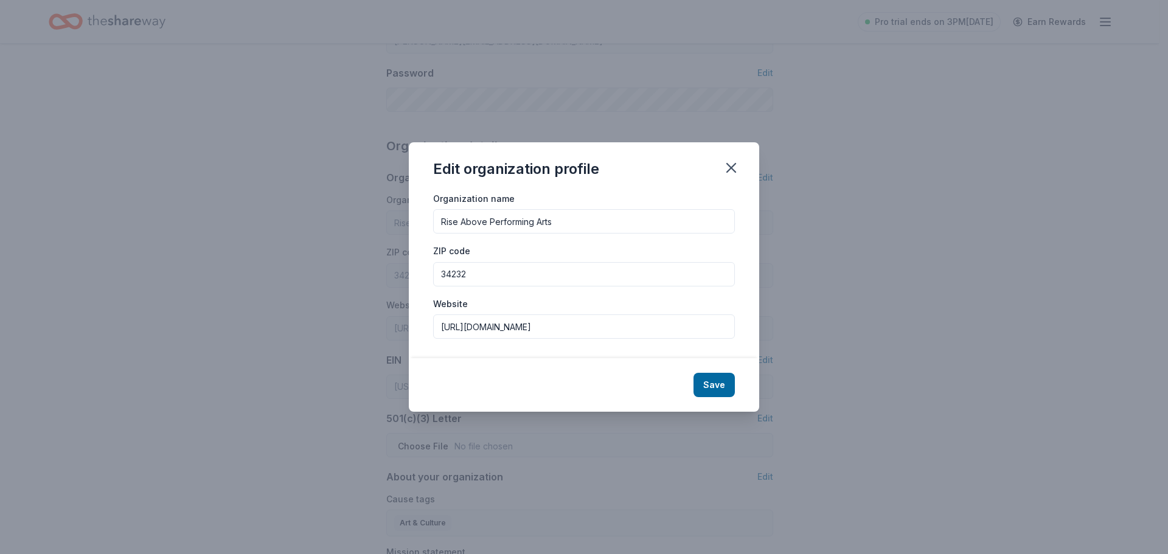
click at [520, 272] on input "34232" at bounding box center [584, 274] width 302 height 24
type input "34239"
click at [707, 383] on button "Save" at bounding box center [713, 385] width 41 height 24
click at [732, 172] on icon "button" at bounding box center [731, 167] width 17 height 17
type input "34239"
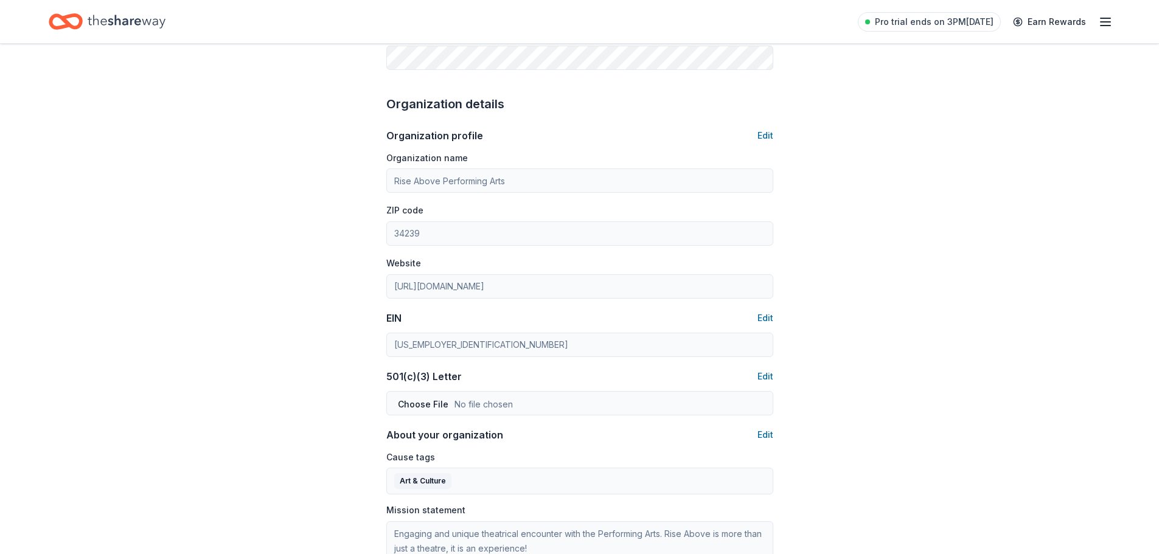
scroll to position [0, 0]
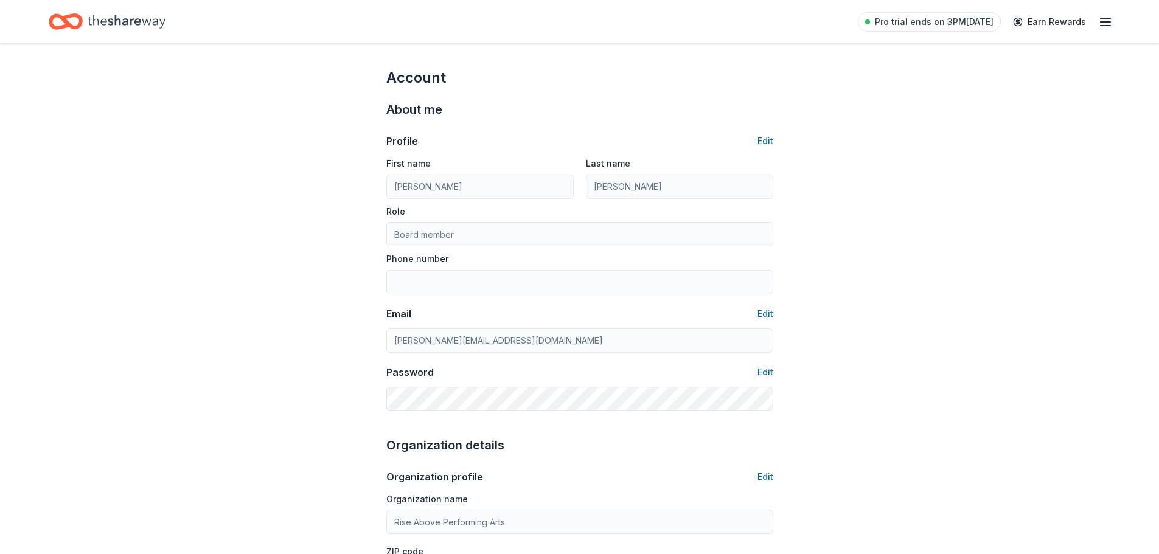
click at [1106, 22] on line "button" at bounding box center [1105, 22] width 10 height 0
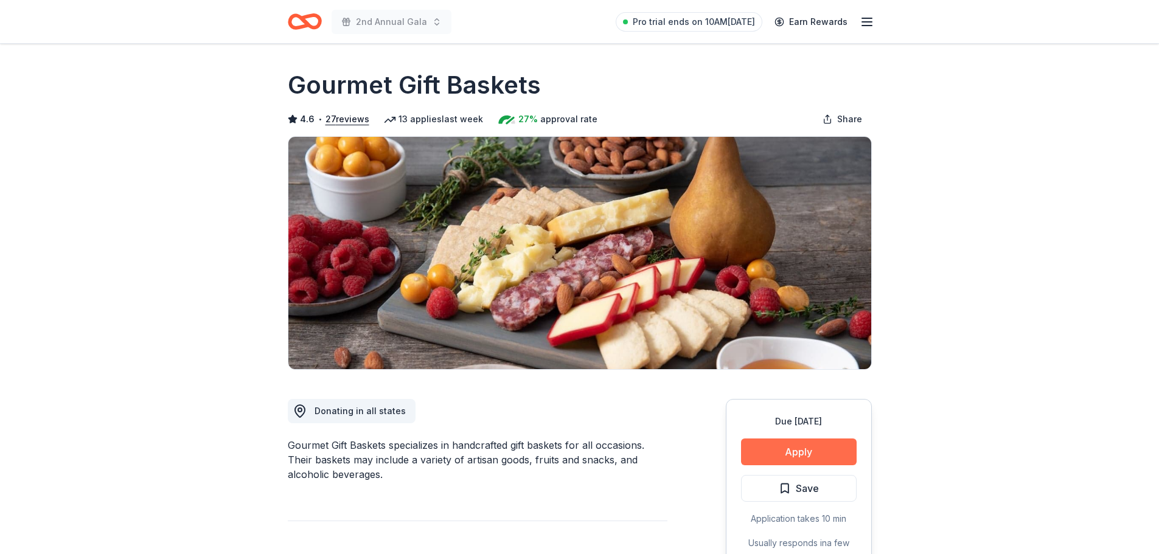
click at [803, 453] on button "Apply" at bounding box center [799, 452] width 116 height 27
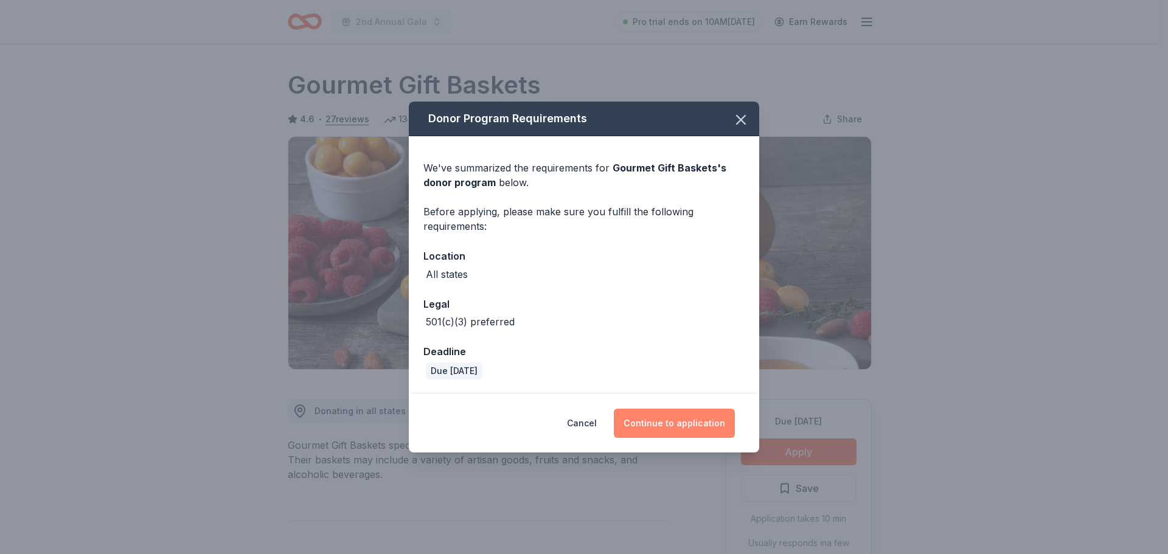
click at [690, 421] on button "Continue to application" at bounding box center [674, 423] width 121 height 29
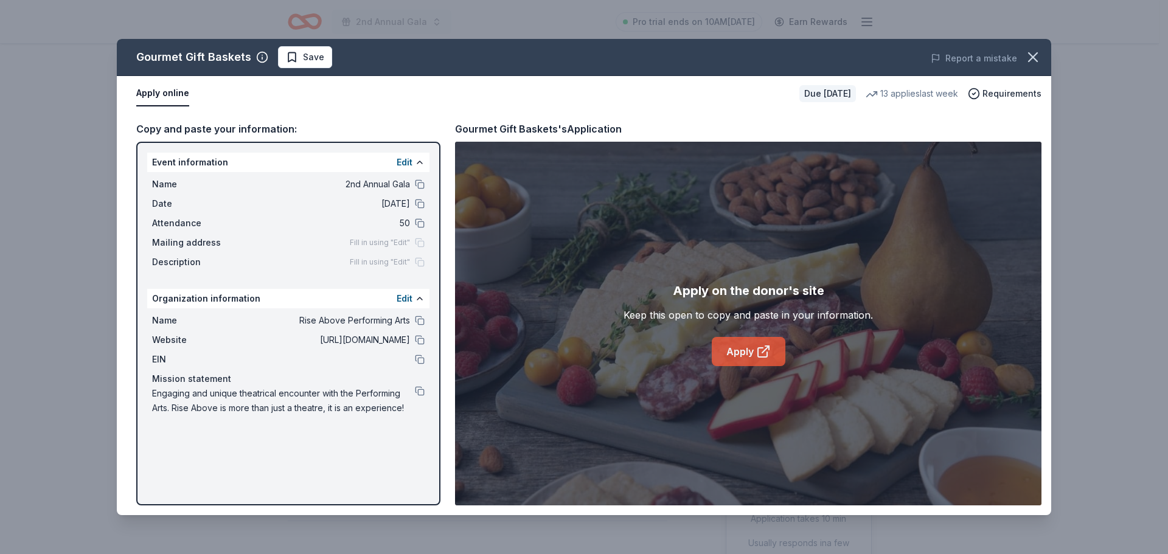
click at [740, 352] on link "Apply" at bounding box center [749, 351] width 74 height 29
click at [417, 319] on button at bounding box center [420, 321] width 10 height 10
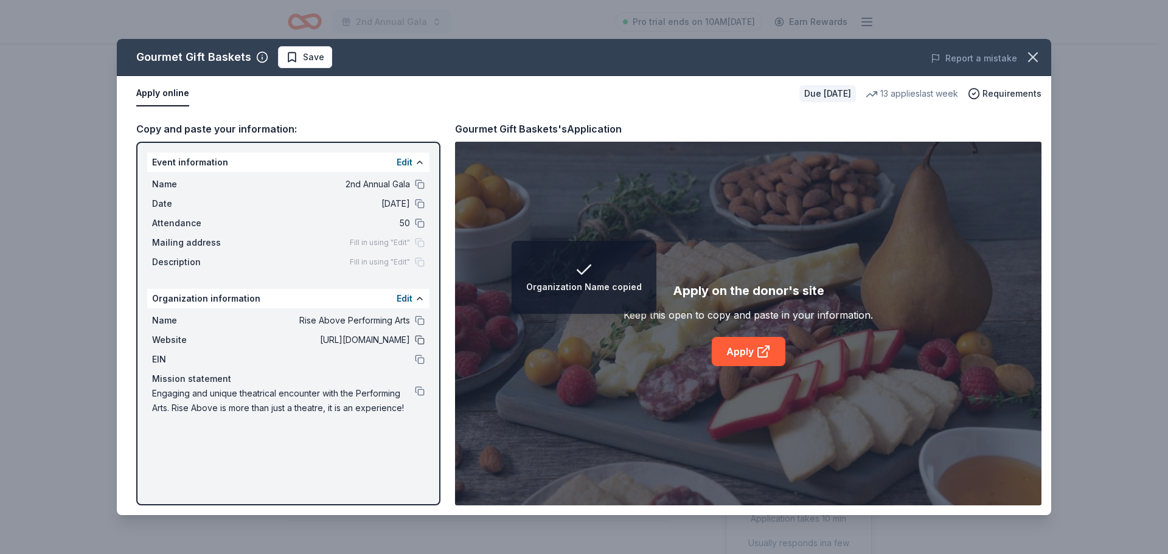
click at [420, 341] on button at bounding box center [420, 340] width 10 height 10
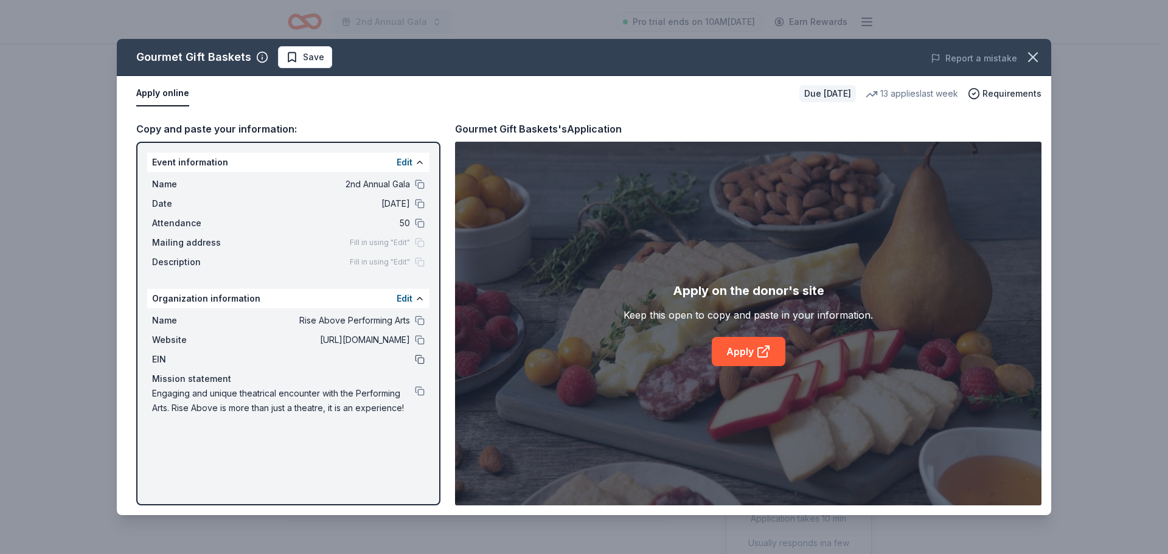
click at [418, 358] on button at bounding box center [420, 360] width 10 height 10
click at [303, 54] on span "Save" at bounding box center [313, 57] width 21 height 15
click at [1032, 60] on icon "button" at bounding box center [1032, 57] width 17 height 17
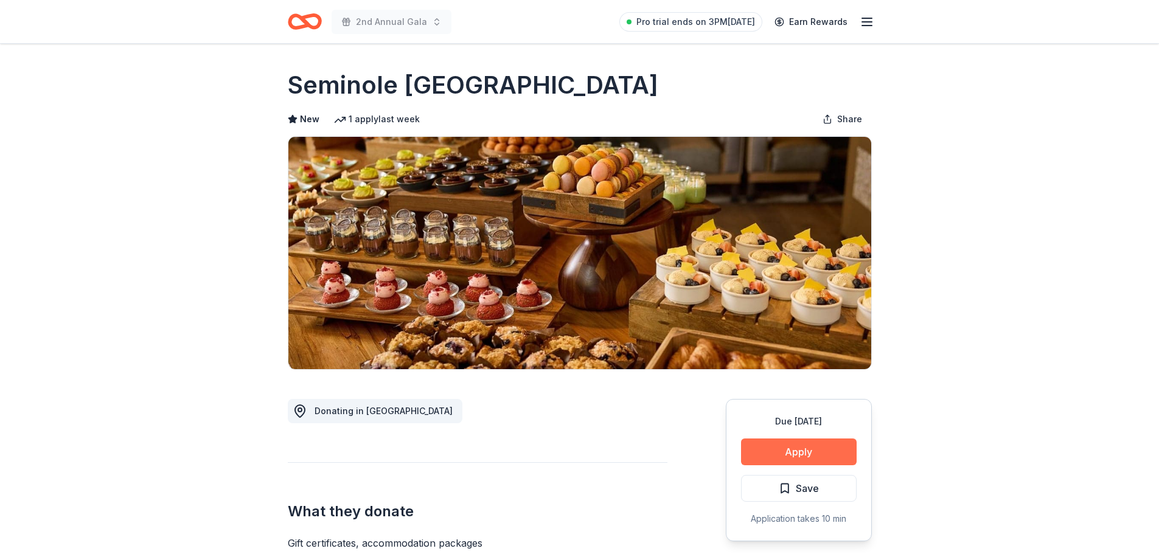
click at [799, 449] on button "Apply" at bounding box center [799, 452] width 116 height 27
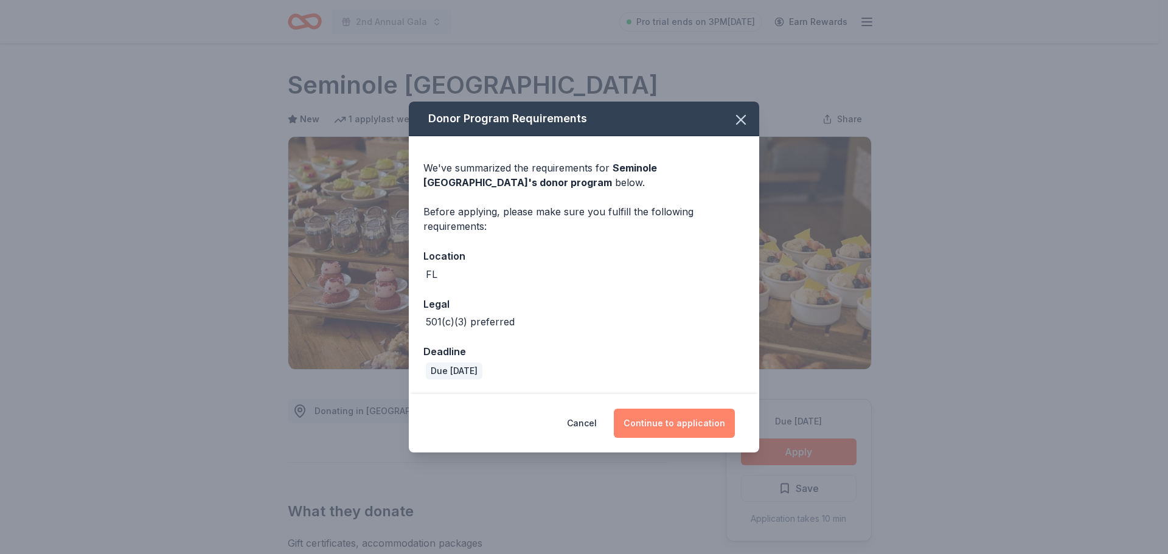
click at [682, 420] on button "Continue to application" at bounding box center [674, 423] width 121 height 29
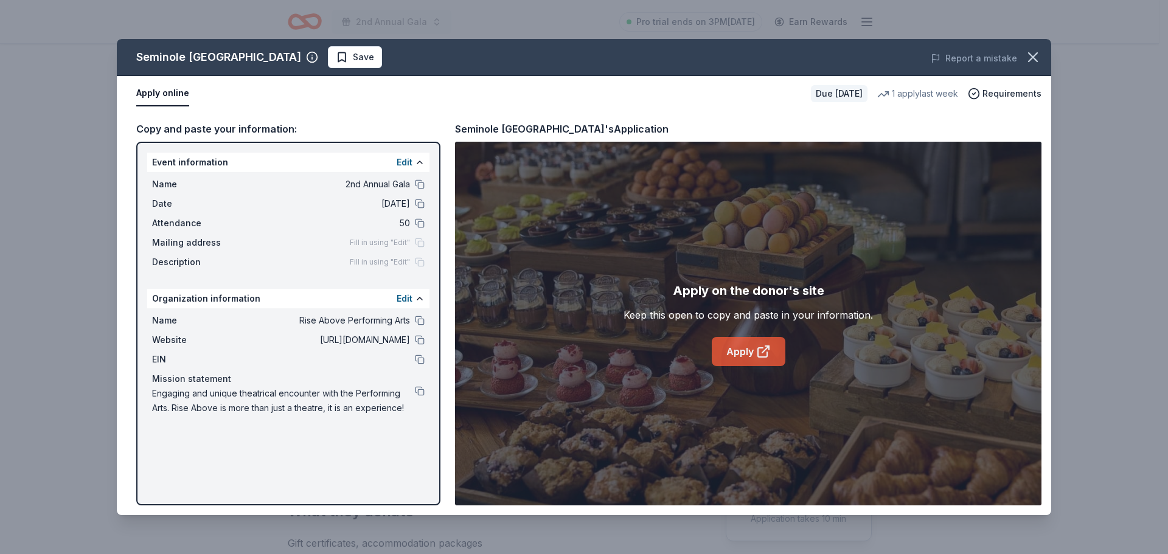
click at [745, 345] on link "Apply" at bounding box center [749, 351] width 74 height 29
click at [421, 321] on button at bounding box center [420, 321] width 10 height 10
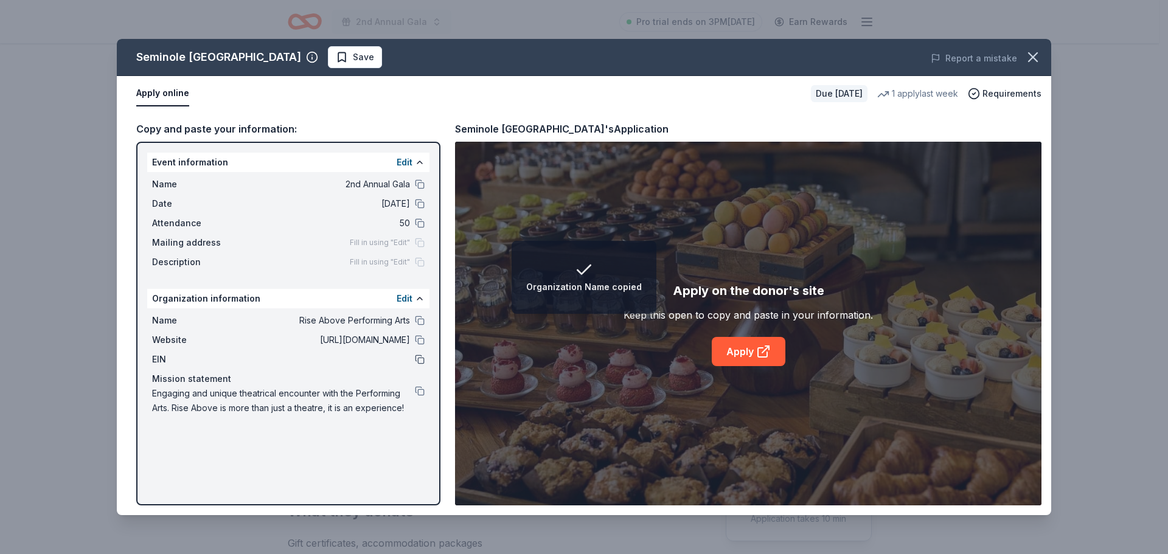
click at [415, 358] on button at bounding box center [420, 360] width 10 height 10
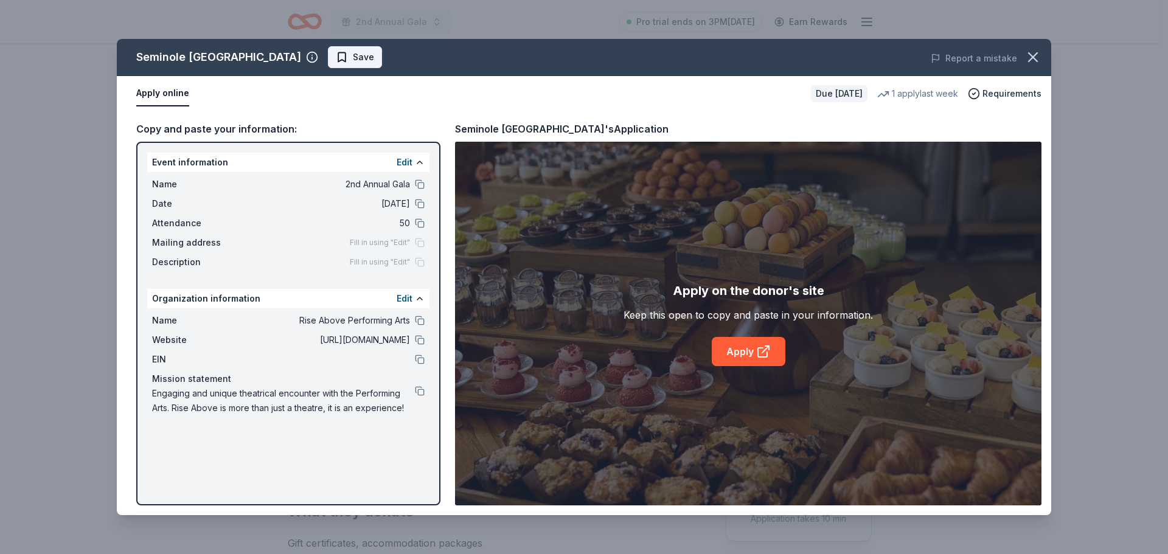
click at [374, 54] on span "Save" at bounding box center [363, 57] width 21 height 15
click at [1032, 58] on icon "button" at bounding box center [1033, 57] width 9 height 9
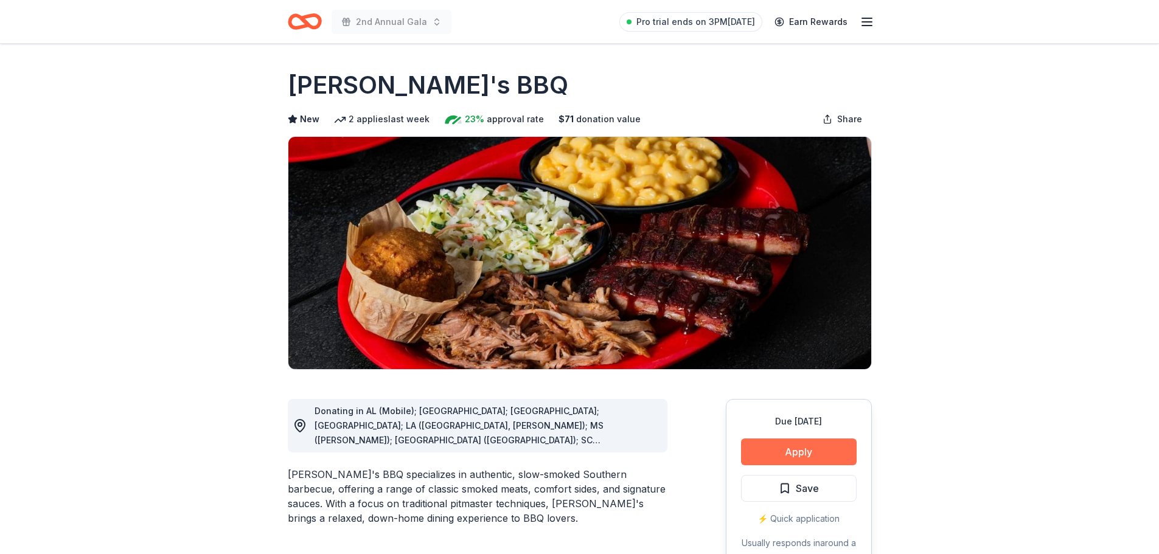
click at [802, 449] on button "Apply" at bounding box center [799, 452] width 116 height 27
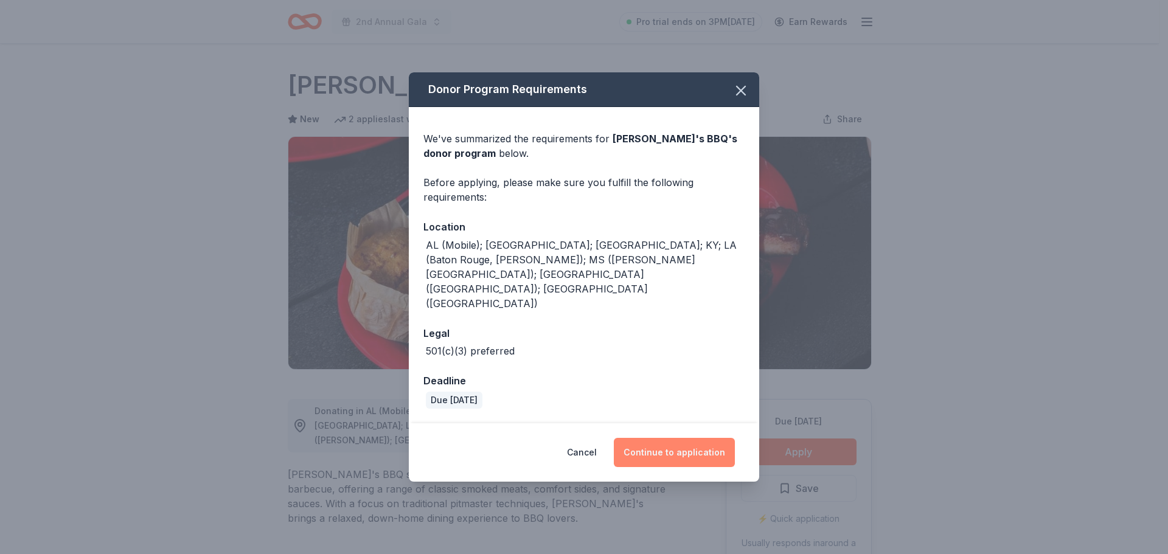
click at [680, 438] on button "Continue to application" at bounding box center [674, 452] width 121 height 29
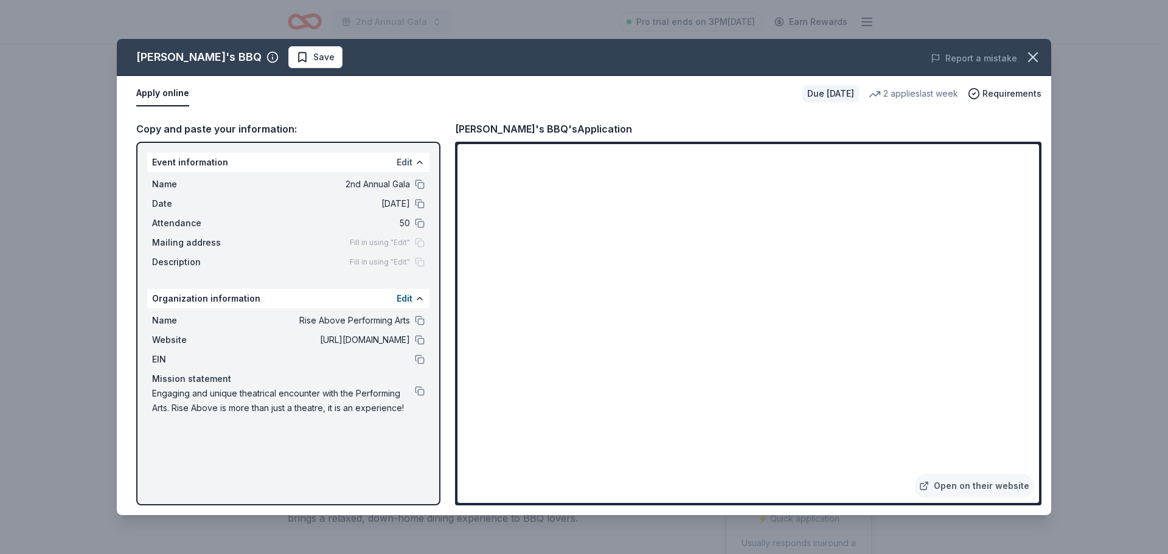
click at [403, 161] on button "Edit" at bounding box center [405, 162] width 16 height 15
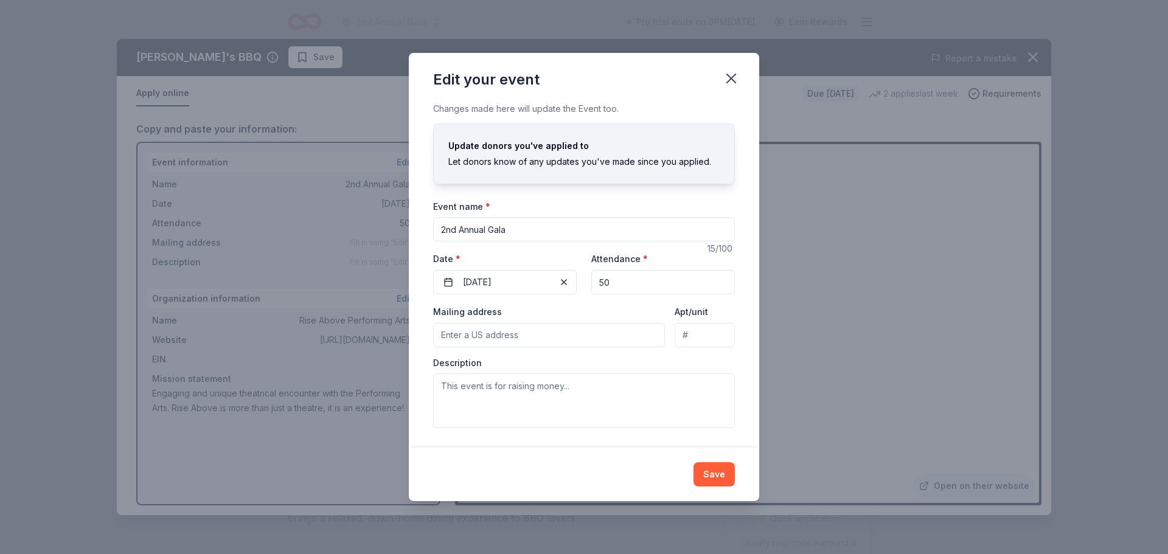
click at [484, 335] on input "Mailing address" at bounding box center [549, 335] width 232 height 24
type input "[STREET_ADDRESS]"
click at [684, 340] on input "Apt/unit" at bounding box center [705, 335] width 60 height 24
type input "Ste 1105"
click at [538, 392] on textarea at bounding box center [584, 400] width 302 height 55
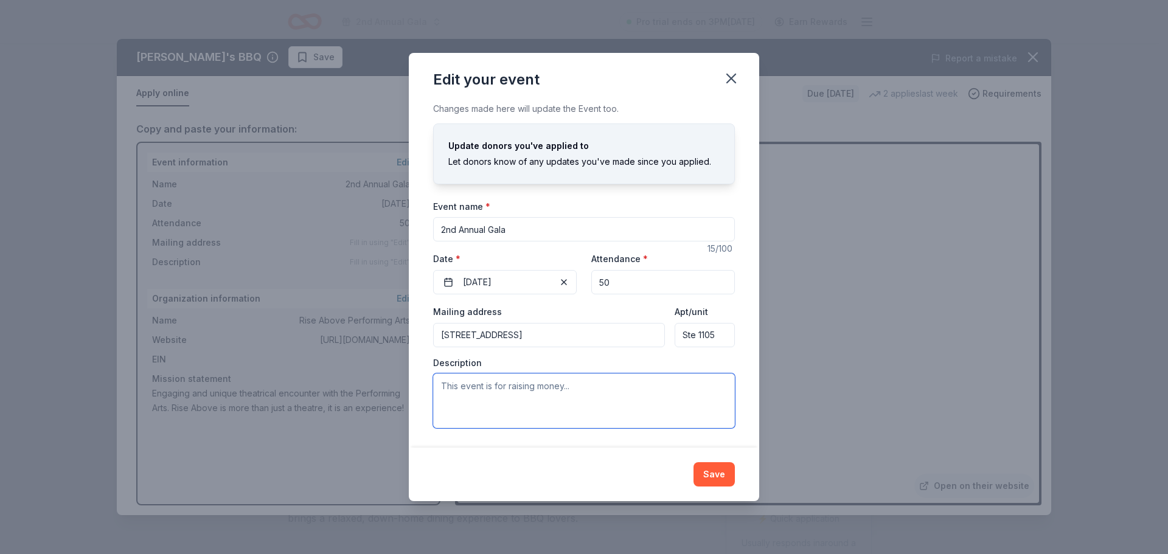
paste textarea "Rise Above Performing Arts will host its 2nd Annual Gala & Live Auction: Masque…"
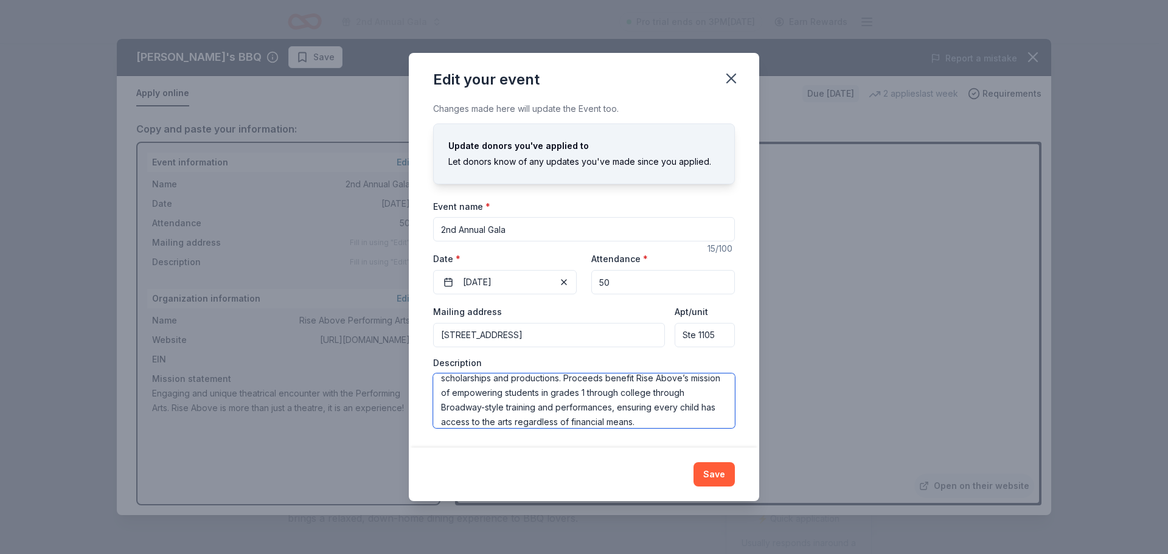
scroll to position [20, 0]
drag, startPoint x: 556, startPoint y: 411, endPoint x: 620, endPoint y: 407, distance: 64.6
click at [620, 407] on textarea "Rise Above Performing Arts will host its 2nd Annual Gala & Live Auction: Masque…" at bounding box center [584, 400] width 302 height 55
type textarea "Rise Above Performing Arts will host its 2nd Annual Gala & Live Auction: Masque…"
click at [713, 474] on button "Save" at bounding box center [713, 474] width 41 height 24
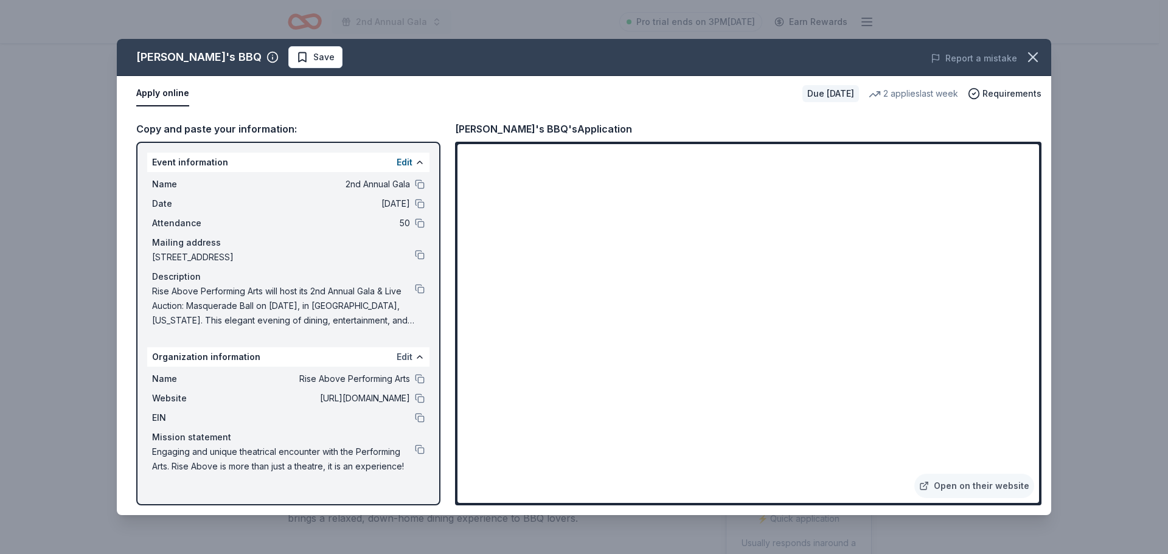
click at [401, 358] on button "Edit" at bounding box center [405, 357] width 16 height 15
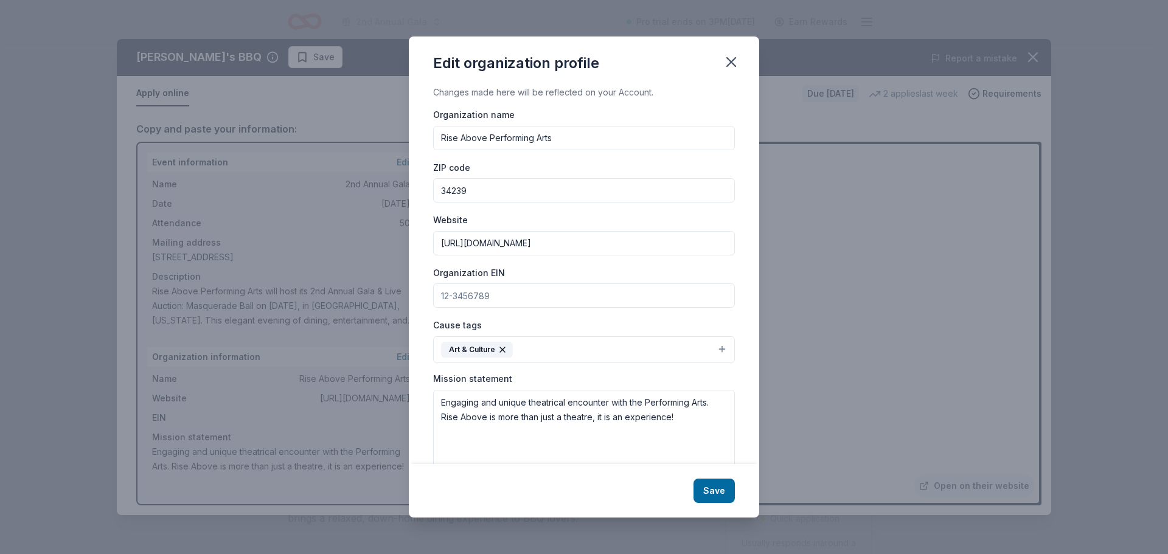
click at [456, 298] on input "Organization EIN" at bounding box center [584, 295] width 302 height 24
click at [726, 57] on icon "button" at bounding box center [731, 62] width 17 height 17
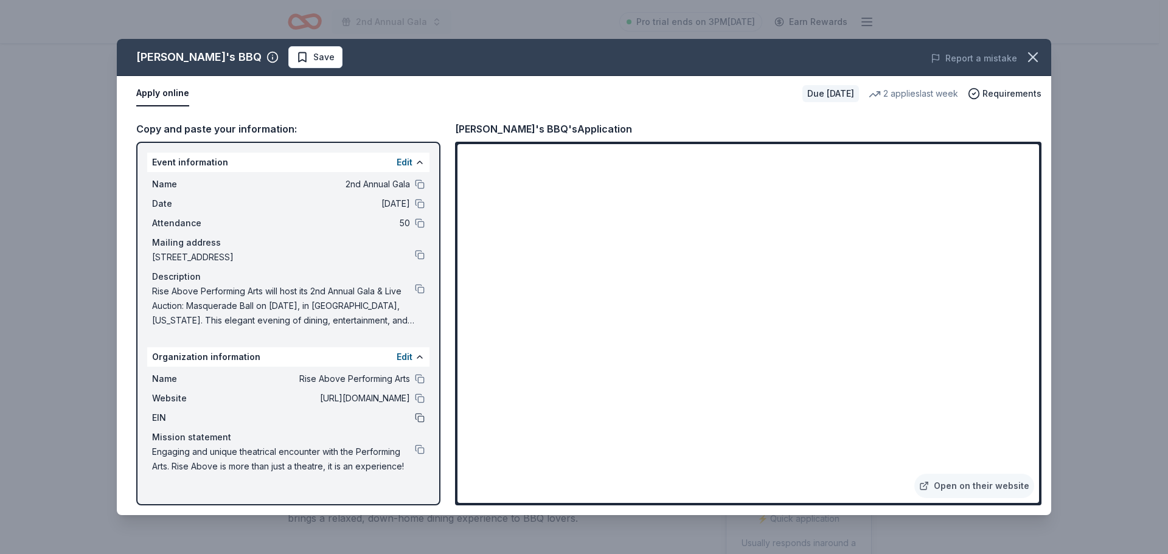
click at [422, 418] on button at bounding box center [420, 418] width 10 height 10
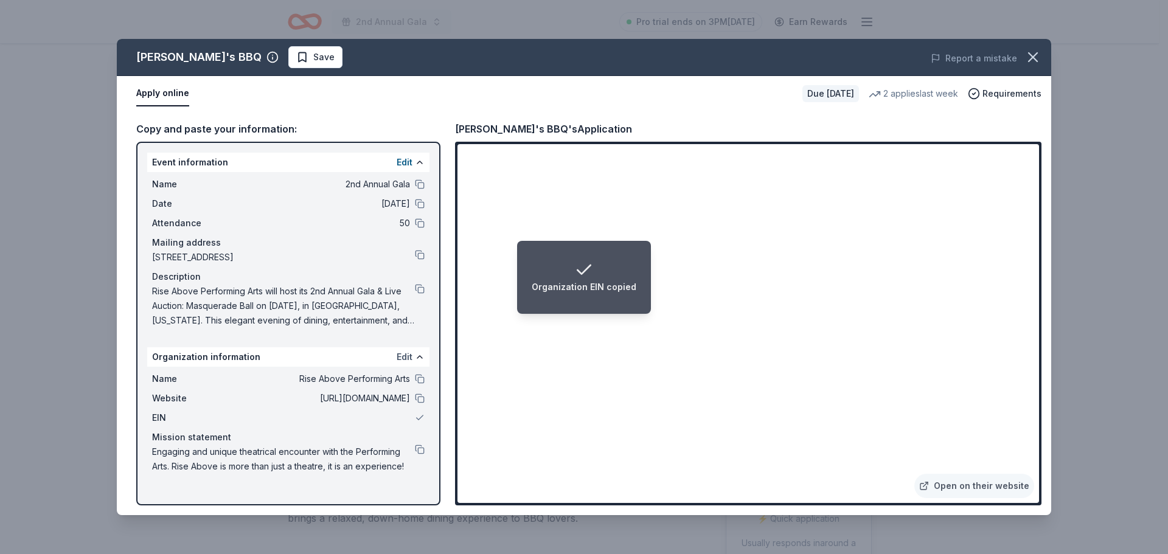
click at [406, 355] on button "Edit" at bounding box center [405, 357] width 16 height 15
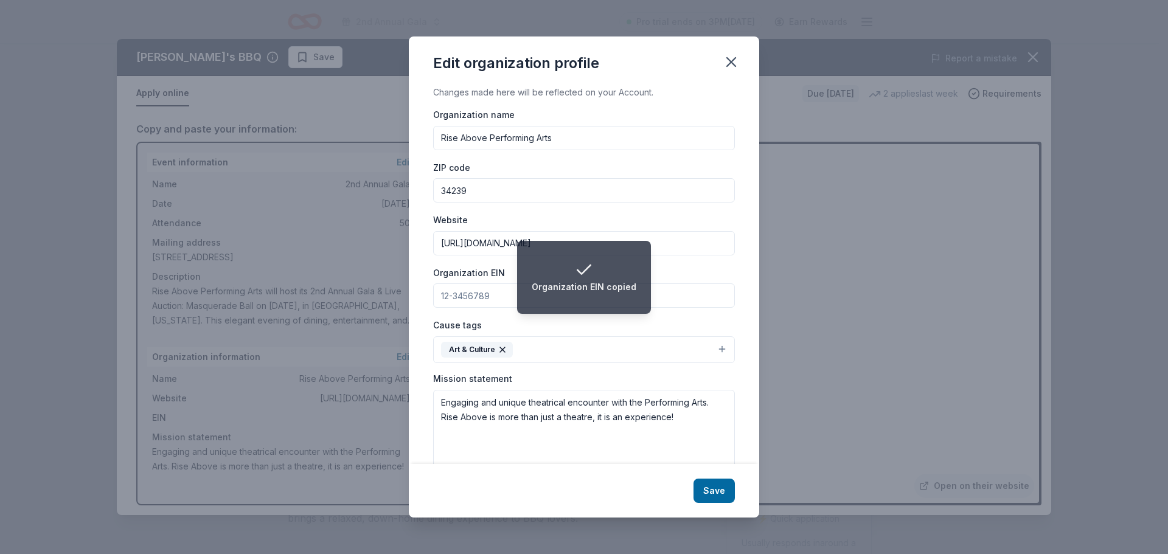
click at [454, 299] on input "Organization EIN" at bounding box center [584, 295] width 302 height 24
paste input "472582525"
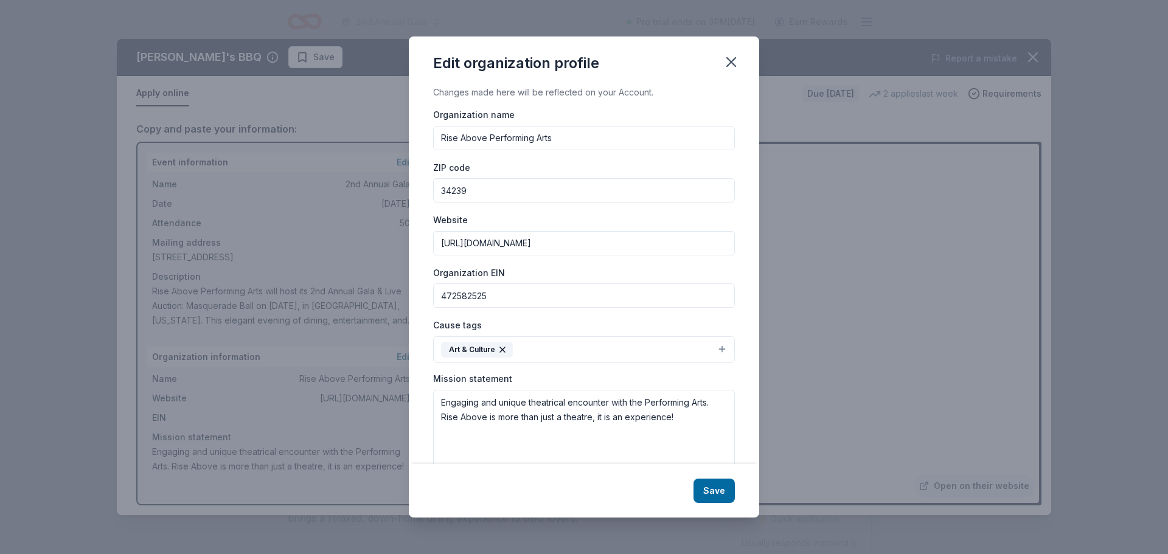
click at [454, 296] on input "472582525" at bounding box center [584, 295] width 302 height 24
type input "[US_EMPLOYER_IDENTIFICATION_NUMBER]"
click at [715, 493] on button "Save" at bounding box center [713, 491] width 41 height 24
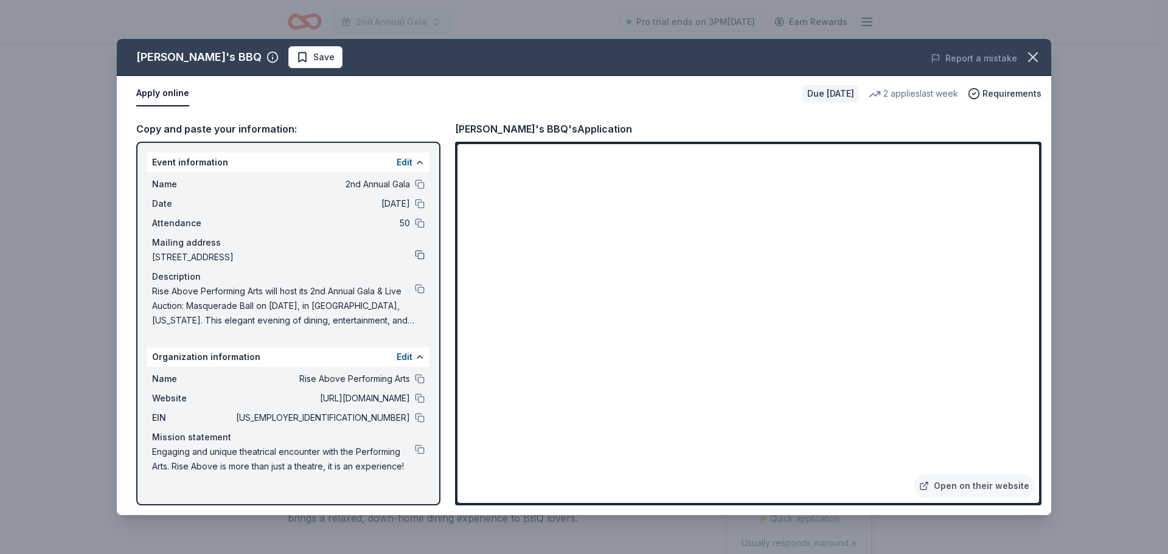
click at [424, 255] on button at bounding box center [420, 255] width 10 height 10
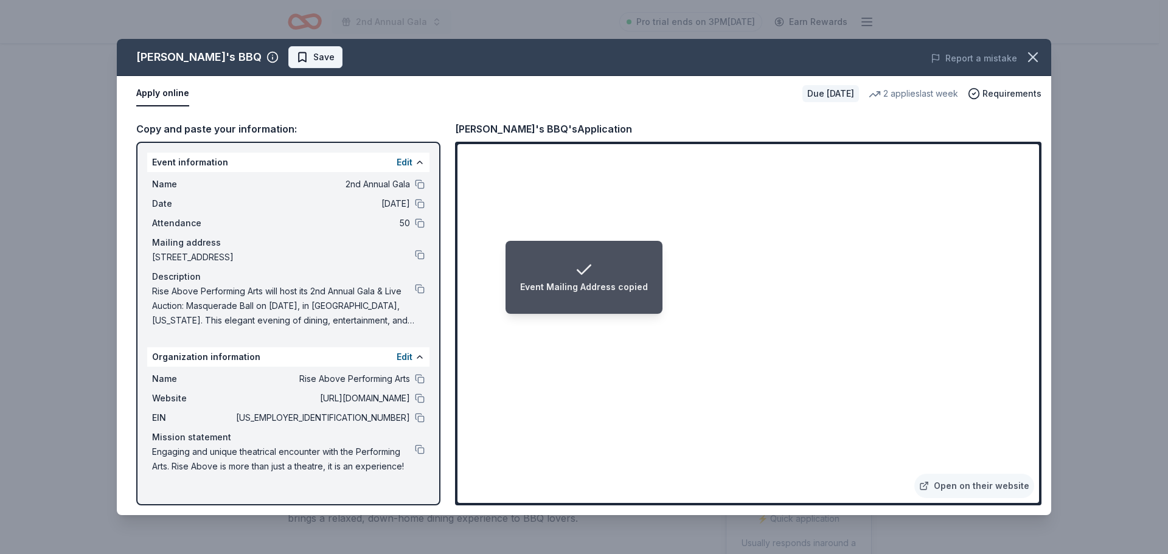
click at [313, 57] on span "Save" at bounding box center [323, 57] width 21 height 15
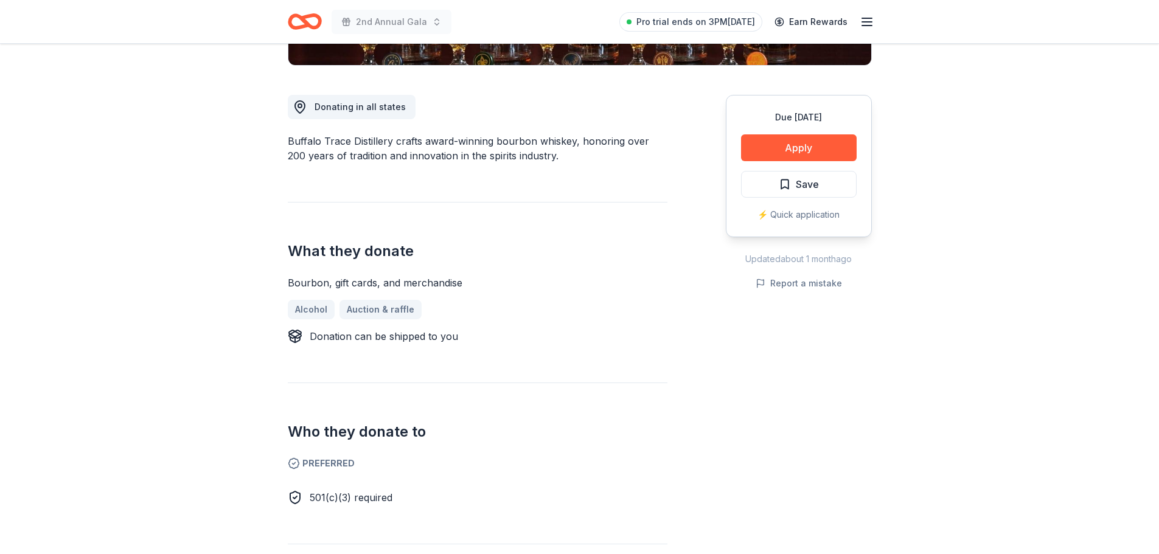
scroll to position [365, 0]
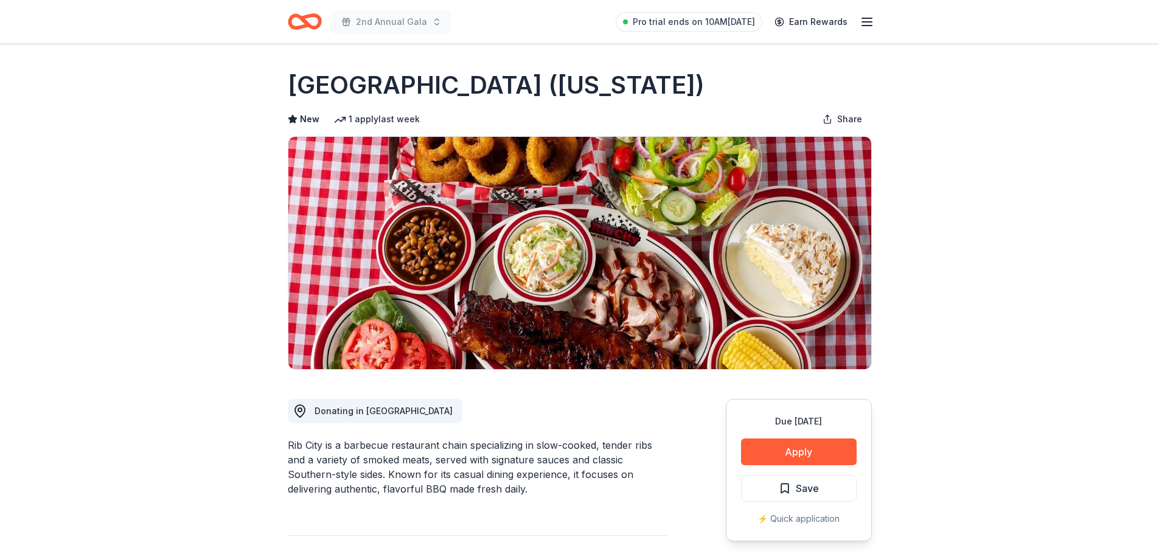
drag, startPoint x: 288, startPoint y: 443, endPoint x: 325, endPoint y: 447, distance: 37.3
click at [325, 447] on div "Rib City is a barbecue restaurant chain specializing in slow-cooked, tender rib…" at bounding box center [478, 467] width 380 height 58
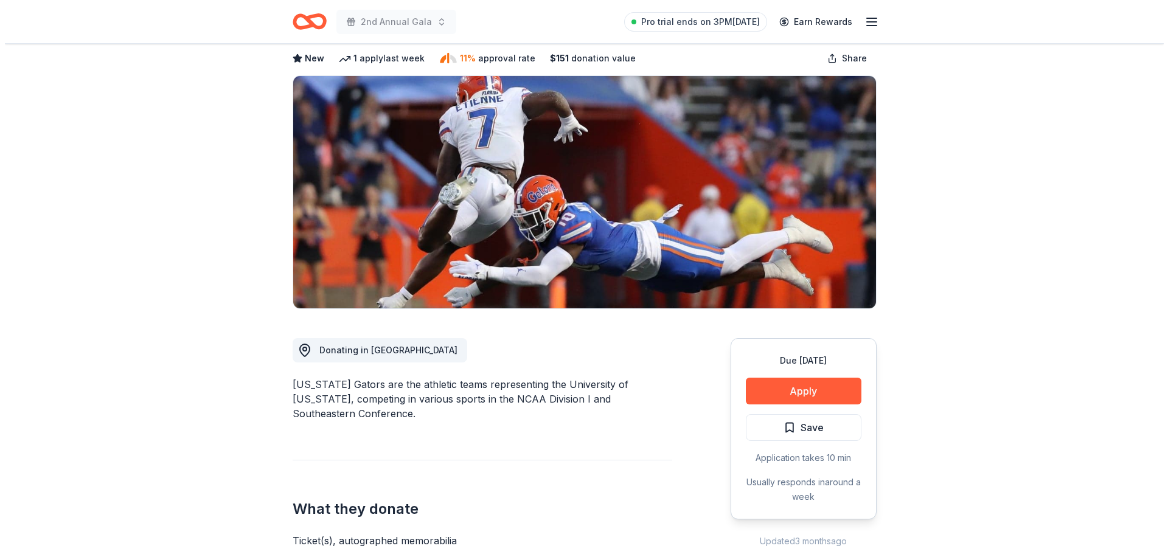
scroll to position [122, 0]
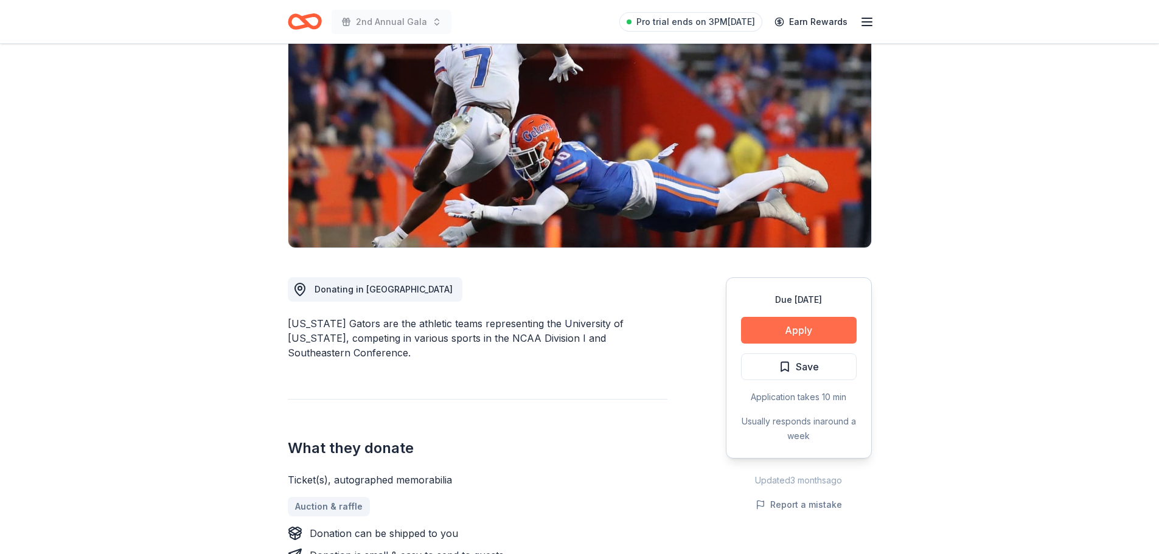
click at [789, 328] on button "Apply" at bounding box center [799, 330] width 116 height 27
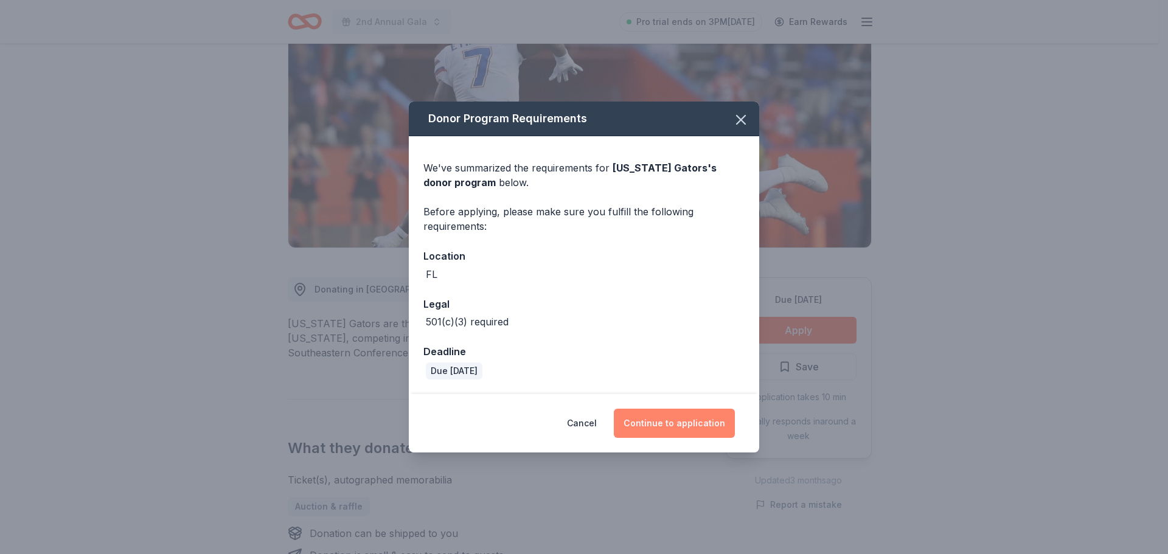
click at [678, 419] on button "Continue to application" at bounding box center [674, 423] width 121 height 29
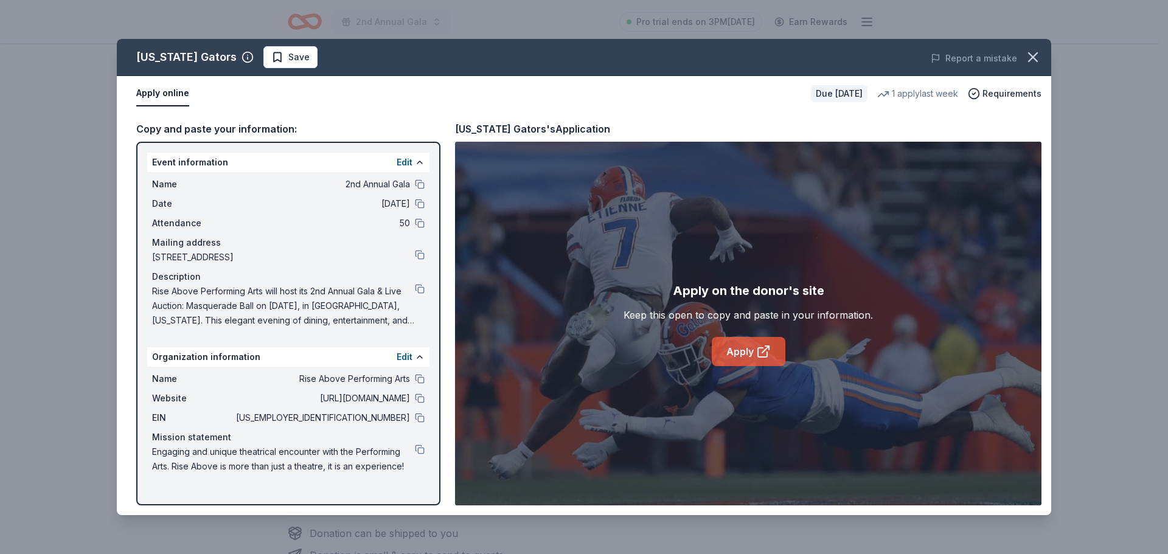
click at [737, 349] on link "Apply" at bounding box center [749, 351] width 74 height 29
click at [418, 417] on button at bounding box center [420, 418] width 10 height 10
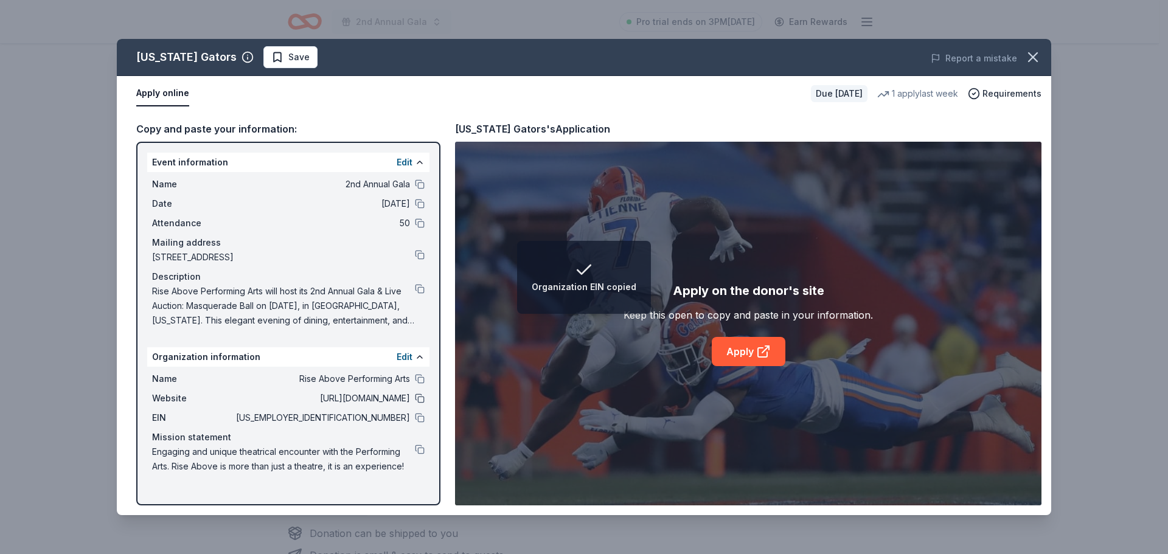
click at [415, 400] on button at bounding box center [420, 399] width 10 height 10
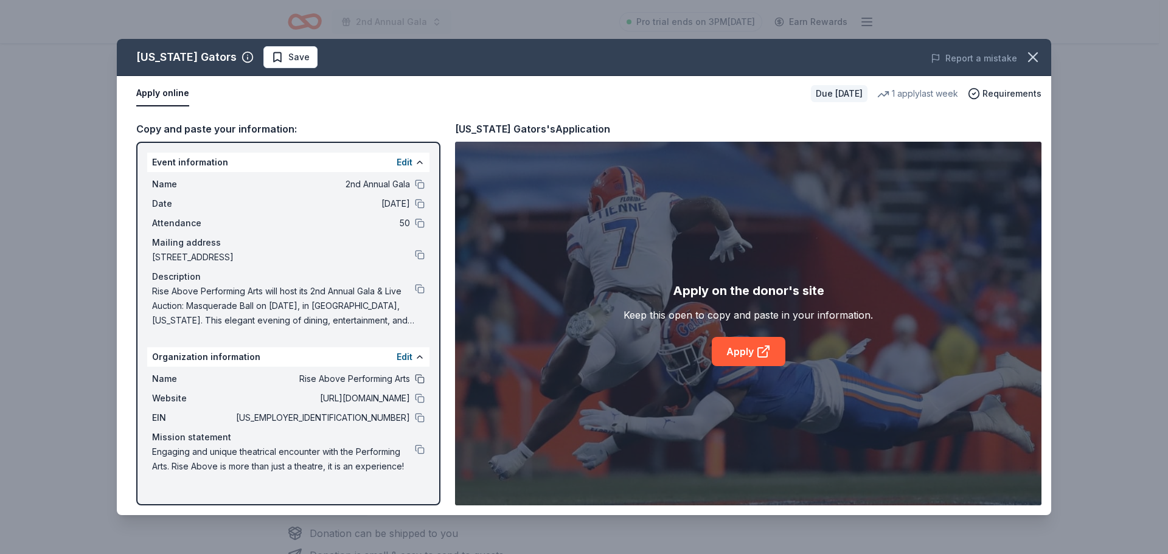
click at [420, 376] on button at bounding box center [420, 379] width 10 height 10
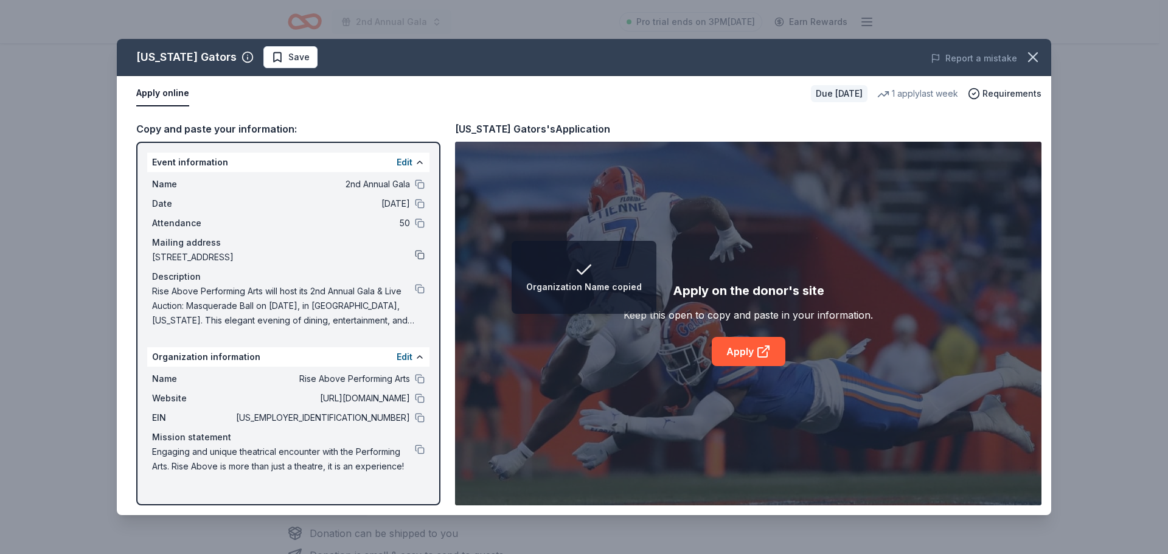
click at [418, 258] on button at bounding box center [420, 255] width 10 height 10
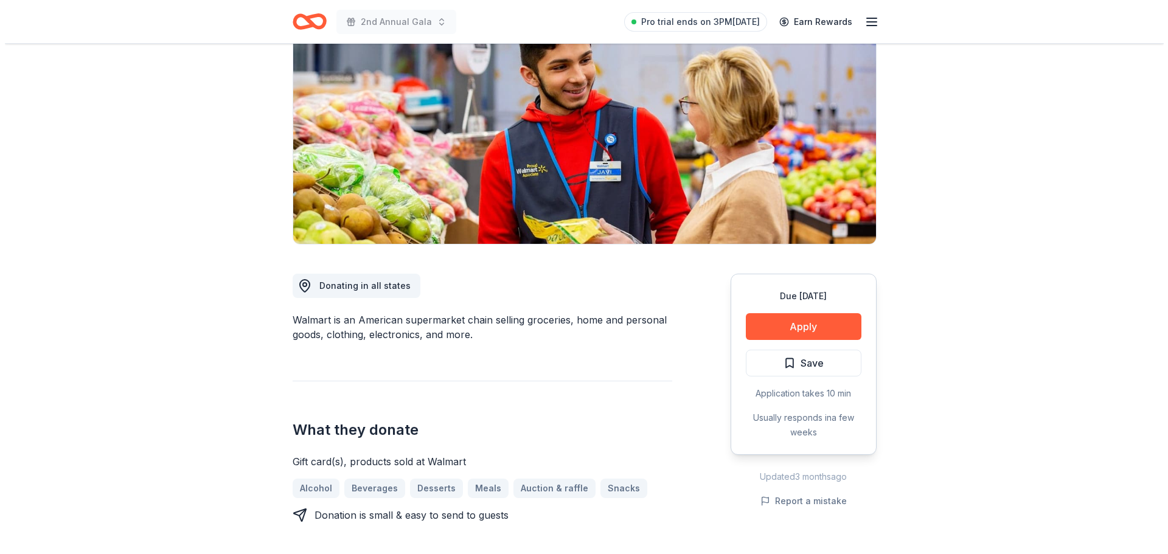
scroll to position [182, 0]
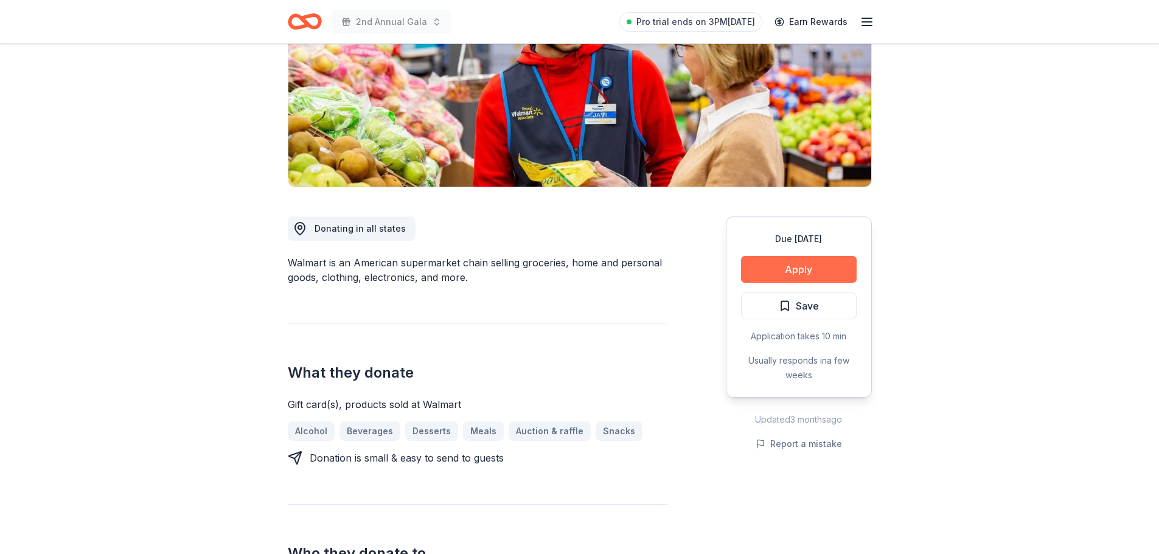
click at [783, 272] on button "Apply" at bounding box center [799, 269] width 116 height 27
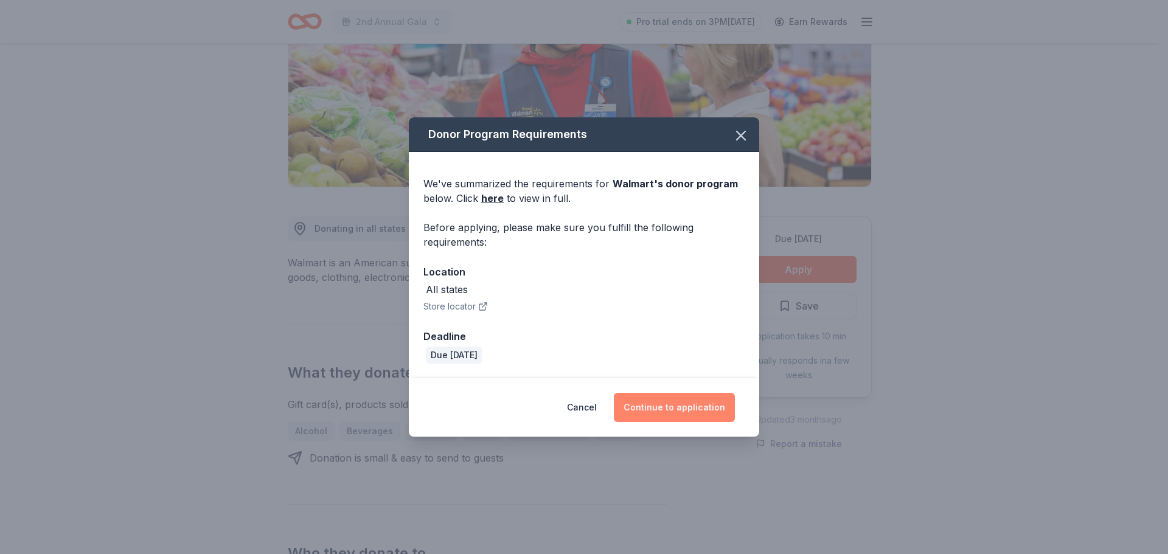
click at [663, 404] on button "Continue to application" at bounding box center [674, 407] width 121 height 29
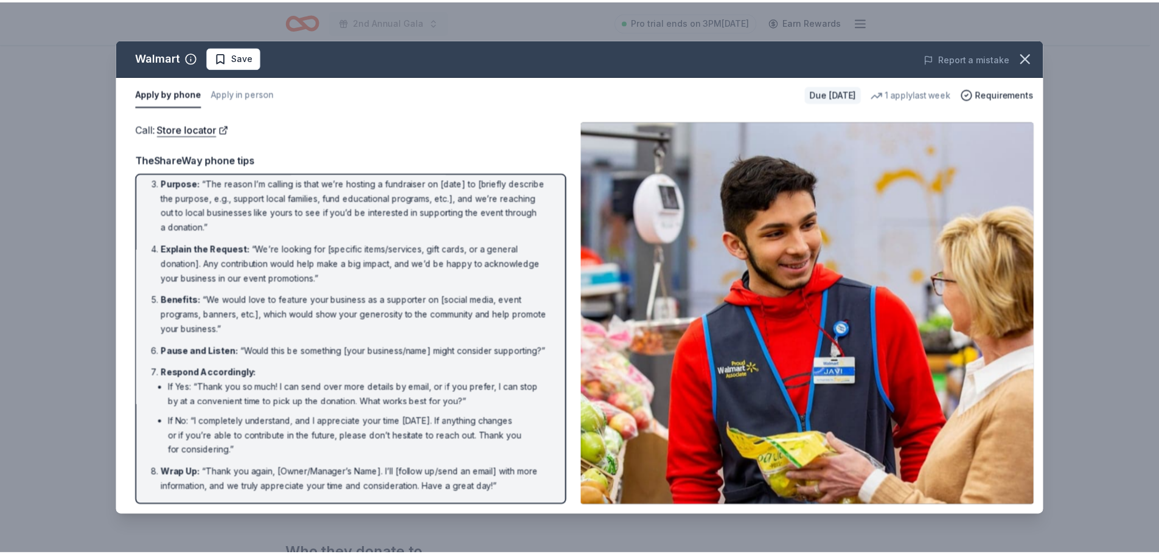
scroll to position [95, 0]
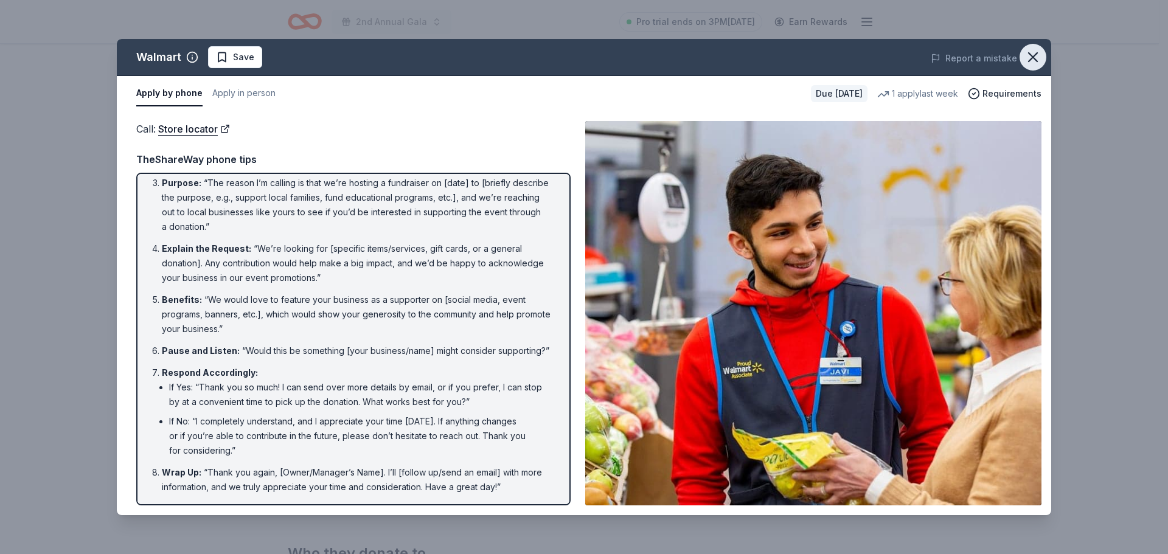
click at [1036, 54] on icon "button" at bounding box center [1033, 57] width 9 height 9
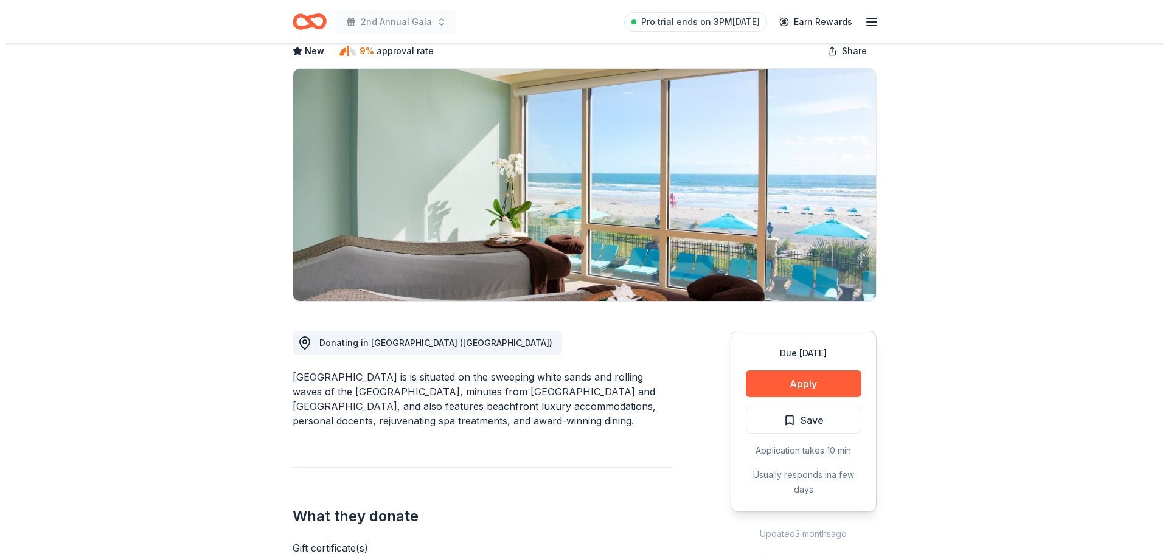
scroll to position [61, 0]
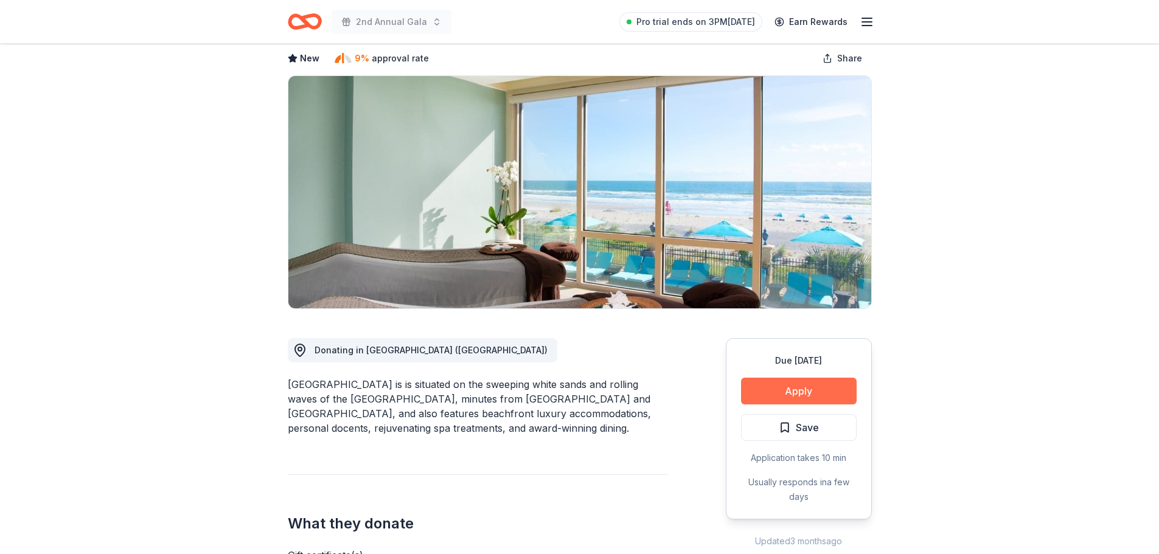
click at [824, 387] on button "Apply" at bounding box center [799, 391] width 116 height 27
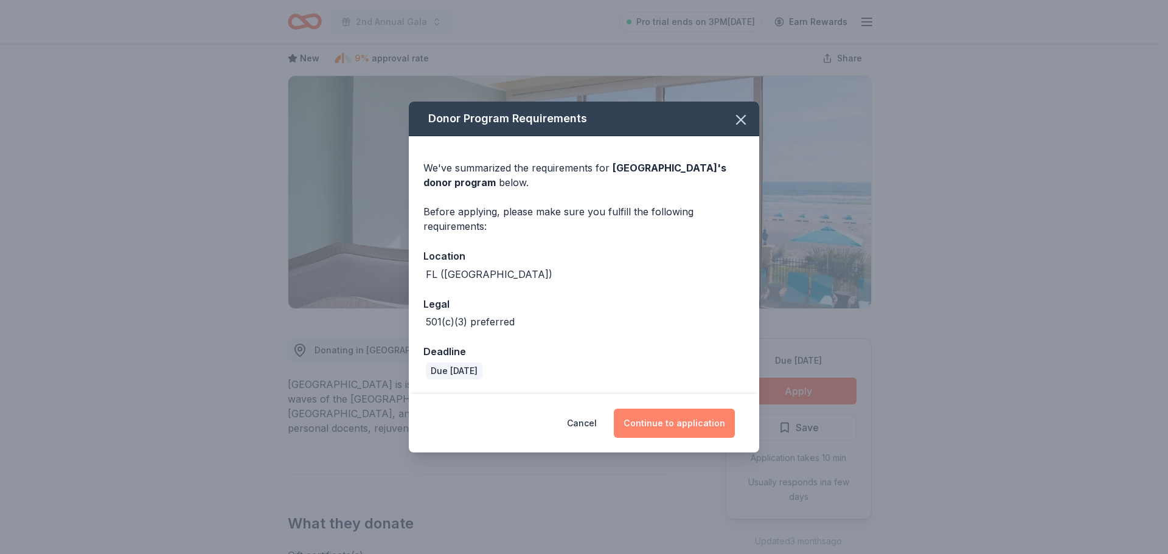
click at [665, 416] on button "Continue to application" at bounding box center [674, 423] width 121 height 29
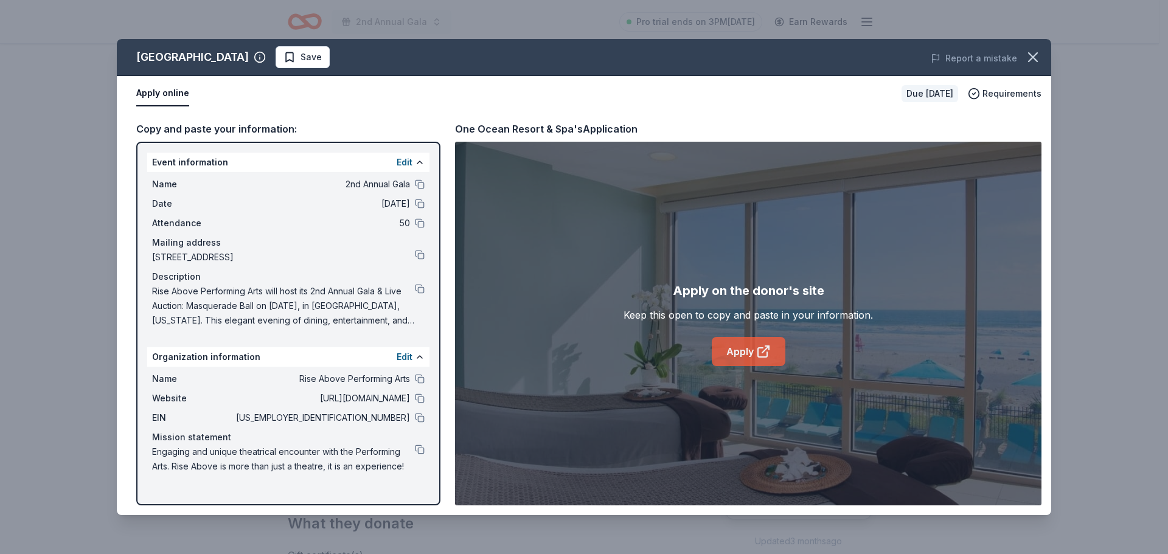
click at [734, 350] on link "Apply" at bounding box center [749, 351] width 74 height 29
click at [417, 377] on button at bounding box center [420, 379] width 10 height 10
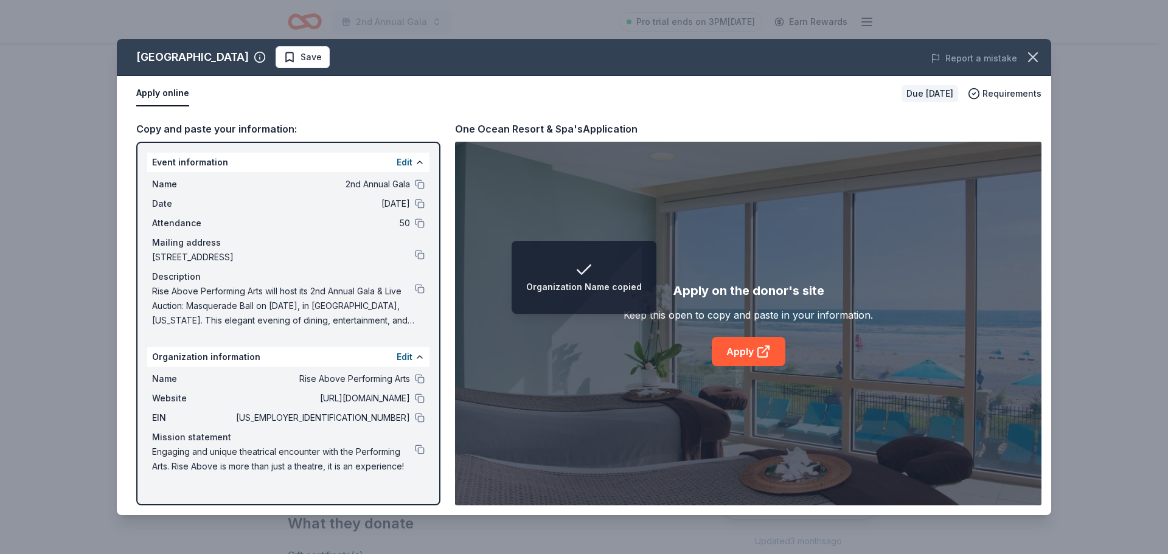
click at [416, 415] on button at bounding box center [420, 418] width 10 height 10
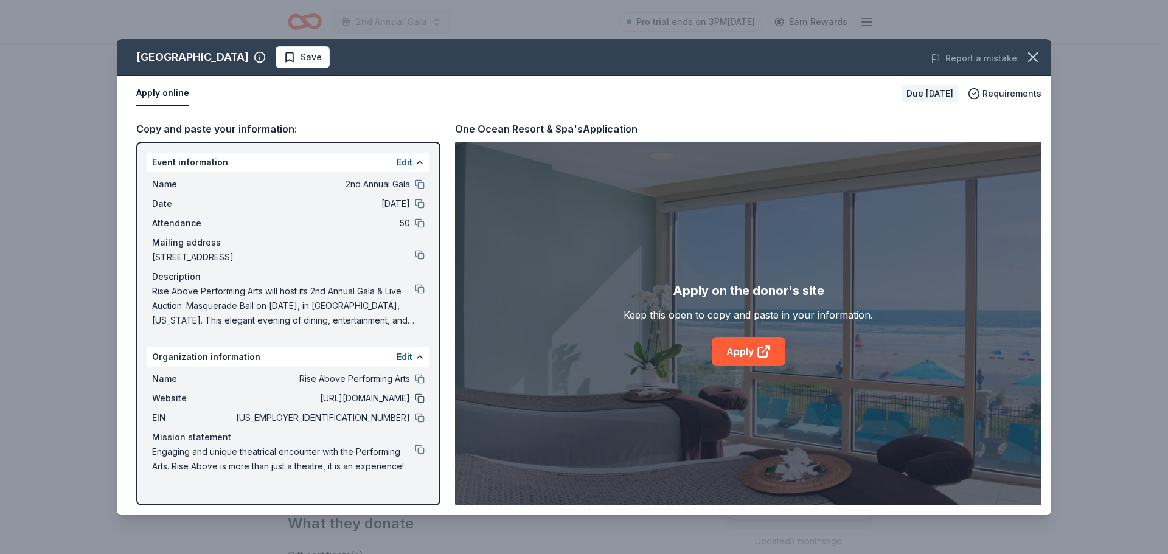
click at [417, 396] on button at bounding box center [420, 399] width 10 height 10
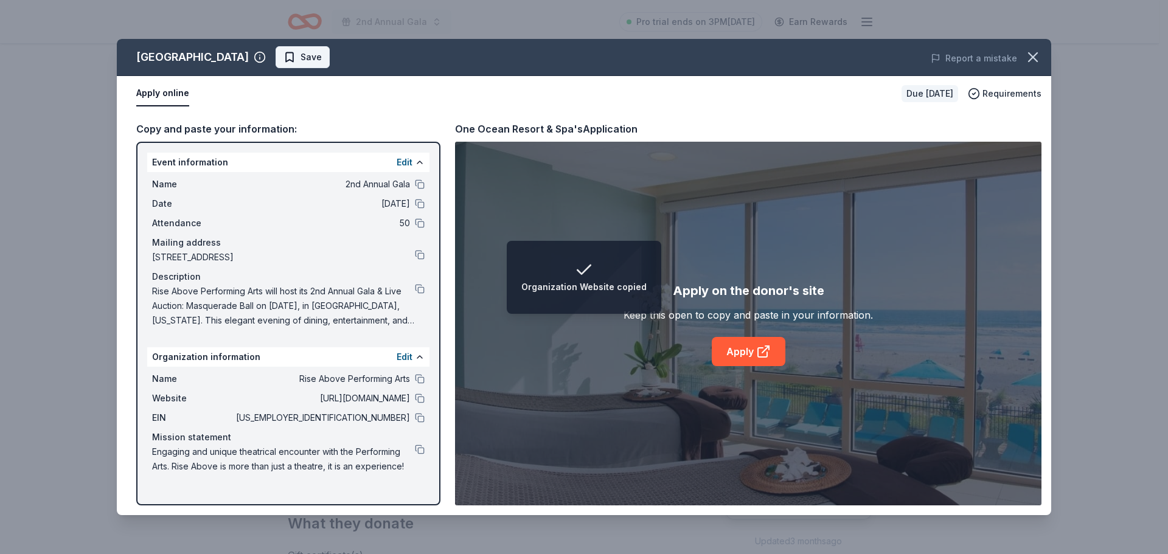
click at [311, 56] on span "Save" at bounding box center [302, 57] width 38 height 15
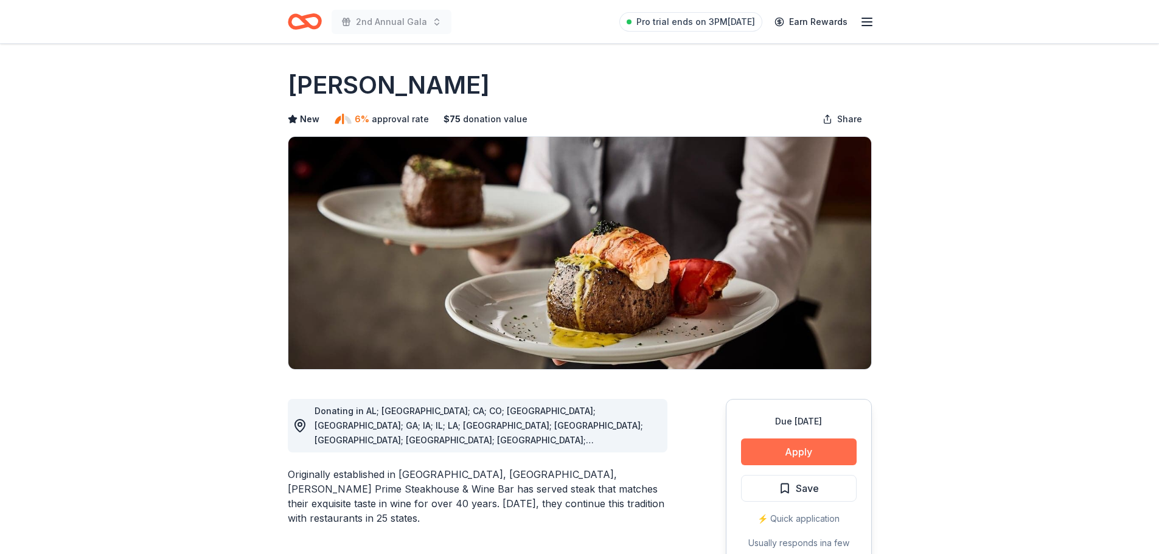
click at [814, 444] on button "Apply" at bounding box center [799, 452] width 116 height 27
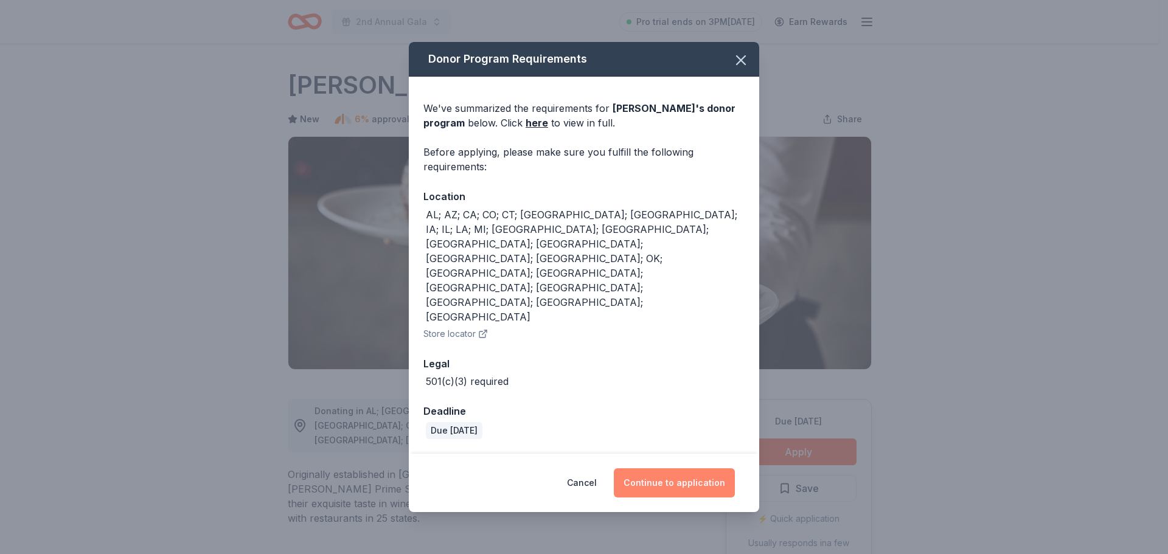
click at [672, 468] on button "Continue to application" at bounding box center [674, 482] width 121 height 29
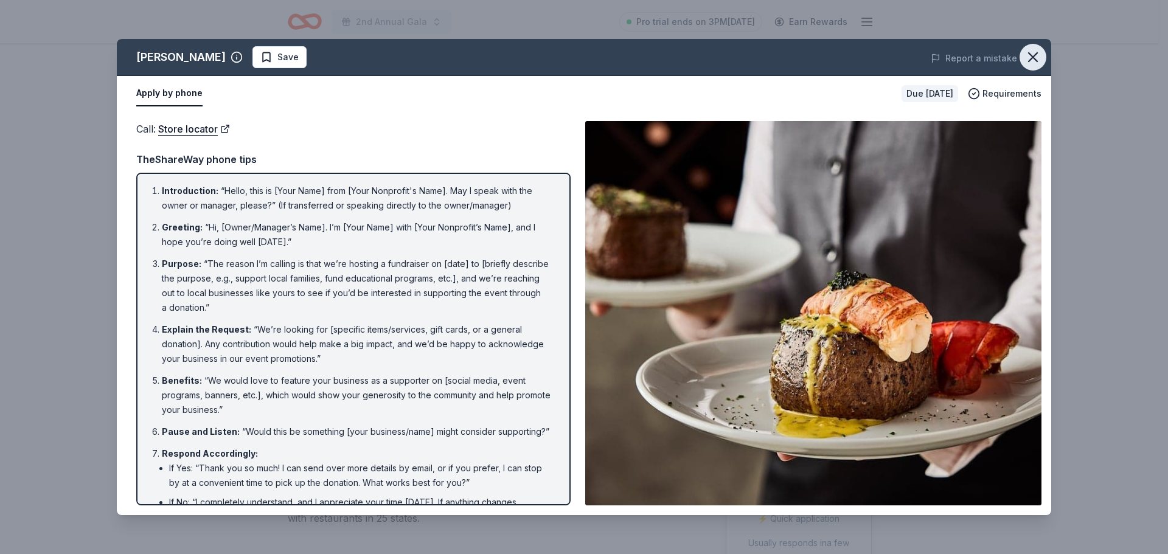
click at [1031, 56] on icon "button" at bounding box center [1033, 57] width 9 height 9
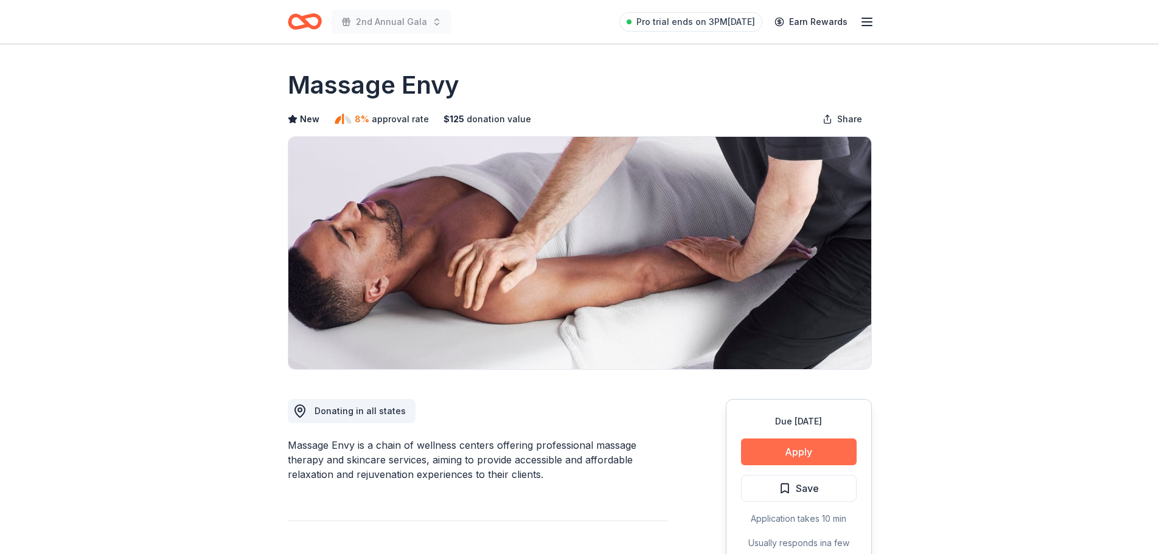
click at [767, 454] on button "Apply" at bounding box center [799, 452] width 116 height 27
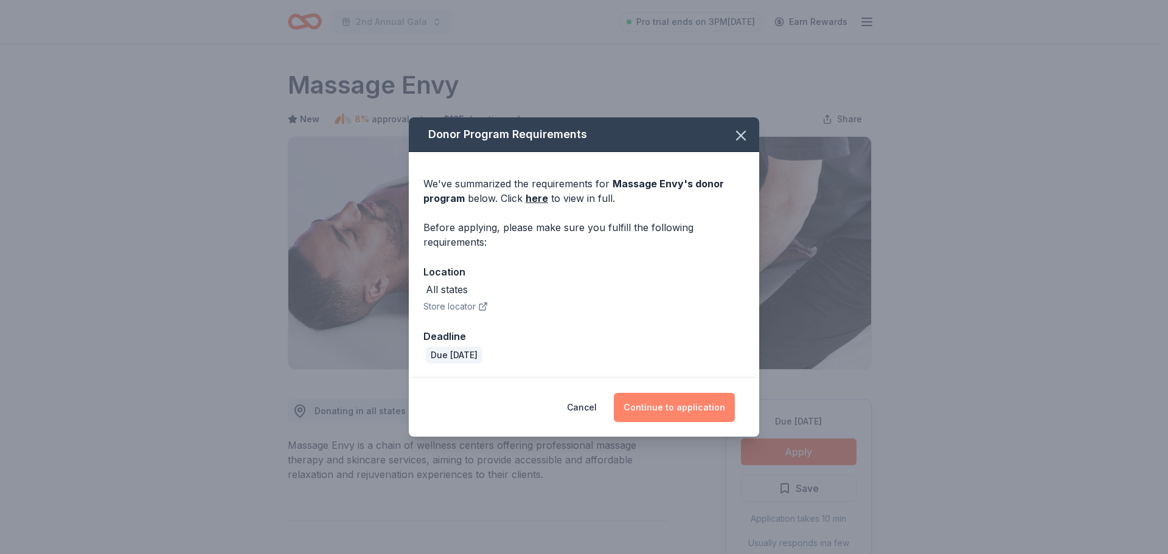
click at [675, 411] on button "Continue to application" at bounding box center [674, 407] width 121 height 29
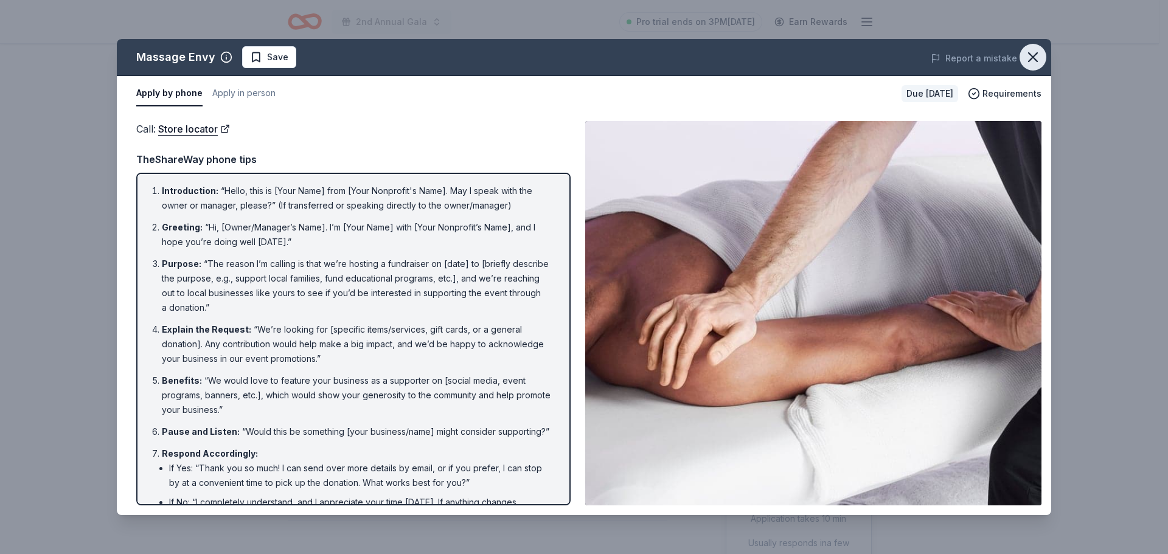
click at [1037, 55] on icon "button" at bounding box center [1032, 57] width 17 height 17
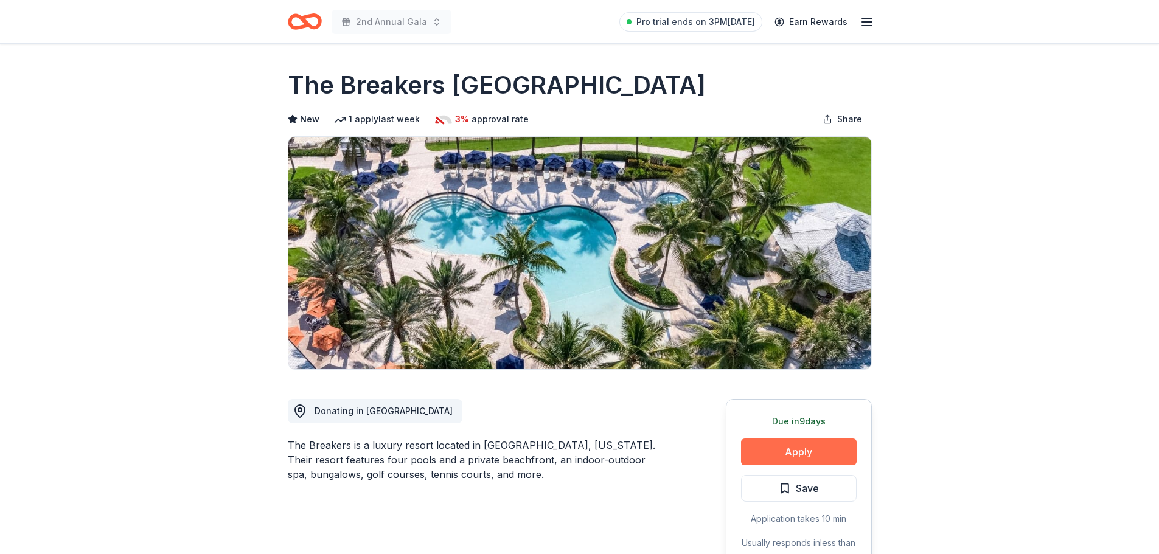
click at [785, 443] on button "Apply" at bounding box center [799, 452] width 116 height 27
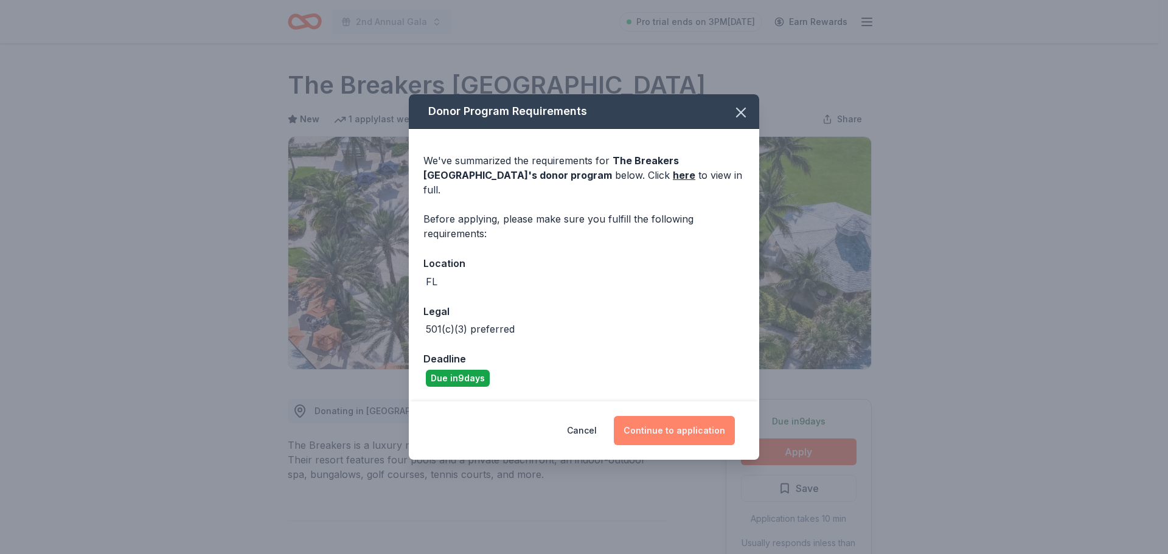
click at [695, 419] on button "Continue to application" at bounding box center [674, 430] width 121 height 29
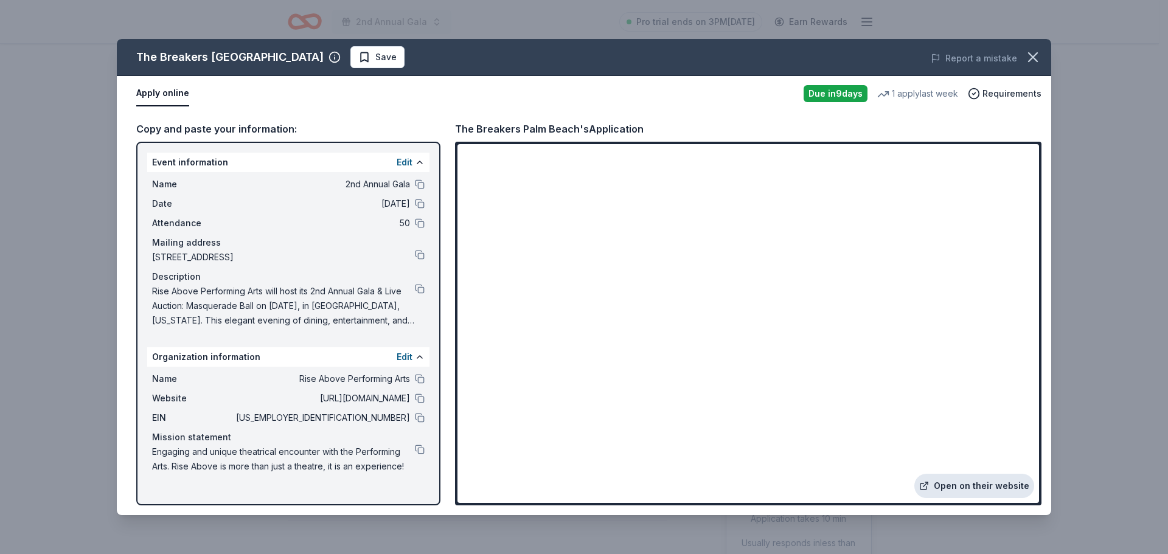
click at [1000, 484] on link "Open on their website" at bounding box center [974, 486] width 120 height 24
click at [413, 378] on div "Name Rise Above Performing Arts" at bounding box center [288, 379] width 272 height 15
click at [417, 382] on button at bounding box center [420, 379] width 10 height 10
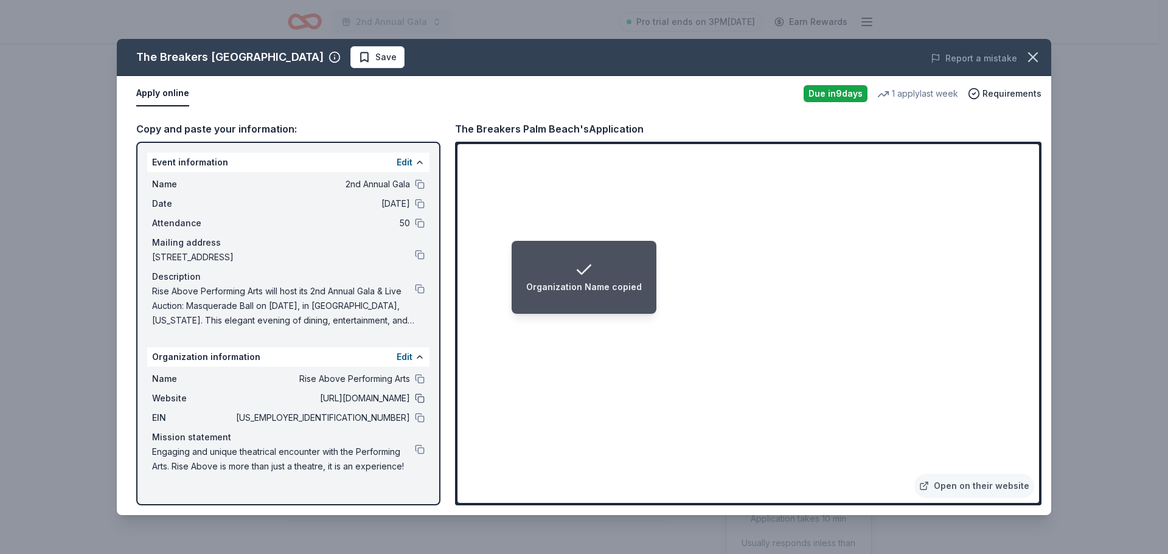
click at [422, 394] on button at bounding box center [420, 399] width 10 height 10
click at [418, 418] on button at bounding box center [420, 418] width 10 height 10
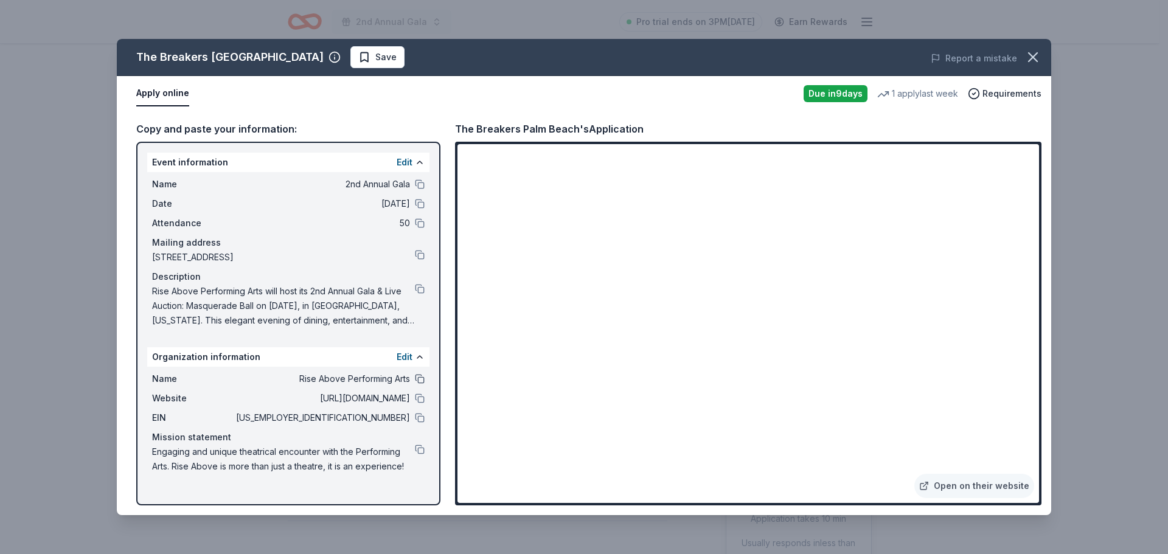
click at [415, 380] on button at bounding box center [420, 379] width 10 height 10
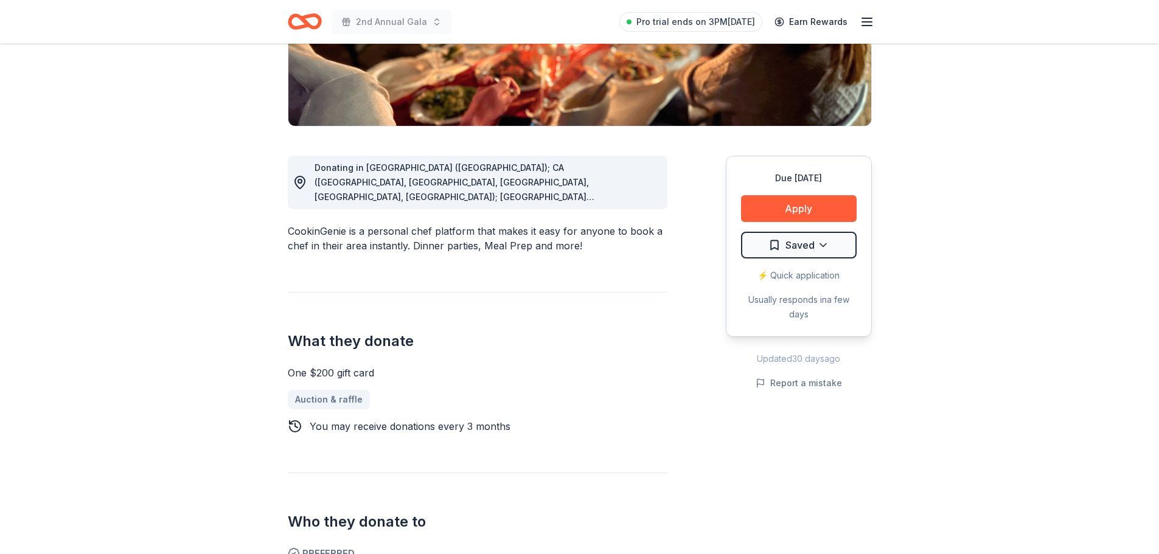
scroll to position [182, 0]
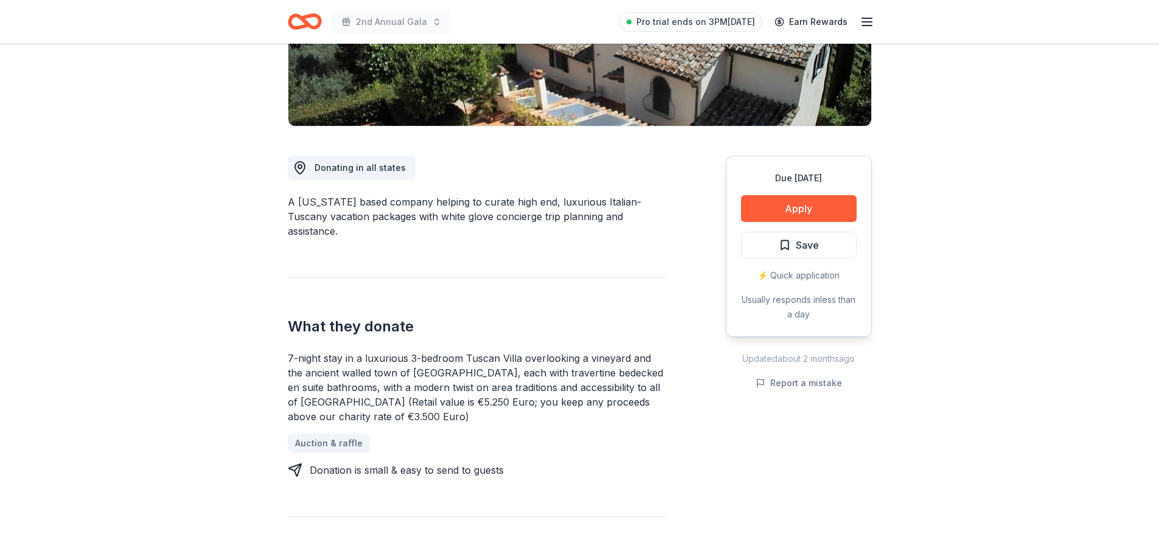
scroll to position [304, 0]
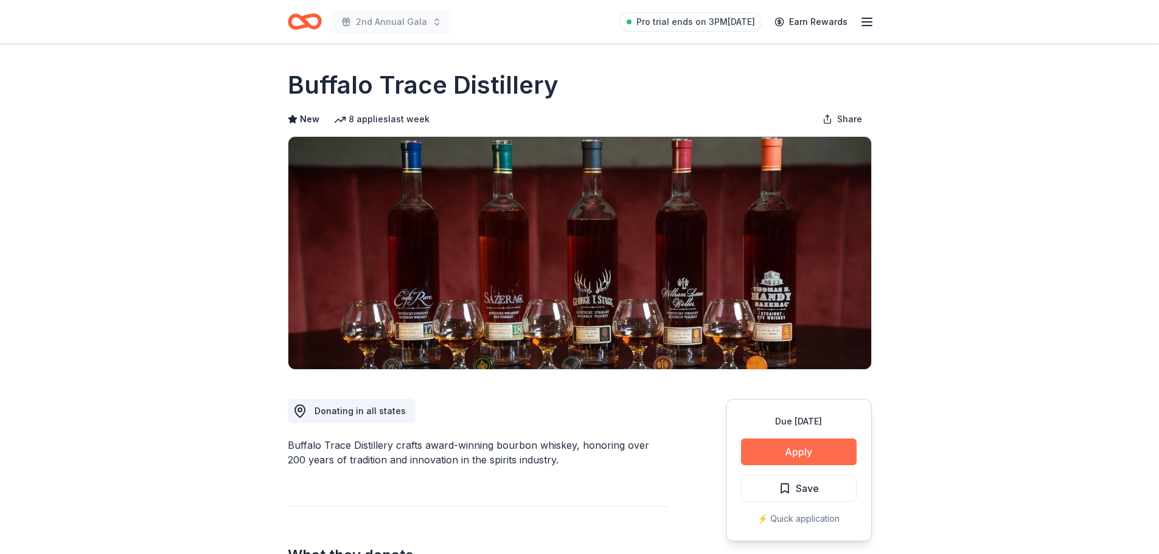
click at [798, 452] on button "Apply" at bounding box center [799, 452] width 116 height 27
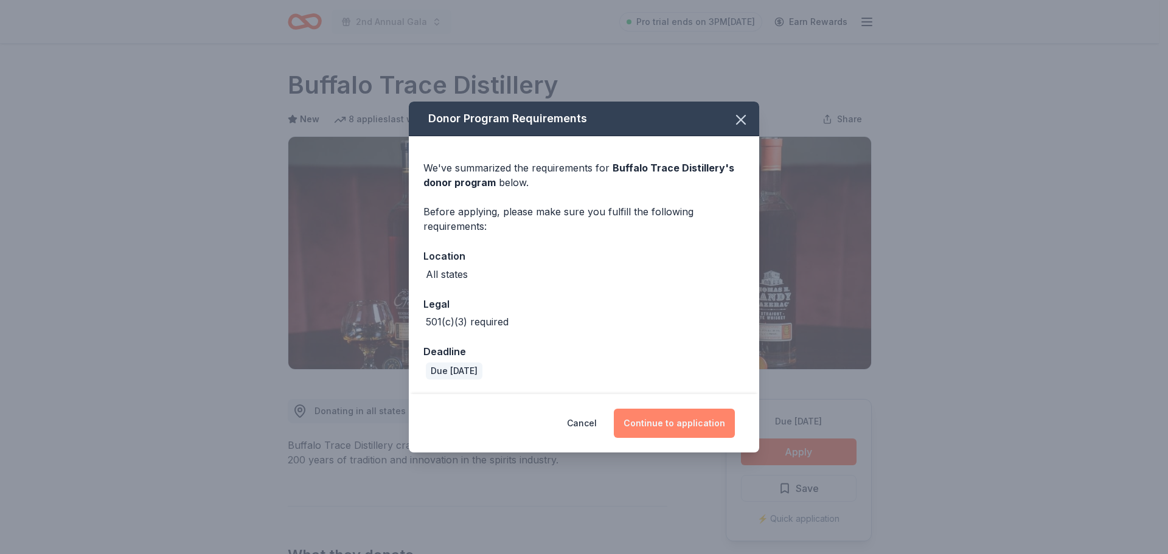
click at [671, 414] on button "Continue to application" at bounding box center [674, 423] width 121 height 29
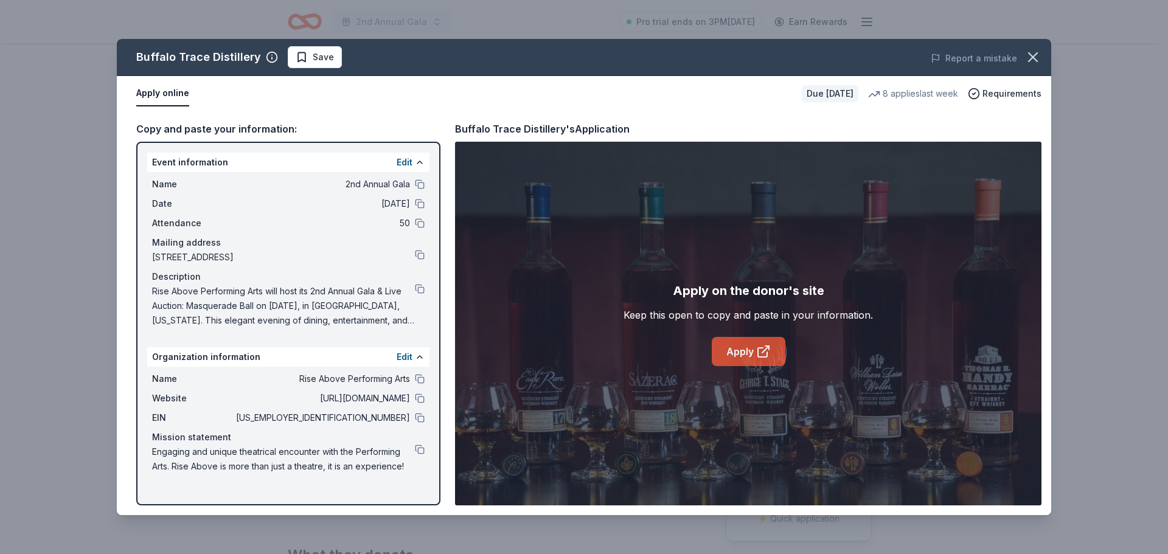
click at [744, 353] on link "Apply" at bounding box center [749, 351] width 74 height 29
click at [417, 420] on button at bounding box center [420, 418] width 10 height 10
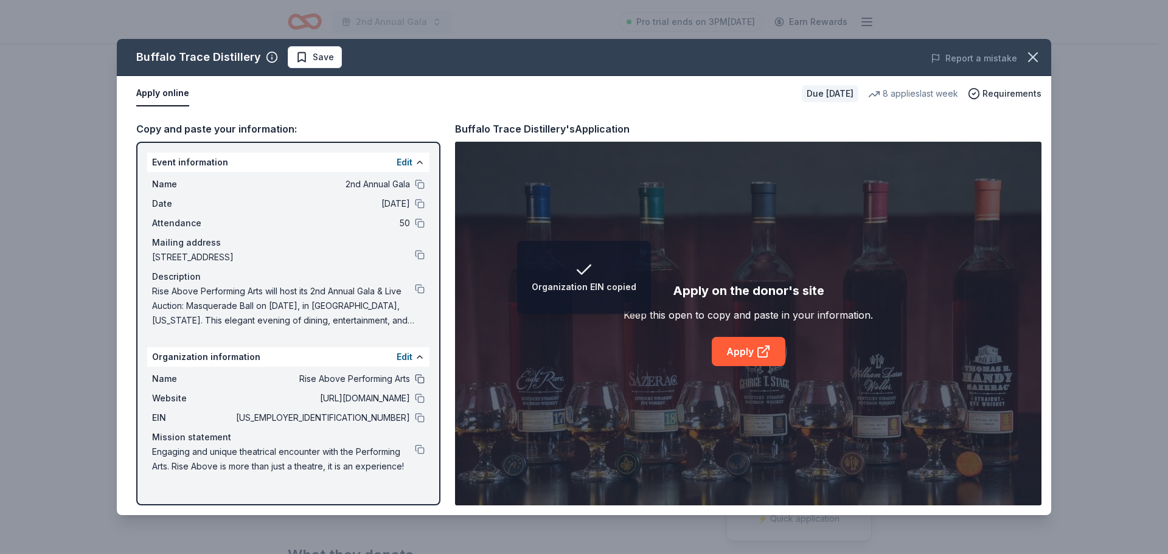
click at [417, 379] on button at bounding box center [420, 379] width 10 height 10
click at [1031, 54] on icon "button" at bounding box center [1032, 57] width 17 height 17
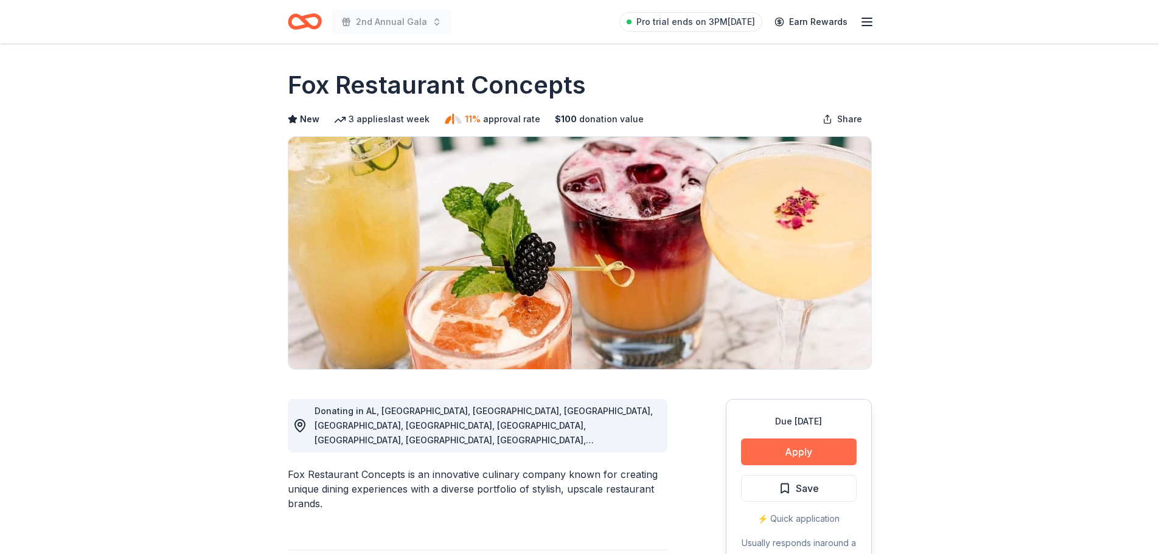
click at [792, 451] on button "Apply" at bounding box center [799, 452] width 116 height 27
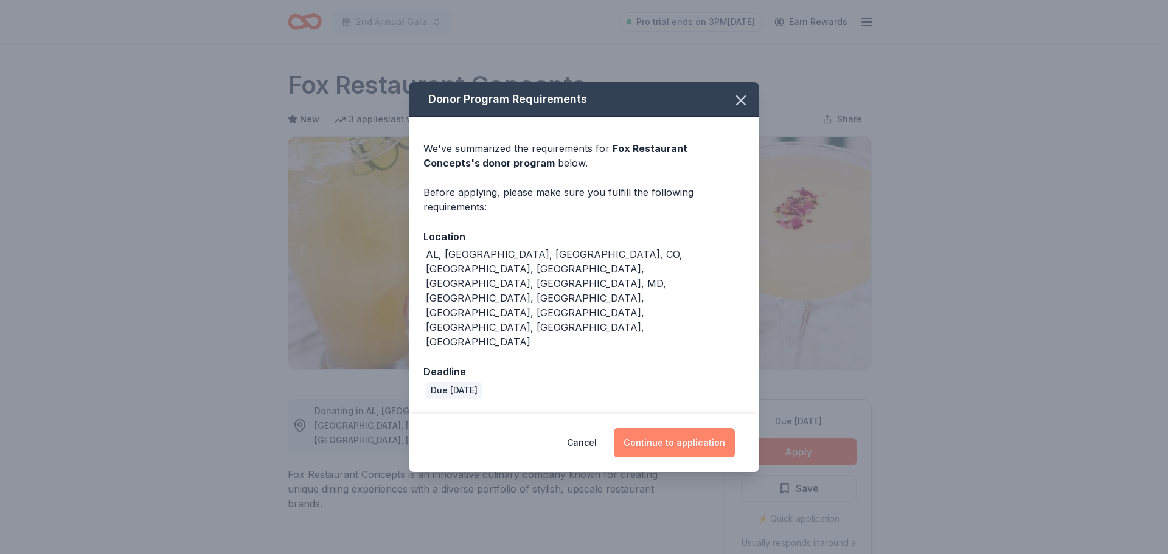
click at [687, 428] on button "Continue to application" at bounding box center [674, 442] width 121 height 29
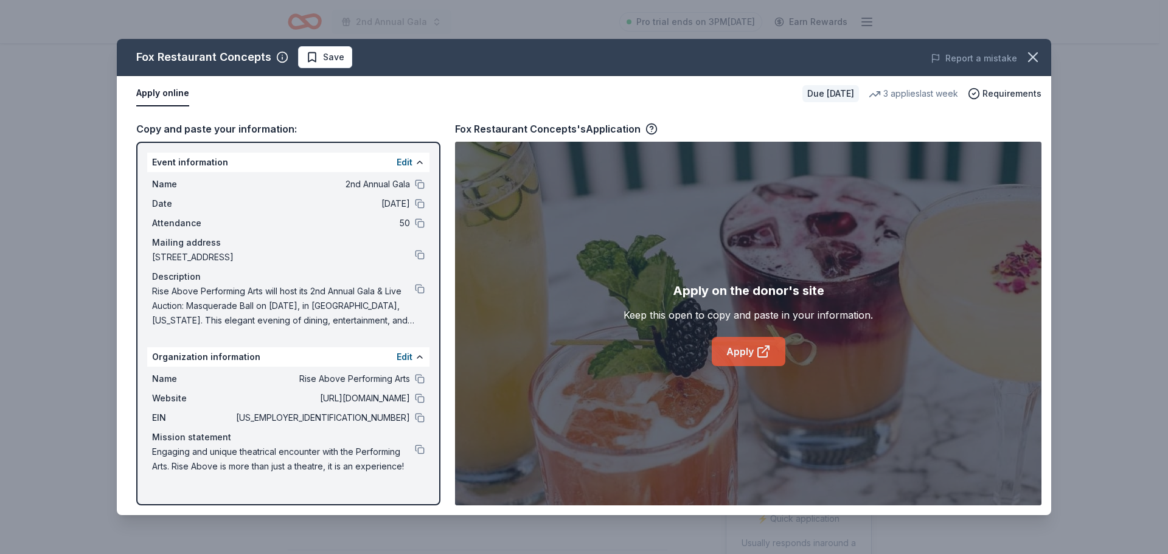
click at [746, 353] on link "Apply" at bounding box center [749, 351] width 74 height 29
